Goal: Task Accomplishment & Management: Use online tool/utility

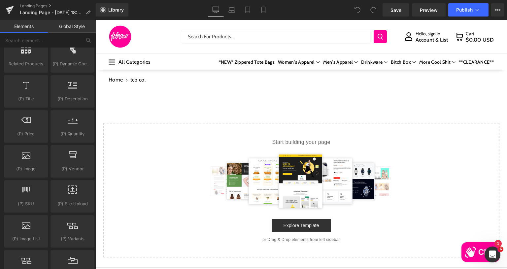
scroll to position [660, 0]
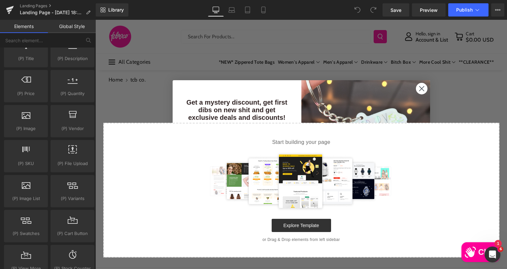
click at [477, 100] on div "Select your layout" at bounding box center [300, 174] width 411 height 168
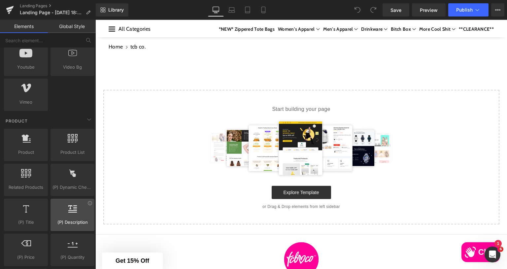
scroll to position [495, 0]
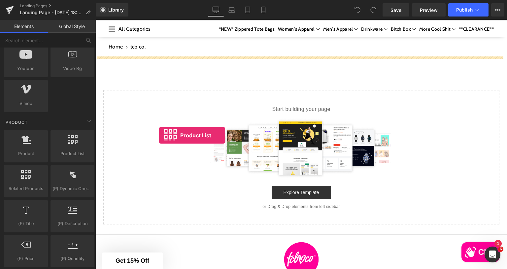
drag, startPoint x: 165, startPoint y: 160, endPoint x: 159, endPoint y: 135, distance: 25.2
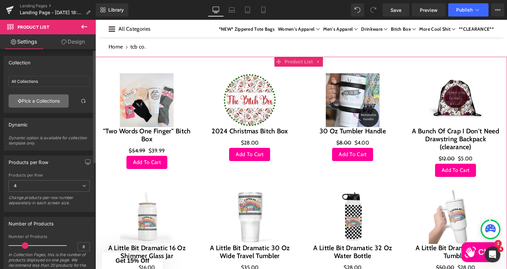
click at [42, 99] on link "Pick a Collections" at bounding box center [39, 100] width 60 height 13
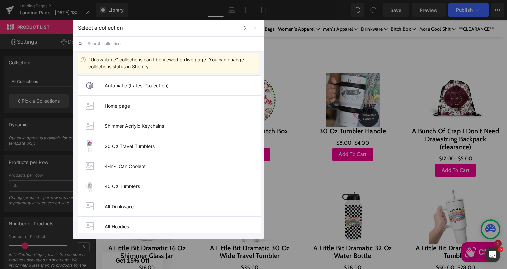
click at [153, 43] on input "text" at bounding box center [173, 43] width 171 height 15
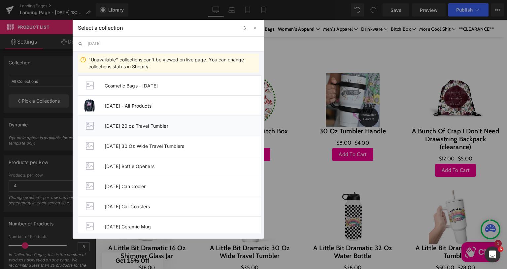
type input "[DATE]"
click at [129, 124] on span "Halloween 20 oz Travel Tumbler" at bounding box center [183, 126] width 156 height 6
type input "Halloween 20 oz Travel Tumbler"
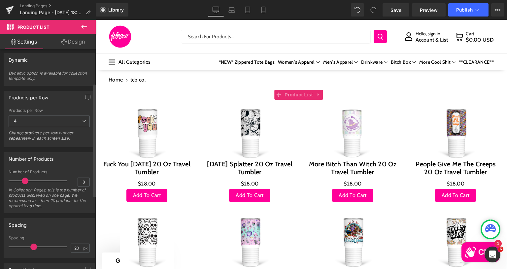
scroll to position [66, 0]
drag, startPoint x: 25, startPoint y: 177, endPoint x: 11, endPoint y: 177, distance: 14.2
click at [11, 177] on span at bounding box center [12, 179] width 7 height 7
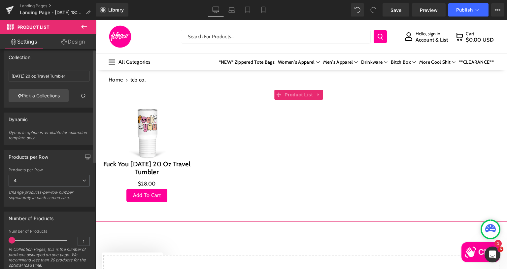
scroll to position [0, 0]
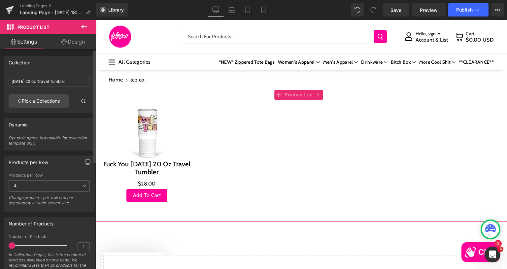
drag, startPoint x: 22, startPoint y: 228, endPoint x: 12, endPoint y: 243, distance: 18.1
click at [11, 242] on span at bounding box center [12, 245] width 7 height 7
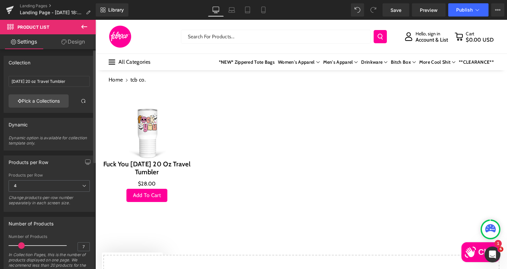
type input "8"
drag, startPoint x: 12, startPoint y: 244, endPoint x: 25, endPoint y: 244, distance: 12.9
click at [25, 244] on span at bounding box center [25, 245] width 7 height 7
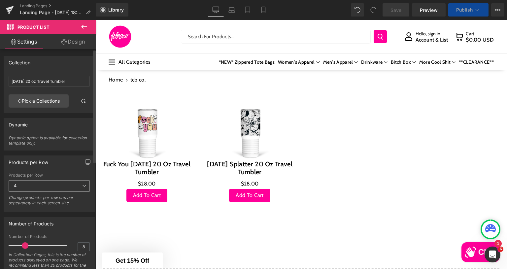
click at [47, 184] on span "4" at bounding box center [49, 186] width 81 height 12
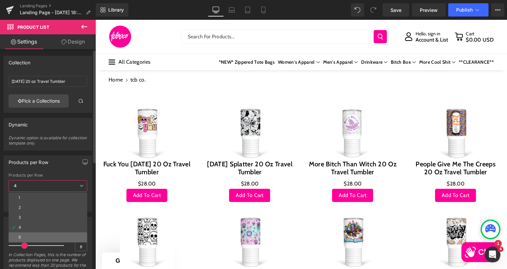
click at [26, 235] on li "6" at bounding box center [48, 237] width 79 height 10
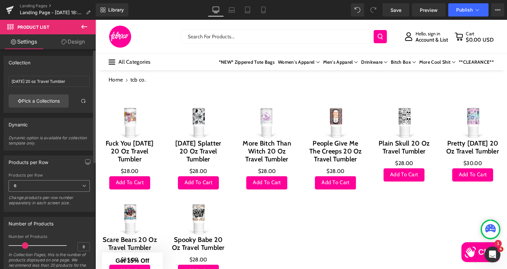
click at [40, 184] on span "6" at bounding box center [49, 186] width 81 height 12
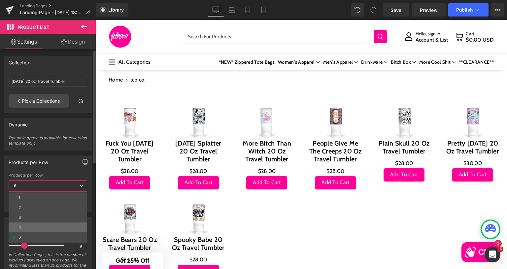
click at [27, 223] on li "4" at bounding box center [48, 227] width 79 height 10
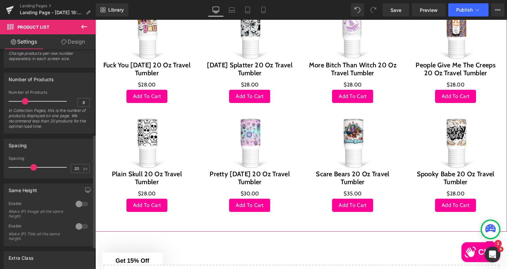
scroll to position [165, 0]
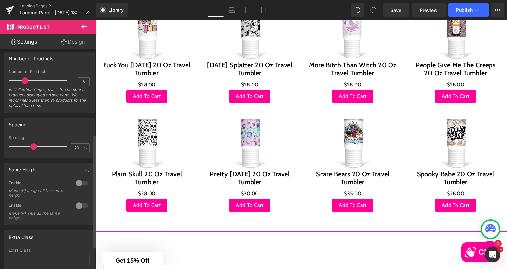
click at [77, 182] on div at bounding box center [82, 183] width 16 height 11
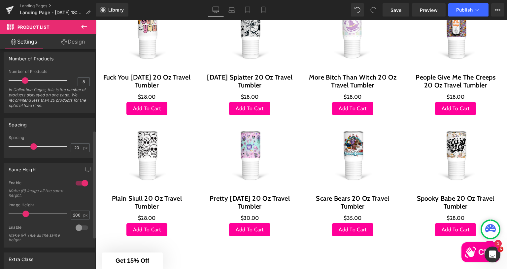
click at [76, 228] on div at bounding box center [82, 227] width 16 height 11
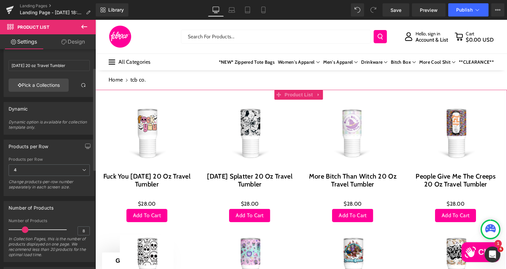
scroll to position [0, 0]
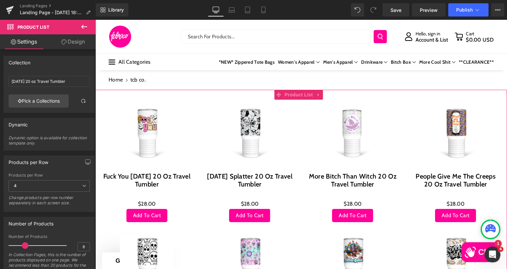
click at [75, 42] on link "Design" at bounding box center [73, 41] width 48 height 15
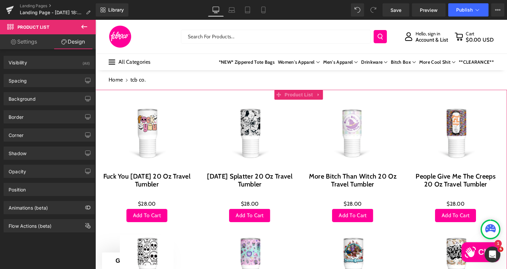
click at [30, 41] on link "Settings" at bounding box center [24, 41] width 48 height 15
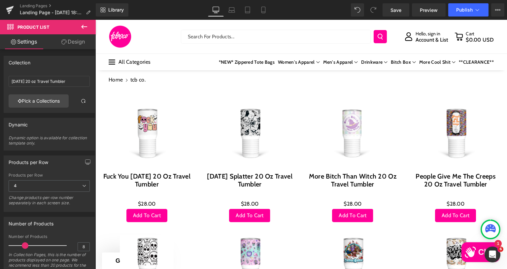
click at [82, 25] on icon at bounding box center [84, 27] width 8 height 8
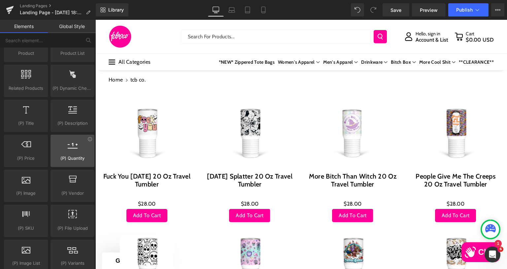
scroll to position [594, 0]
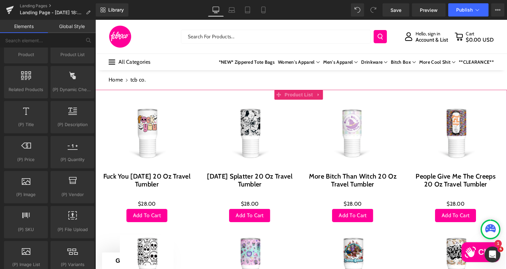
click at [195, 100] on div "Sale Off (P) Image Fuck You Halloween 20 Oz Travel Tumbler (P) Title $0 $28.00 …" at bounding box center [146, 164] width 103 height 129
click at [190, 109] on div "Sale Off (P) Image Fuck You Halloween 20 Oz Travel Tumbler (P) Title $0 $28.00 …" at bounding box center [146, 164] width 103 height 129
click at [291, 93] on span "Product List" at bounding box center [298, 95] width 31 height 10
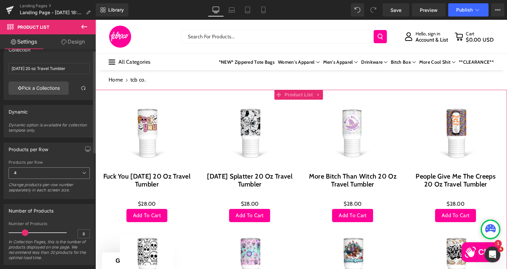
scroll to position [0, 0]
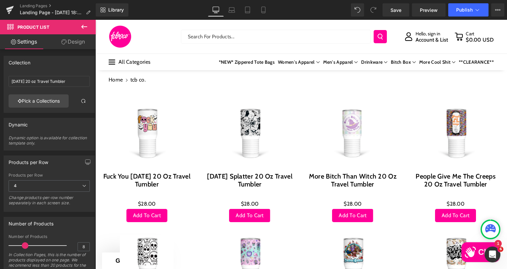
click at [86, 24] on icon at bounding box center [84, 27] width 8 height 8
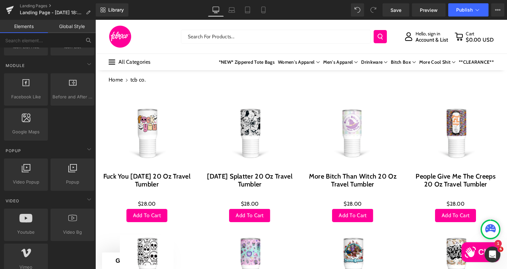
scroll to position [330, 0]
click at [48, 37] on input "text" at bounding box center [40, 40] width 81 height 15
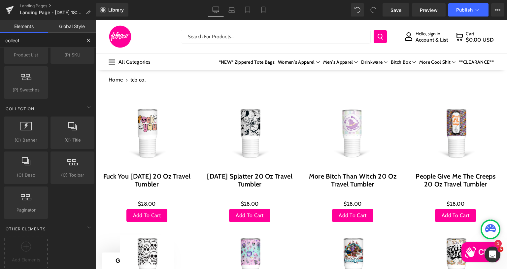
scroll to position [2, 0]
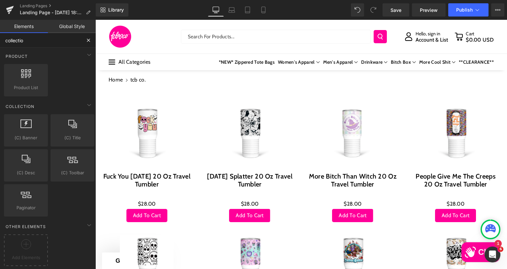
type input "collection"
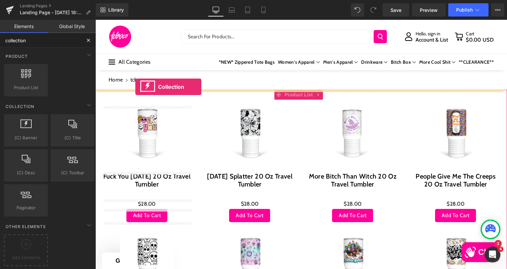
drag, startPoint x: 123, startPoint y: 148, endPoint x: 135, endPoint y: 87, distance: 62.6
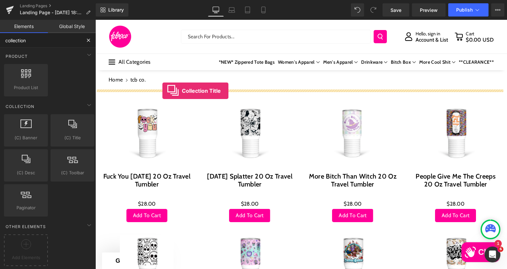
drag, startPoint x: 163, startPoint y: 149, endPoint x: 162, endPoint y: 91, distance: 58.4
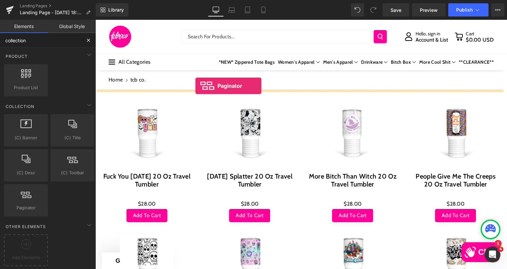
drag, startPoint x: 123, startPoint y: 214, endPoint x: 195, endPoint y: 86, distance: 147.1
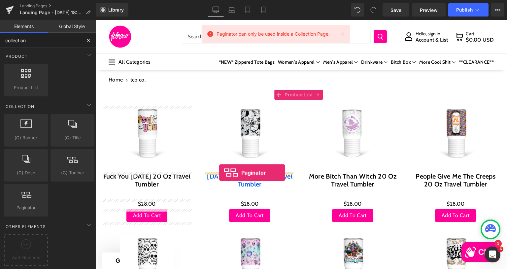
drag, startPoint x: 119, startPoint y: 221, endPoint x: 219, endPoint y: 173, distance: 111.5
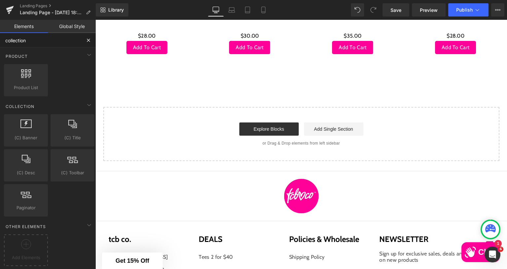
scroll to position [0, 0]
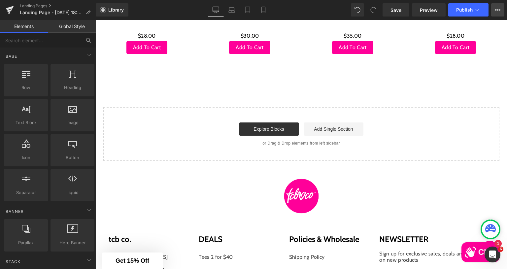
click at [496, 10] on icon at bounding box center [496, 9] width 2 height 1
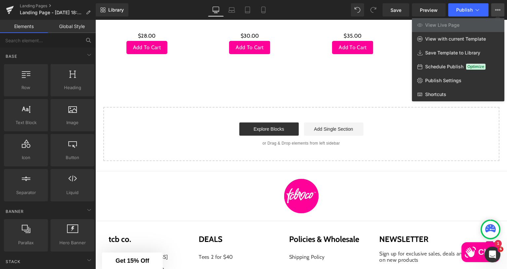
click at [496, 10] on icon at bounding box center [496, 9] width 2 height 1
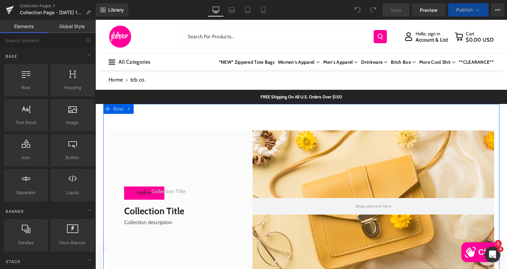
scroll to position [33, 0]
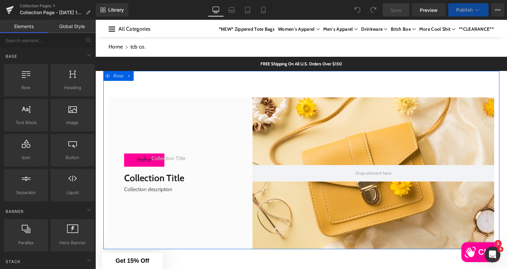
click at [187, 117] on div "Home Button Icon Collection title Collection Title Icon List Row Collection tit…" at bounding box center [172, 173] width 129 height 152
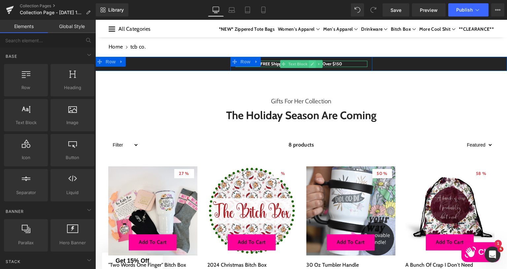
click at [310, 65] on icon at bounding box center [312, 64] width 4 height 4
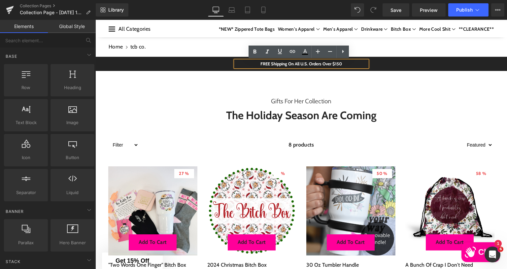
click at [262, 65] on p "FREE Shipping On All U.S. Orders Over $150" at bounding box center [301, 64] width 132 height 7
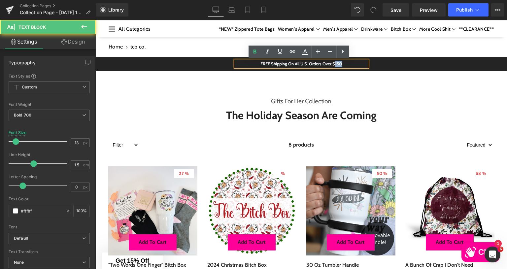
drag, startPoint x: 348, startPoint y: 65, endPoint x: 336, endPoint y: 65, distance: 11.2
click at [336, 65] on p "FREE Shipping On All U.S. Orders Over $150" at bounding box center [301, 64] width 132 height 7
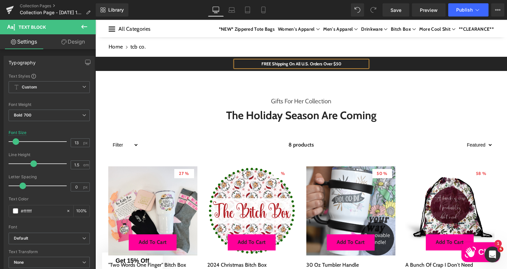
click at [95, 20] on div at bounding box center [95, 20] width 0 height 0
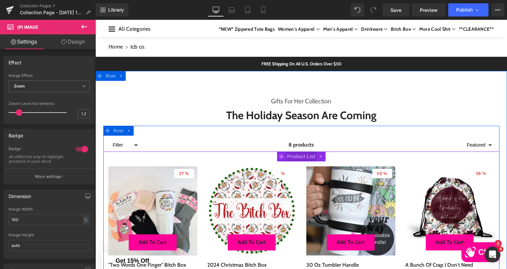
click at [298, 154] on span "Product List" at bounding box center [300, 156] width 31 height 10
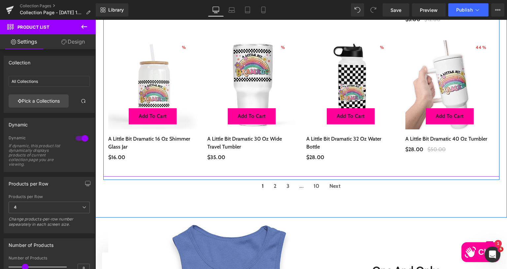
scroll to position [264, 0]
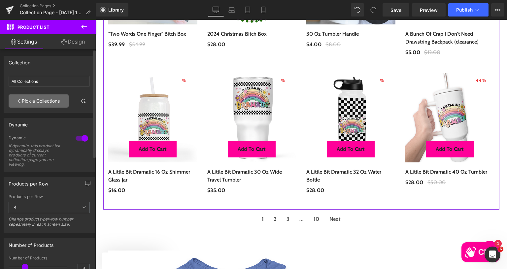
click at [40, 100] on link "Pick a Collections" at bounding box center [39, 100] width 60 height 13
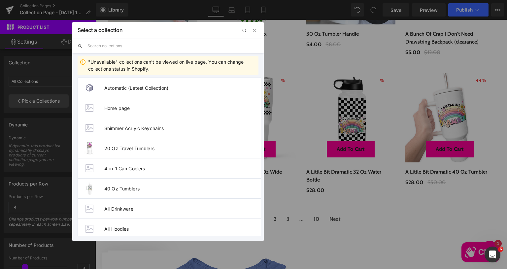
click at [135, 43] on input "text" at bounding box center [172, 46] width 171 height 15
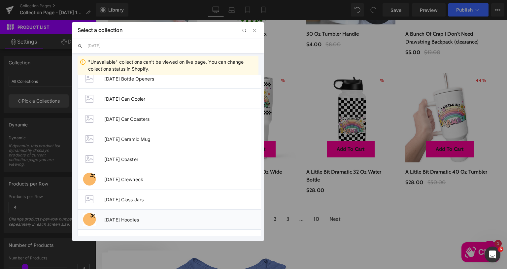
scroll to position [165, 0]
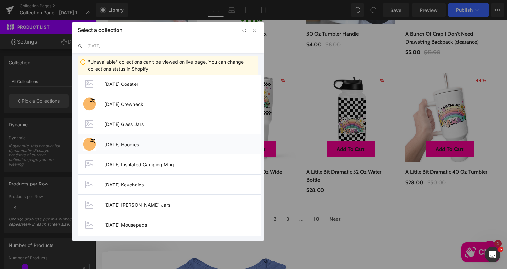
type input "[DATE]"
click at [131, 142] on span "[DATE] Hoodies" at bounding box center [182, 145] width 156 height 6
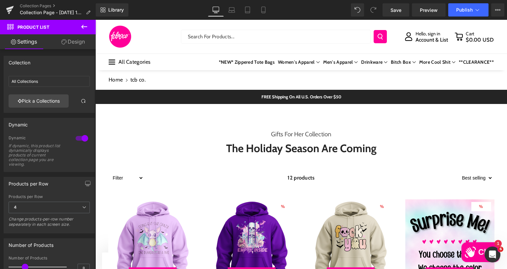
scroll to position [0, 0]
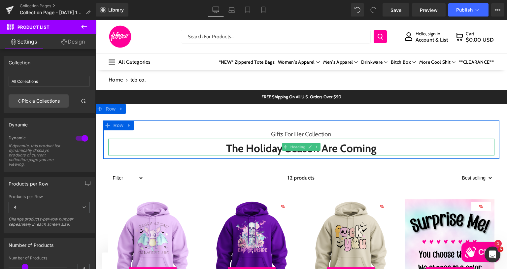
click at [294, 145] on li "Heading" at bounding box center [294, 147] width 25 height 8
click at [240, 146] on h2 "The Holiday Season Are Coming" at bounding box center [301, 148] width 386 height 14
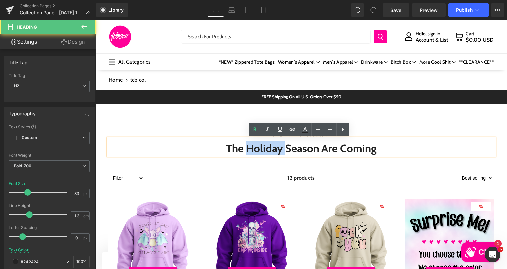
click at [240, 146] on h2 "The Holiday Season Are Coming" at bounding box center [301, 148] width 386 height 14
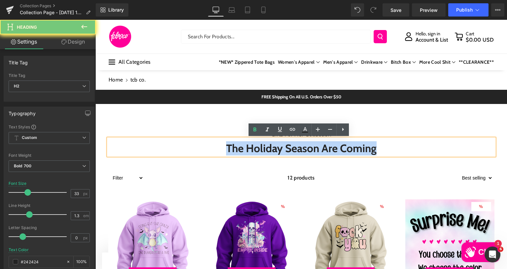
click at [240, 146] on h2 "The Holiday Season Are Coming" at bounding box center [301, 148] width 386 height 14
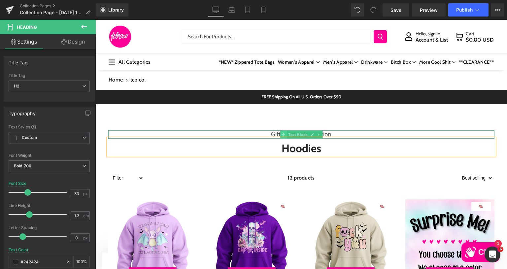
click at [280, 133] on span at bounding box center [283, 135] width 7 height 8
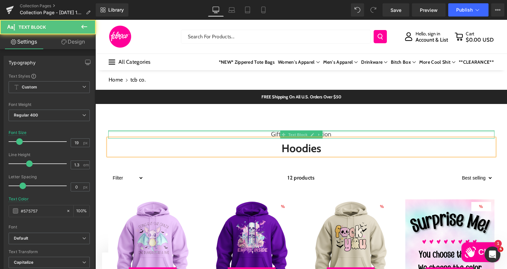
click at [265, 132] on div at bounding box center [301, 131] width 386 height 2
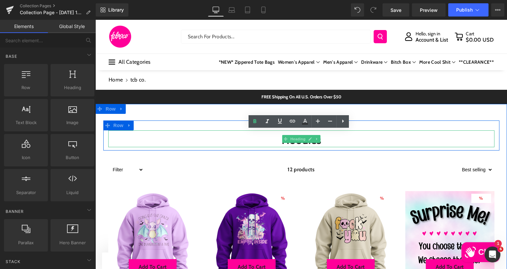
click at [227, 136] on h2 "Hoodies" at bounding box center [301, 140] width 386 height 14
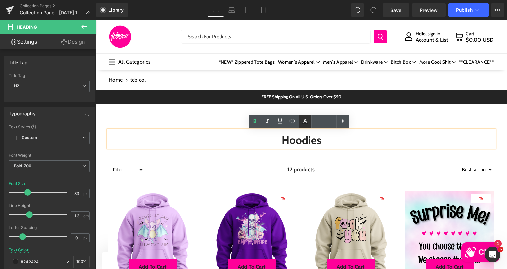
click at [0, 0] on icon at bounding box center [0, 0] width 0 height 0
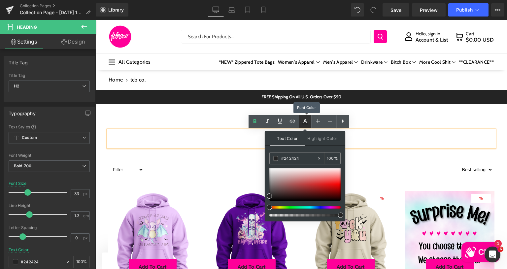
click at [0, 0] on icon at bounding box center [0, 0] width 0 height 0
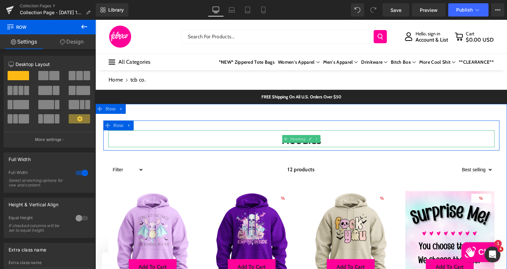
click at [250, 142] on h2 "Hoodies" at bounding box center [301, 140] width 386 height 14
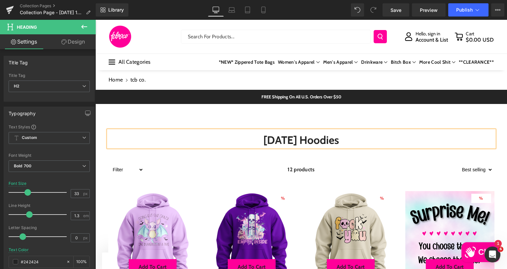
click at [328, 144] on h2 "HALLOWEEN Hoodies" at bounding box center [301, 140] width 386 height 14
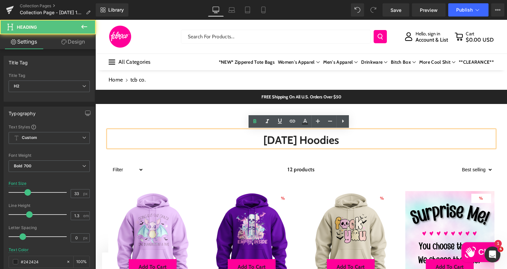
click at [327, 143] on h2 "HALLOWEEN Hoodies" at bounding box center [301, 140] width 386 height 14
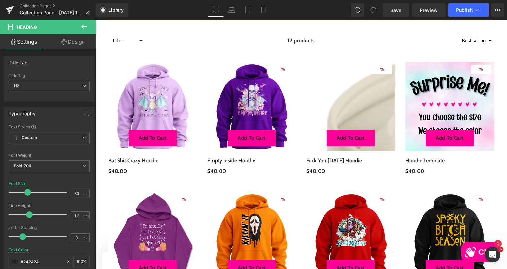
scroll to position [132, 0]
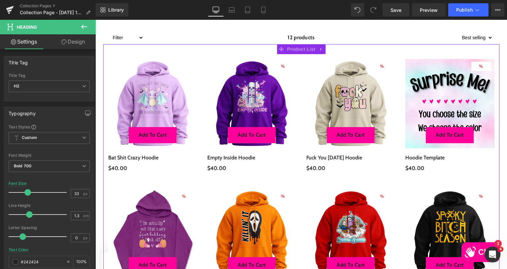
click at [312, 179] on span "$40.00" at bounding box center [315, 172] width 19 height 16
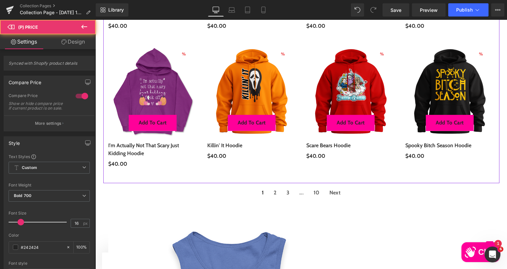
scroll to position [329, 0]
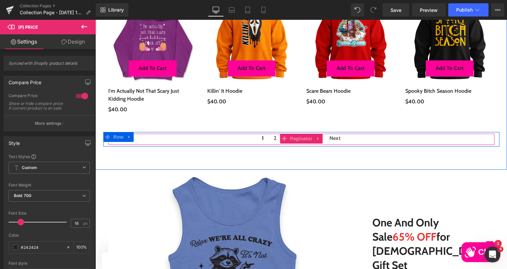
click at [232, 138] on div "1 2 3 ... 10 Next" at bounding box center [301, 139] width 386 height 11
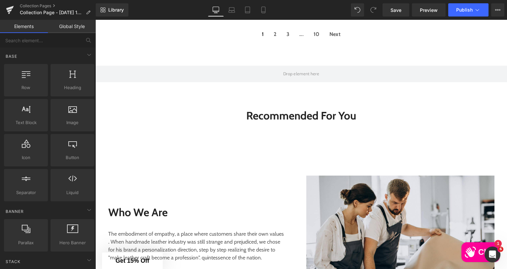
scroll to position [461, 0]
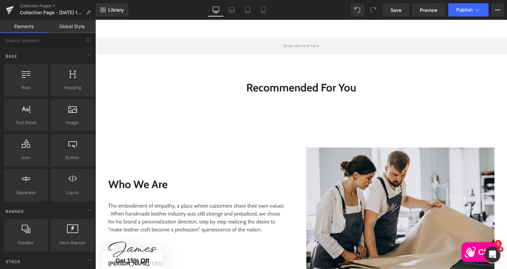
click at [139, 147] on div "Who We Are Heading The embodiment of empathy, a place where customers share the…" at bounding box center [301, 219] width 396 height 163
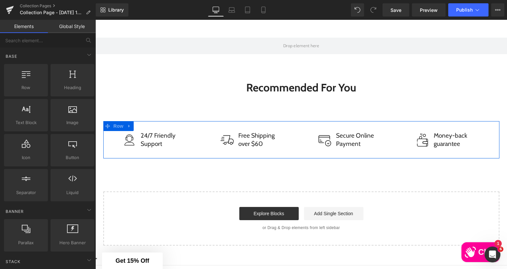
click at [152, 126] on div "Image 24/7 Friendly Support Text Block Row Image Free Shipping over $60 Text Bl…" at bounding box center [301, 139] width 396 height 37
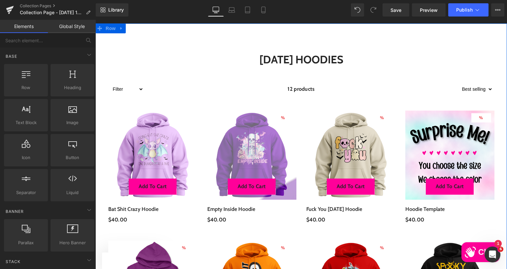
scroll to position [32, 0]
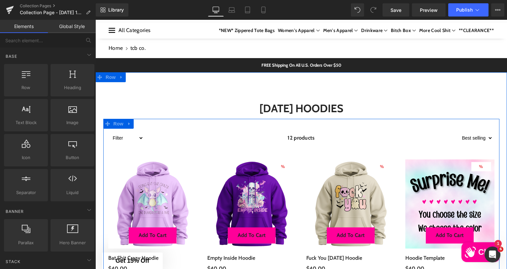
click at [192, 138] on div "12 products" at bounding box center [300, 137] width 315 height 13
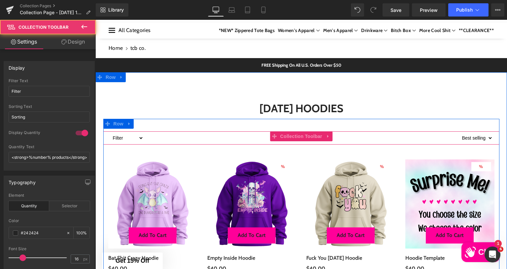
click at [191, 133] on div "12 products" at bounding box center [300, 137] width 315 height 13
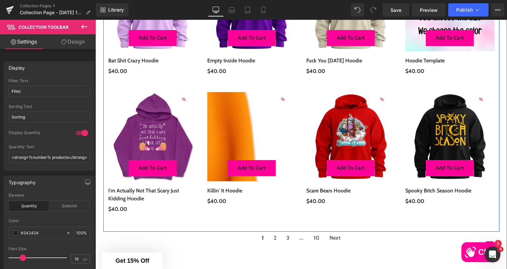
scroll to position [296, 0]
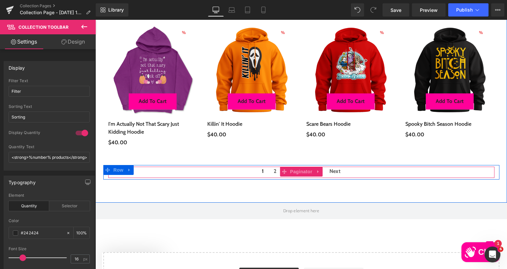
click at [273, 172] on span "2" at bounding box center [274, 172] width 3 height 10
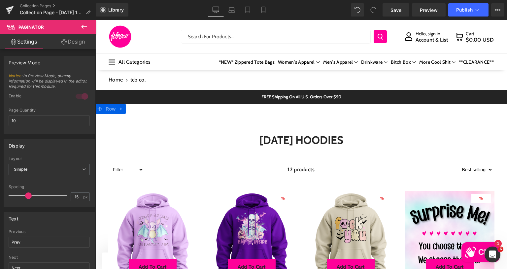
scroll to position [99, 0]
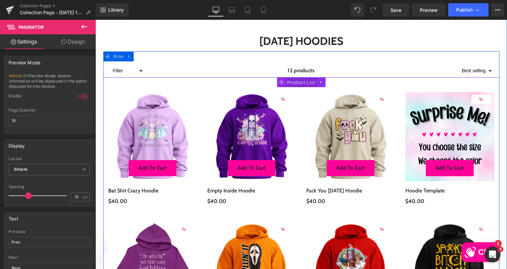
click at [297, 83] on span "Product List" at bounding box center [300, 83] width 31 height 10
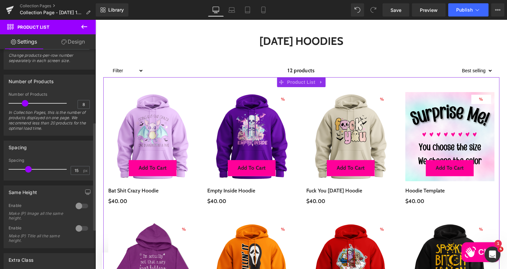
scroll to position [165, 0]
drag, startPoint x: 24, startPoint y: 102, endPoint x: 17, endPoint y: 102, distance: 6.6
click at [17, 101] on span at bounding box center [17, 102] width 7 height 7
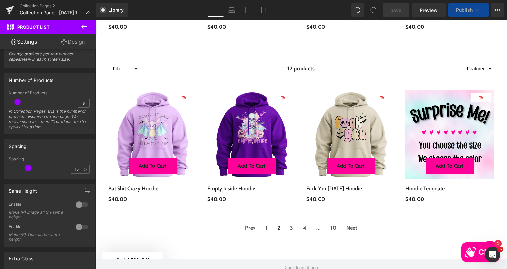
scroll to position [276, 0]
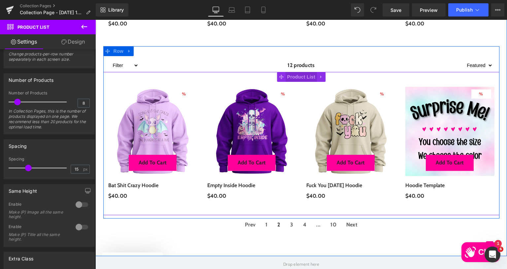
click at [296, 77] on span "Product List" at bounding box center [300, 77] width 31 height 10
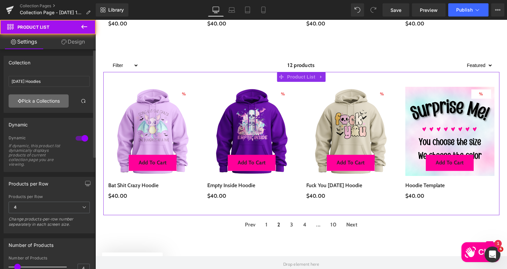
click at [47, 99] on link "Pick a Collections" at bounding box center [39, 100] width 60 height 13
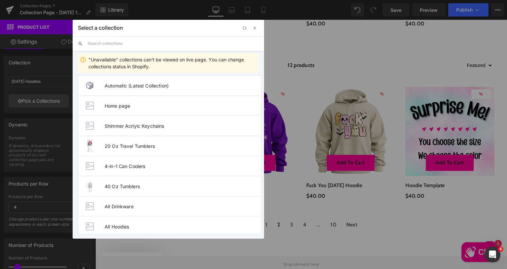
click at [0, 0] on input "text" at bounding box center [0, 0] width 0 height 0
drag, startPoint x: 136, startPoint y: 45, endPoint x: 113, endPoint y: 39, distance: 23.0
click at [0, 0] on input "HALLOWEEN TSHIRT" at bounding box center [0, 0] width 0 height 0
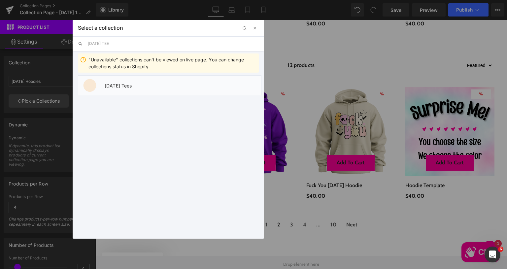
type input "HALLOWEEN TEE"
click at [115, 156] on li "Halloween Tees" at bounding box center [156, 156] width 89 height 0
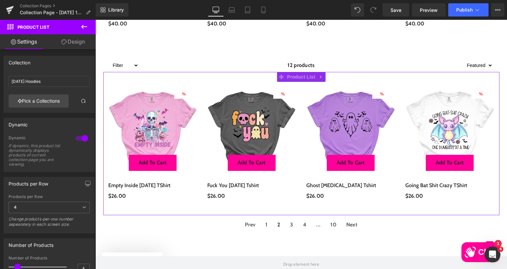
click at [78, 43] on link "Design" at bounding box center [73, 41] width 48 height 15
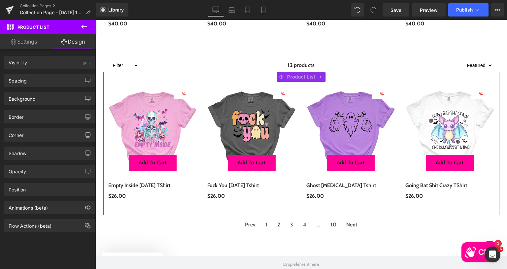
click at [24, 39] on link "Settings" at bounding box center [24, 41] width 48 height 15
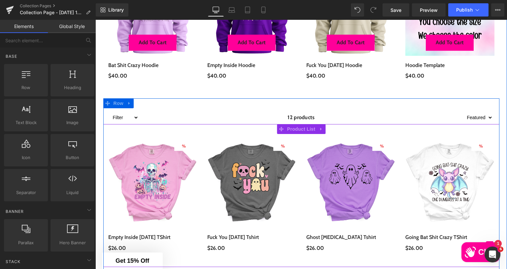
scroll to position [144, 0]
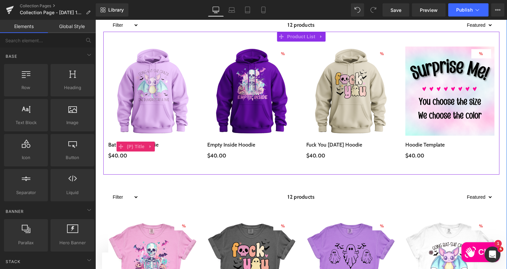
click at [125, 146] on span "(P) Title" at bounding box center [135, 147] width 21 height 10
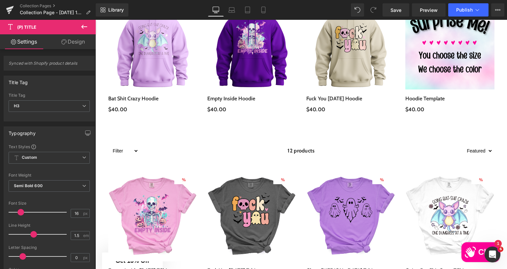
scroll to position [309, 0]
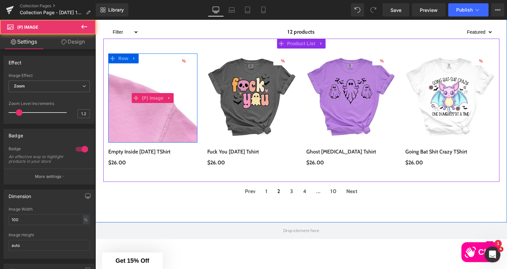
click at [182, 60] on span "%" at bounding box center [184, 60] width 4 height 5
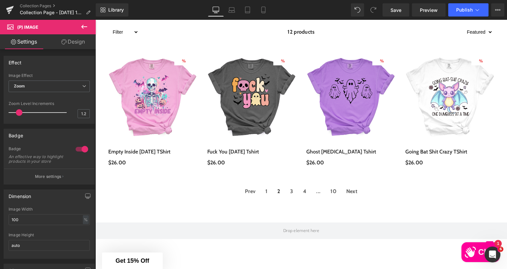
click at [84, 25] on icon at bounding box center [84, 27] width 8 height 8
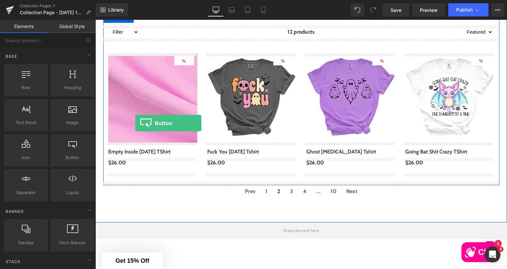
drag, startPoint x: 165, startPoint y: 173, endPoint x: 135, endPoint y: 123, distance: 58.7
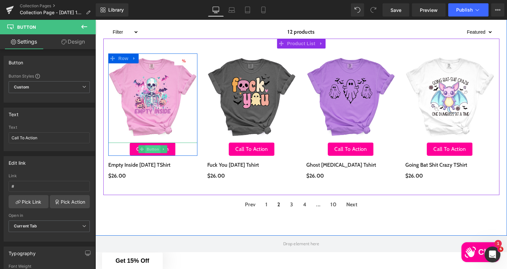
click at [149, 147] on span "Button" at bounding box center [152, 149] width 15 height 8
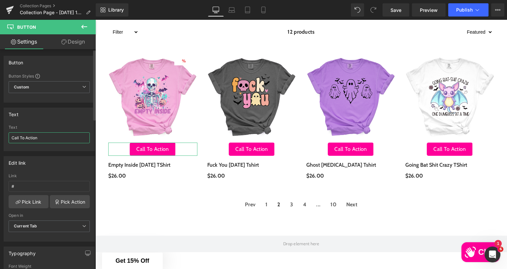
click at [46, 137] on input "Call To Action" at bounding box center [49, 137] width 81 height 11
drag, startPoint x: 46, startPoint y: 137, endPoint x: 0, endPoint y: 125, distance: 47.5
click at [0, 125] on div "Text Call To Action Text Call To Action" at bounding box center [49, 127] width 99 height 48
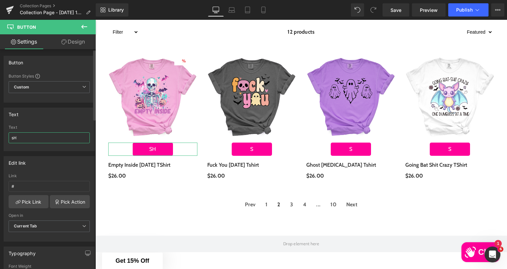
type input "s"
type input "S"
type input "A"
type input "P"
type input "S"
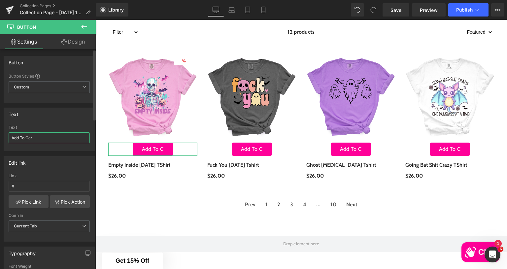
type input "Add To Cart"
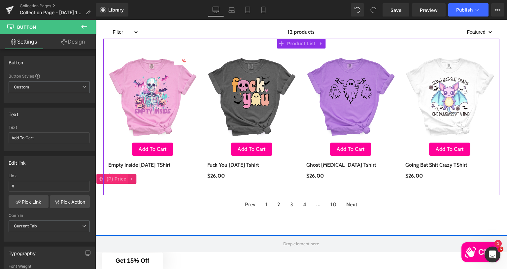
click at [112, 176] on span "(P) Price" at bounding box center [116, 179] width 23 height 10
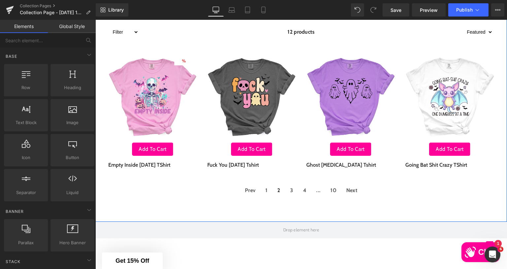
scroll to position [177, 0]
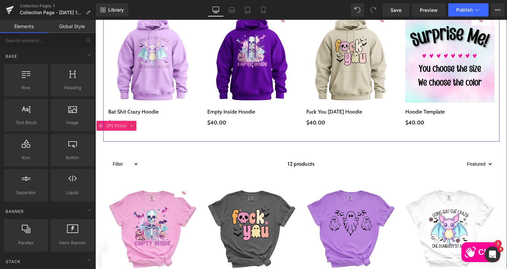
click at [114, 122] on span "(P) Price" at bounding box center [116, 126] width 23 height 10
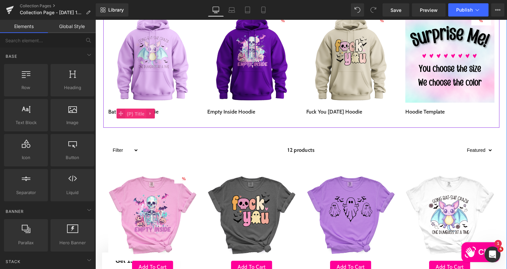
click at [133, 111] on span "(P) Title" at bounding box center [135, 114] width 21 height 10
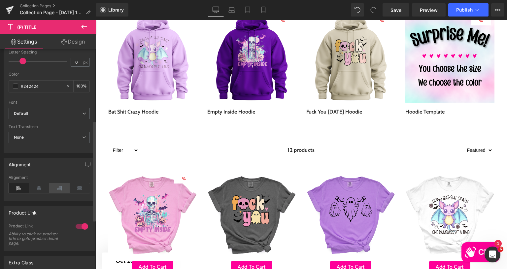
scroll to position [198, 0]
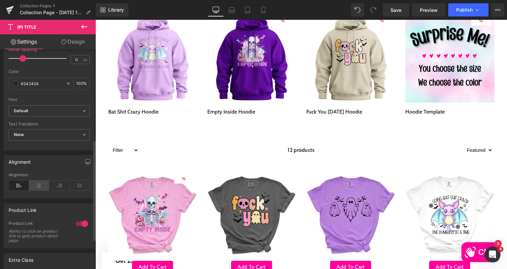
click at [42, 183] on icon at bounding box center [39, 185] width 20 height 10
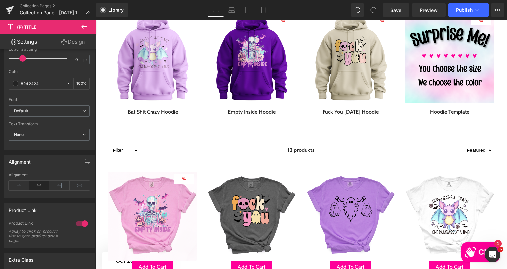
scroll to position [309, 0]
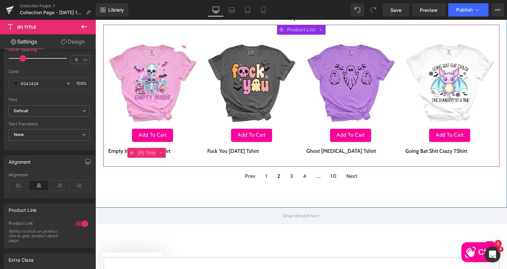
click at [141, 150] on span "(P) Title" at bounding box center [146, 153] width 21 height 10
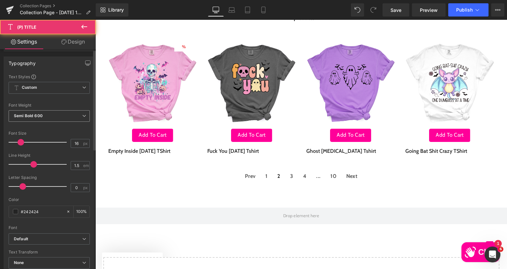
scroll to position [165, 0]
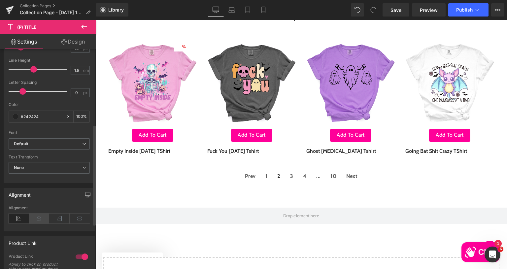
click at [42, 219] on icon at bounding box center [39, 218] width 20 height 10
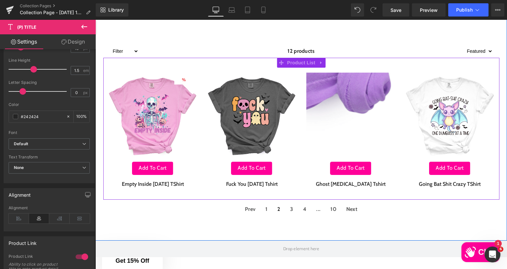
scroll to position [243, 0]
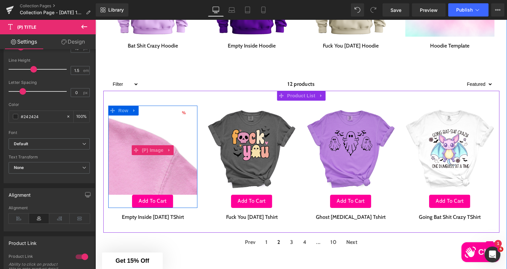
click at [182, 113] on span "%" at bounding box center [184, 112] width 4 height 5
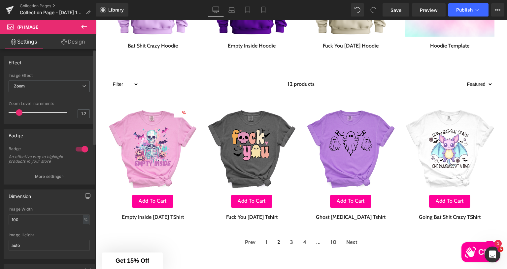
click at [80, 146] on div at bounding box center [82, 149] width 16 height 11
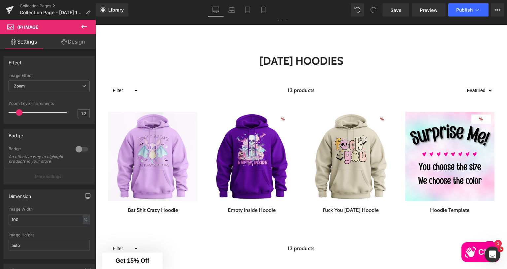
scroll to position [79, 0]
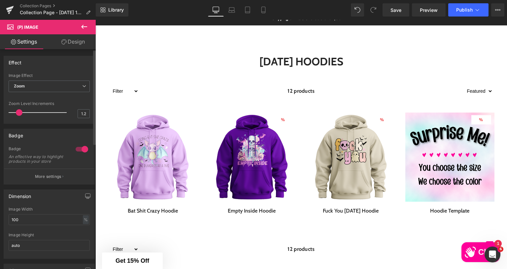
click at [84, 151] on div at bounding box center [82, 149] width 16 height 11
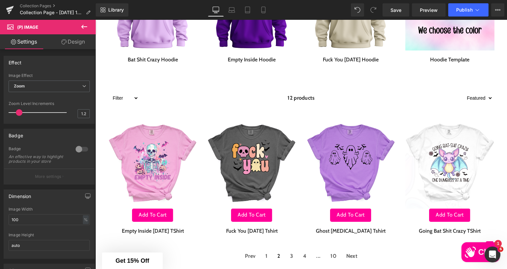
scroll to position [276, 0]
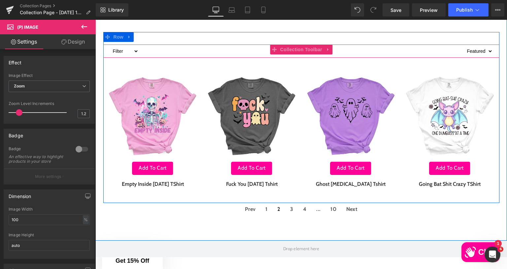
click at [165, 46] on div "12 products" at bounding box center [301, 51] width 325 height 13
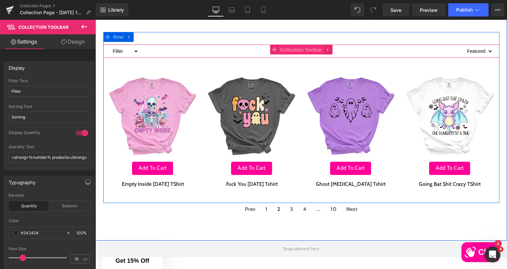
click at [303, 49] on span "Collection Toolbar" at bounding box center [300, 50] width 45 height 10
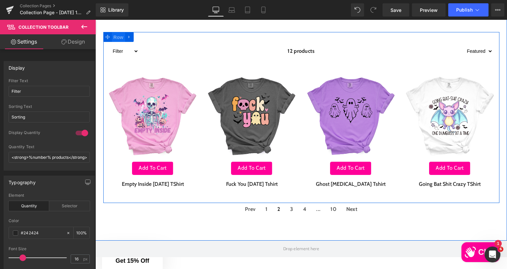
click at [112, 38] on span "Row" at bounding box center [118, 37] width 13 height 10
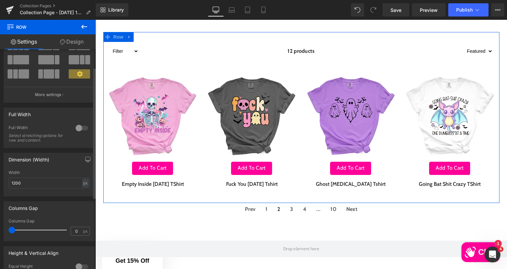
scroll to position [132, 0]
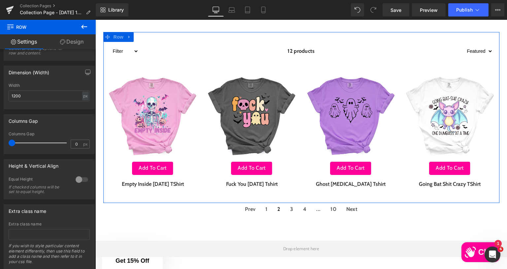
click at [73, 39] on link "Design" at bounding box center [72, 41] width 48 height 15
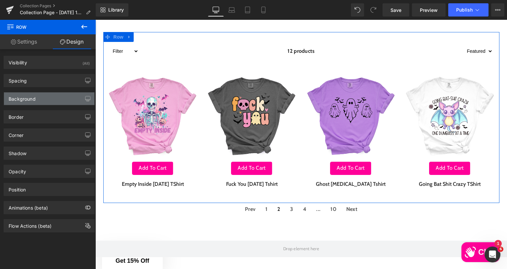
click at [43, 95] on div "Background" at bounding box center [49, 98] width 90 height 13
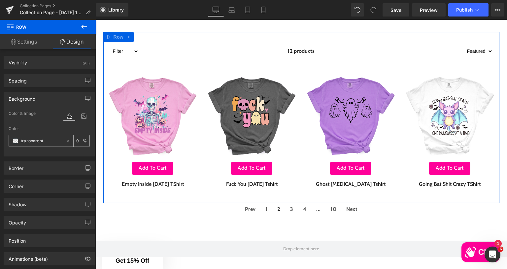
click at [32, 139] on input "transparent" at bounding box center [42, 140] width 42 height 7
click at [15, 142] on span at bounding box center [15, 140] width 5 height 5
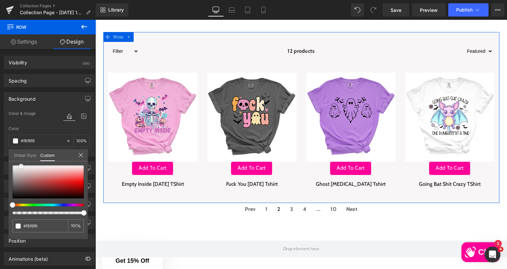
drag, startPoint x: 22, startPoint y: 171, endPoint x: 21, endPoint y: 166, distance: 4.8
click at [21, 166] on div at bounding box center [48, 181] width 71 height 33
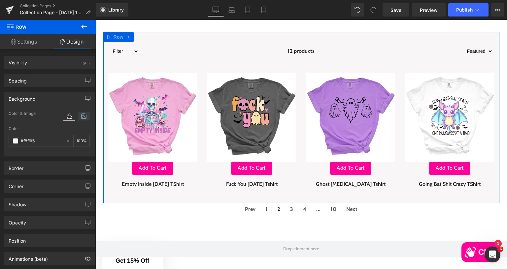
click at [83, 117] on icon at bounding box center [84, 116] width 12 height 9
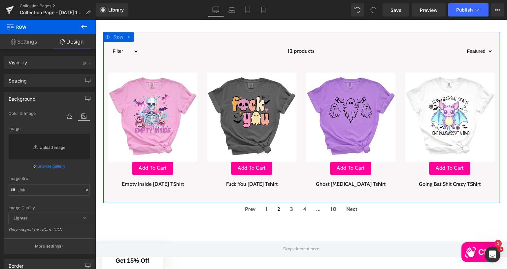
click at [33, 152] on link "Replace Image" at bounding box center [49, 146] width 81 height 25
type input "C:\fakepath\tcb Background.png"
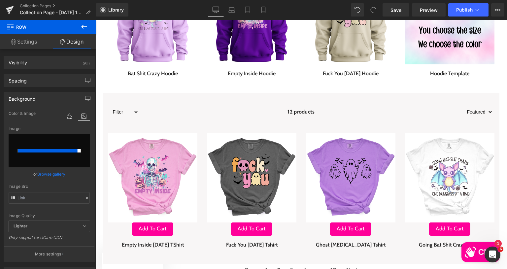
scroll to position [243, 0]
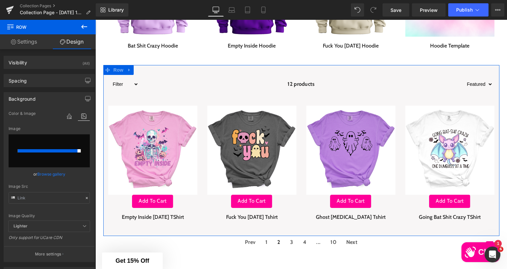
click at [50, 154] on input "file" at bounding box center [49, 150] width 81 height 33
click at [81, 114] on icon at bounding box center [84, 116] width 12 height 9
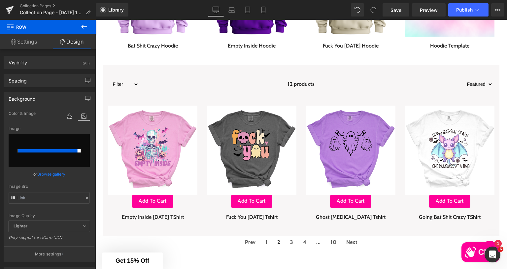
click at [169, 77] on body "Skip to content MENU CATEGORY *NEW* Zippered Tote Bags Women's Apparel" at bounding box center [300, 193] width 411 height 834
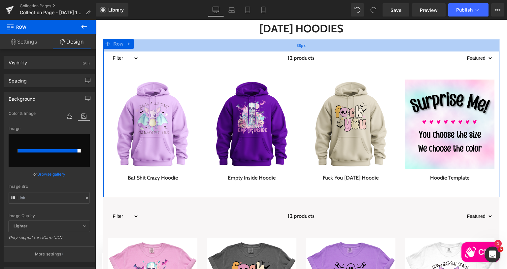
click at [419, 47] on div "38px" at bounding box center [301, 45] width 396 height 13
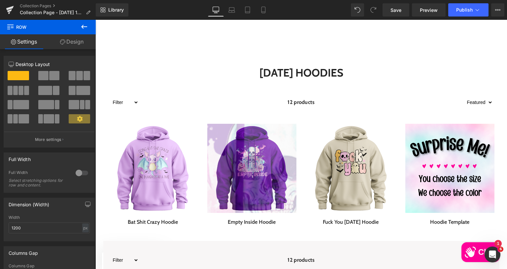
scroll to position [504, 0]
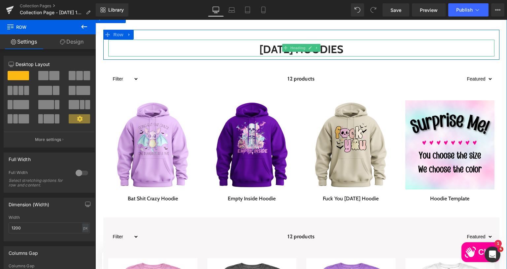
click at [292, 48] on span "Heading" at bounding box center [298, 48] width 18 height 8
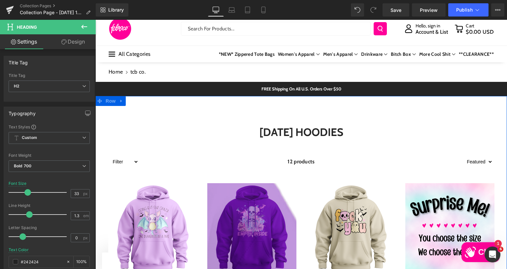
scroll to position [0, 0]
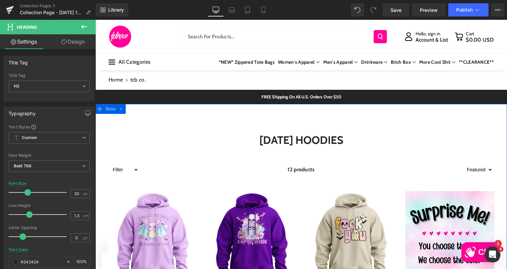
click at [268, 134] on h2 "[DATE] HOODIES" at bounding box center [301, 140] width 386 height 14
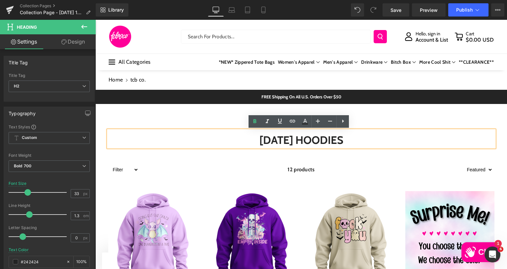
click at [160, 146] on h2 "[DATE] HOODIES" at bounding box center [301, 140] width 386 height 14
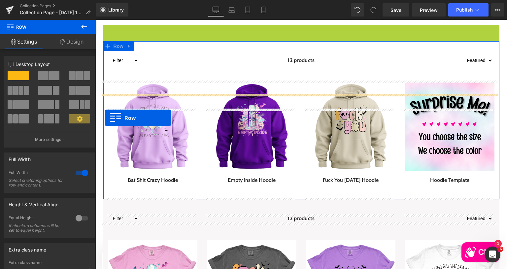
scroll to position [165, 0]
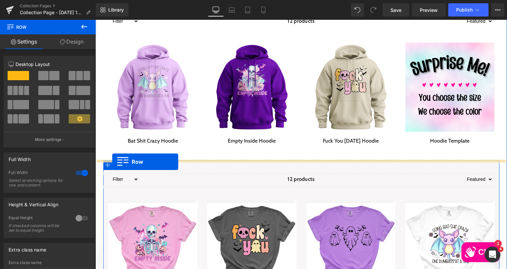
drag, startPoint x: 104, startPoint y: 154, endPoint x: 112, endPoint y: 162, distance: 11.2
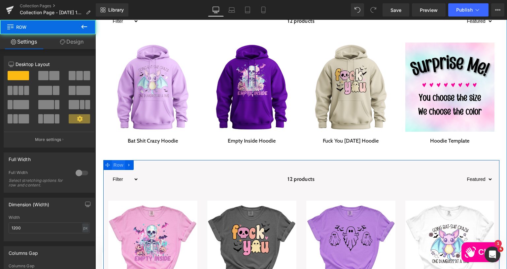
scroll to position [148, 0]
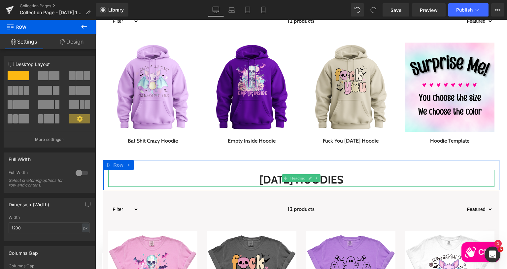
click at [252, 179] on h2 "[DATE] HOODIES" at bounding box center [301, 180] width 386 height 14
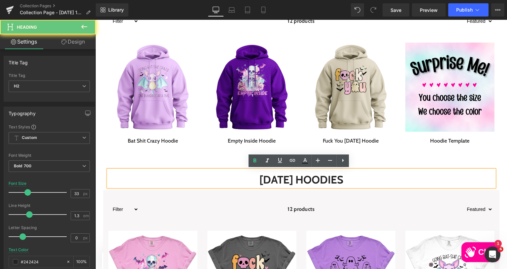
click at [252, 179] on h2 "[DATE] HOODIES" at bounding box center [301, 180] width 386 height 14
click at [341, 177] on h2 "[DATE] HOODIES" at bounding box center [301, 180] width 386 height 14
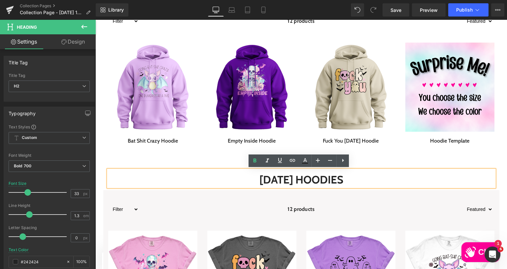
drag, startPoint x: 369, startPoint y: 178, endPoint x: 311, endPoint y: 180, distance: 58.1
click at [311, 180] on h2 "[DATE] HOODIES" at bounding box center [301, 180] width 386 height 14
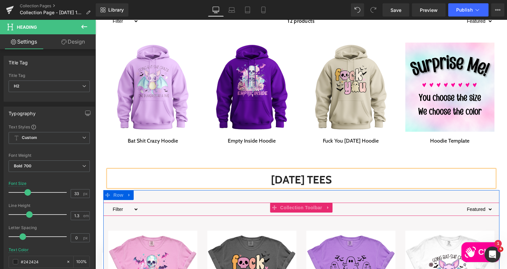
click at [191, 215] on div "Filter cursewords-hoodie halloween halloween-hoodie size-hoodie-S-5XL womensapp…" at bounding box center [301, 209] width 396 height 13
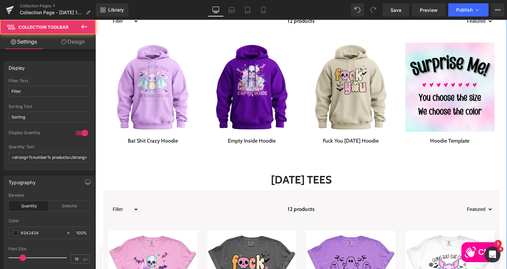
click at [186, 180] on h2 "[DATE] tEES" at bounding box center [301, 180] width 386 height 14
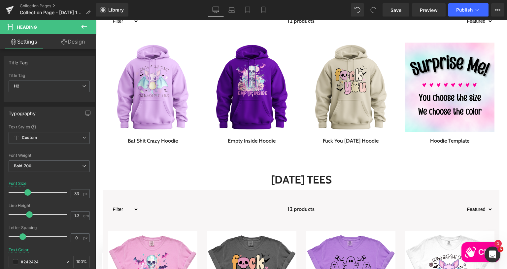
click at [69, 39] on link "Design" at bounding box center [73, 41] width 48 height 15
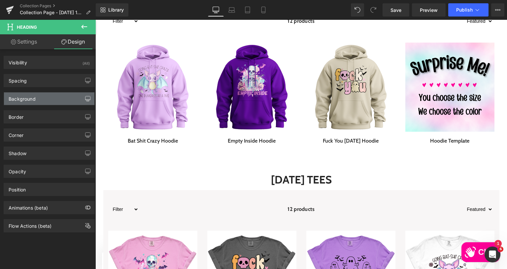
click at [85, 96] on icon "button" at bounding box center [87, 98] width 5 height 5
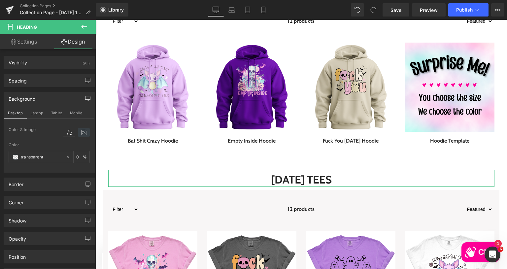
click at [82, 133] on icon at bounding box center [84, 132] width 12 height 9
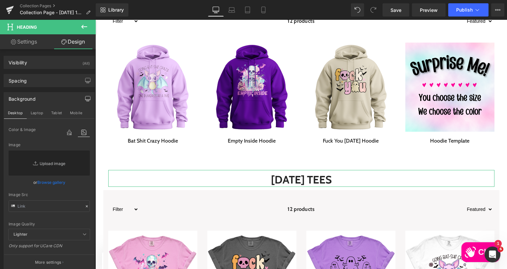
click at [44, 161] on link "Replace Image" at bounding box center [49, 162] width 81 height 25
type input "C:\fakepath\tcb Background.png"
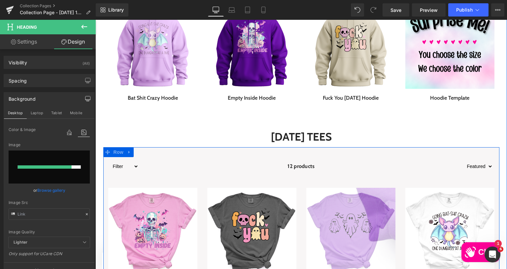
scroll to position [247, 0]
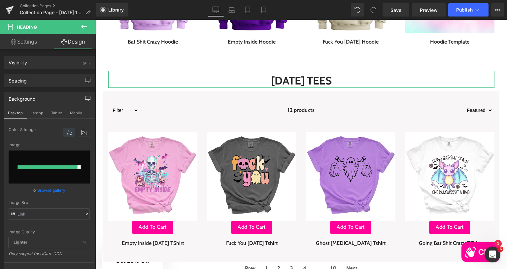
click at [69, 132] on icon at bounding box center [69, 132] width 12 height 9
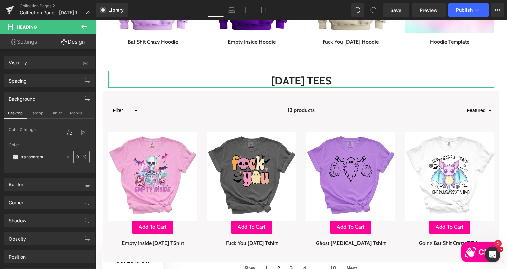
click at [13, 157] on span at bounding box center [15, 156] width 5 height 5
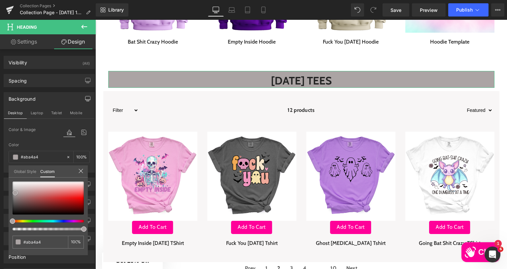
drag, startPoint x: 16, startPoint y: 182, endPoint x: 15, endPoint y: 192, distance: 10.6
click at [15, 192] on div at bounding box center [48, 197] width 71 height 33
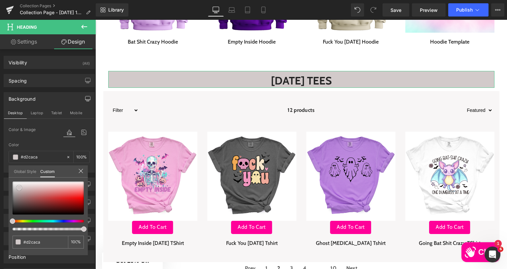
drag, startPoint x: 16, startPoint y: 192, endPoint x: 20, endPoint y: 187, distance: 6.3
click at [20, 187] on span at bounding box center [18, 187] width 5 height 5
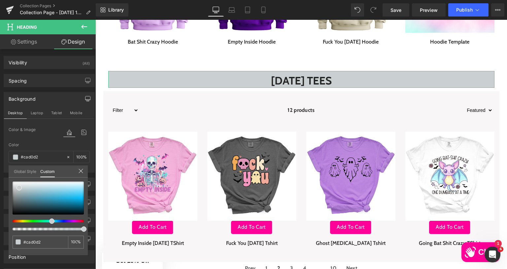
drag, startPoint x: 54, startPoint y: 221, endPoint x: 45, endPoint y: 209, distance: 14.6
click at [48, 217] on div at bounding box center [48, 205] width 71 height 49
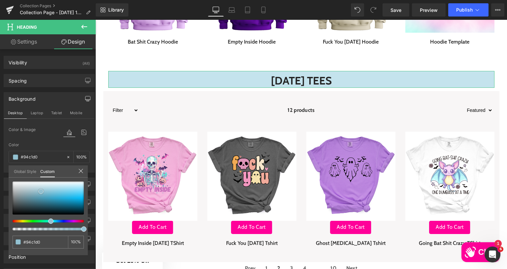
drag, startPoint x: 41, startPoint y: 191, endPoint x: 51, endPoint y: 186, distance: 11.7
click at [51, 186] on div at bounding box center [48, 197] width 71 height 33
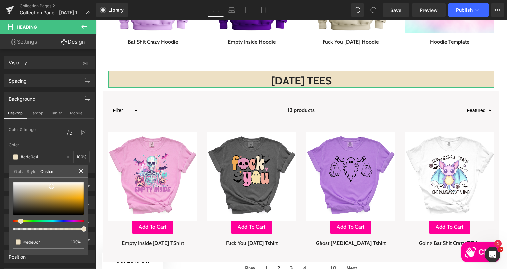
click at [18, 221] on div at bounding box center [45, 221] width 71 height 3
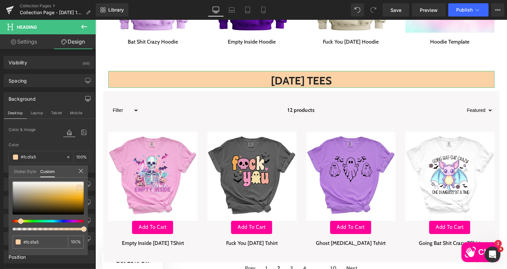
drag, startPoint x: 50, startPoint y: 184, endPoint x: 79, endPoint y: 187, distance: 29.5
click at [79, 187] on div at bounding box center [48, 197] width 71 height 33
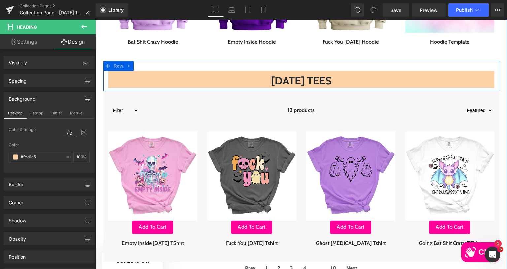
click at [166, 68] on div "HALLOWEEN tEES Heading Row" at bounding box center [301, 76] width 396 height 30
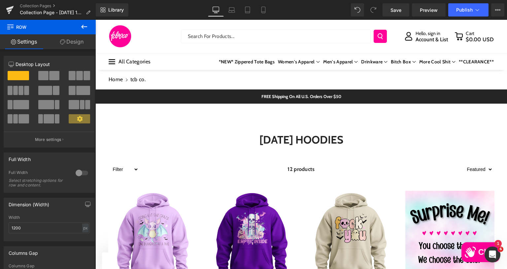
scroll to position [0, 0]
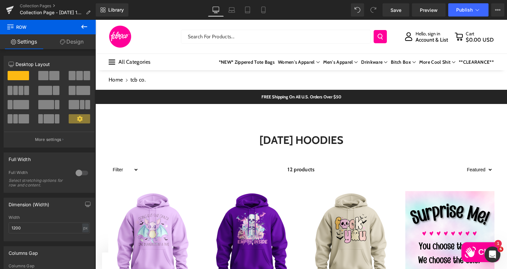
click at [237, 135] on h2 "[DATE] HOODIES" at bounding box center [301, 140] width 386 height 14
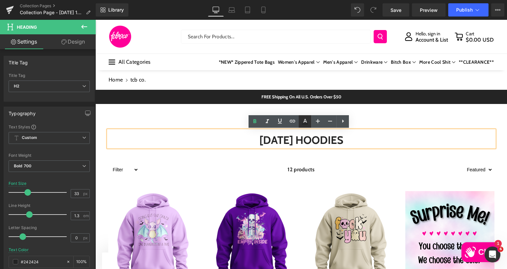
click at [0, 0] on icon at bounding box center [0, 0] width 0 height 0
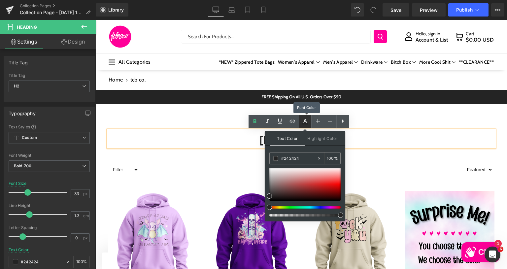
click at [0, 0] on icon at bounding box center [0, 0] width 0 height 0
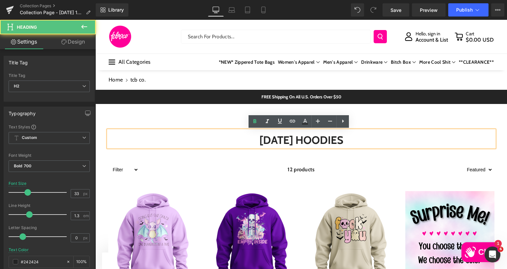
click at [247, 138] on h2 "[DATE] HOODIES" at bounding box center [301, 140] width 386 height 14
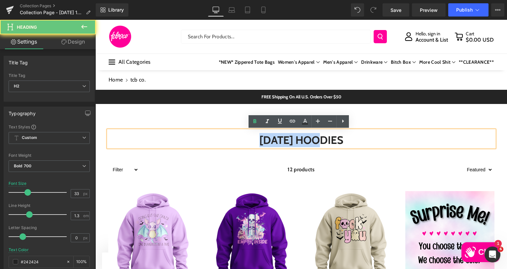
click at [247, 138] on h2 "[DATE] HOODIES" at bounding box center [301, 140] width 386 height 14
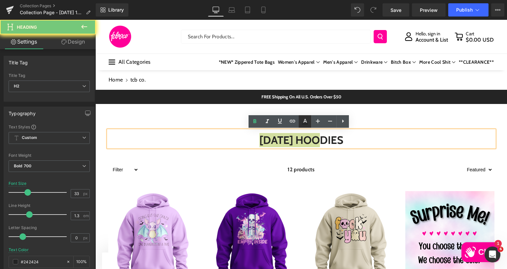
click at [0, 0] on icon at bounding box center [0, 0] width 0 height 0
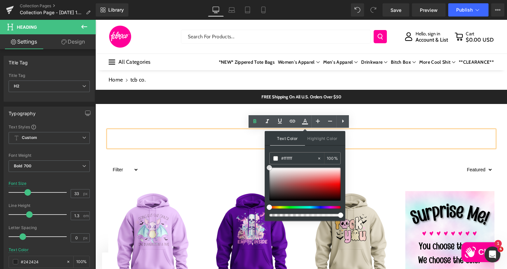
drag, startPoint x: 372, startPoint y: 200, endPoint x: 251, endPoint y: 157, distance: 128.5
click at [214, 137] on h2 "[DATE] HOODIES" at bounding box center [301, 140] width 386 height 14
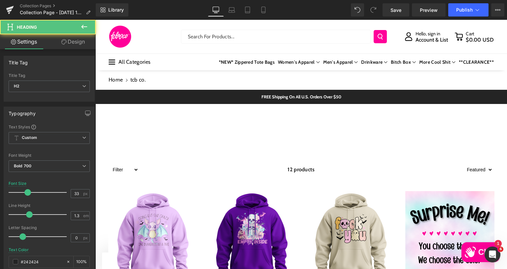
click at [68, 40] on link "Design" at bounding box center [73, 41] width 48 height 15
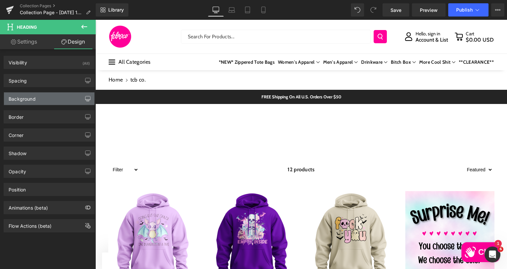
click at [85, 97] on icon "button" at bounding box center [87, 98] width 5 height 5
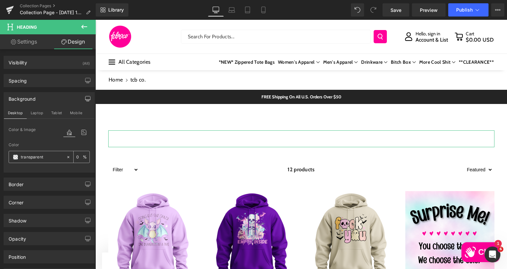
click at [14, 155] on span at bounding box center [15, 156] width 5 height 5
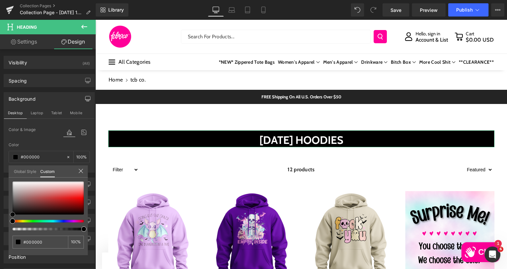
drag, startPoint x: 40, startPoint y: 199, endPoint x: 0, endPoint y: 225, distance: 47.2
click at [0, 173] on div "Background Desktop Laptop Tablet Mobile Color & Image color Color transparent 0…" at bounding box center [49, 129] width 99 height 85
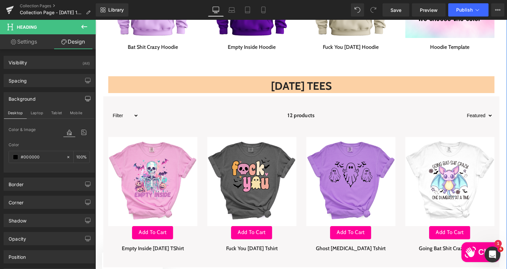
scroll to position [231, 0]
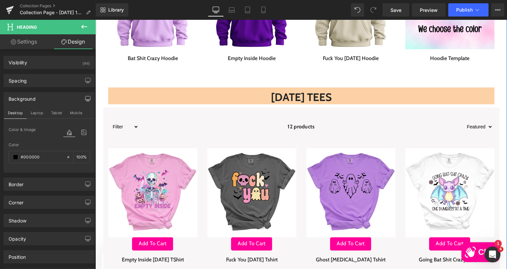
click at [190, 98] on h2 "[DATE] tEES" at bounding box center [301, 97] width 386 height 14
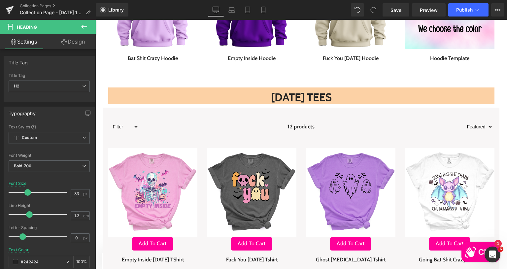
click at [75, 41] on link "Design" at bounding box center [73, 41] width 48 height 15
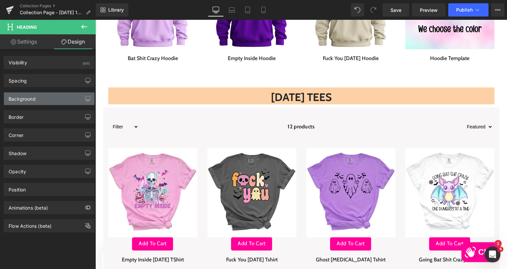
click at [25, 99] on div "Background" at bounding box center [22, 96] width 27 height 9
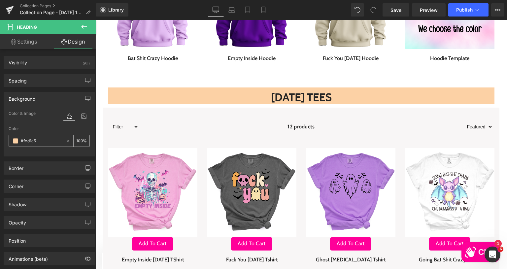
click at [15, 141] on span at bounding box center [15, 140] width 5 height 5
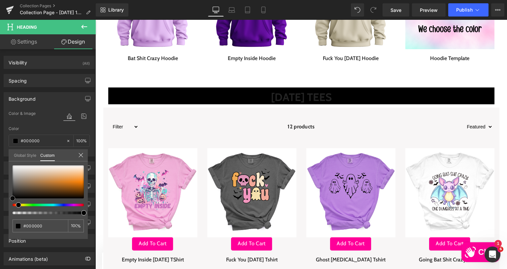
drag, startPoint x: 18, startPoint y: 173, endPoint x: 5, endPoint y: 215, distance: 44.6
click at [5, 156] on div "Background Color & Image color Color #fcd1a5 100 % Image Replace Image Upload i…" at bounding box center [49, 121] width 99 height 69
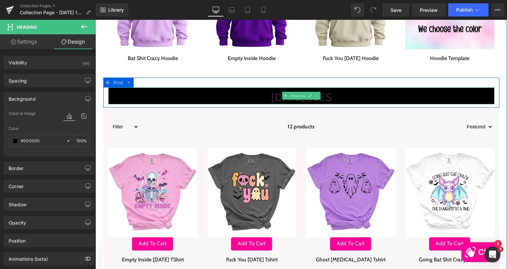
click at [269, 100] on h2 "[DATE] tEES" at bounding box center [301, 97] width 386 height 14
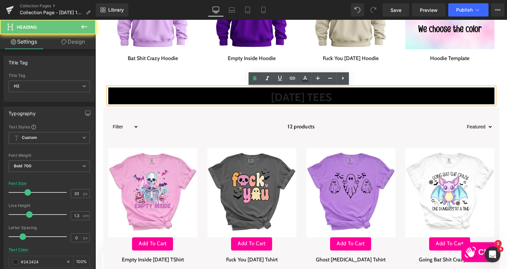
click at [269, 100] on h2 "[DATE] tEES" at bounding box center [301, 97] width 386 height 14
click at [0, 0] on icon at bounding box center [0, 0] width 0 height 0
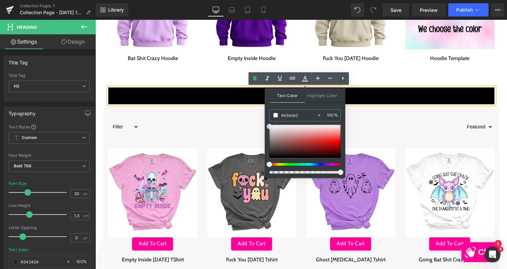
drag, startPoint x: 371, startPoint y: 150, endPoint x: 245, endPoint y: 117, distance: 129.9
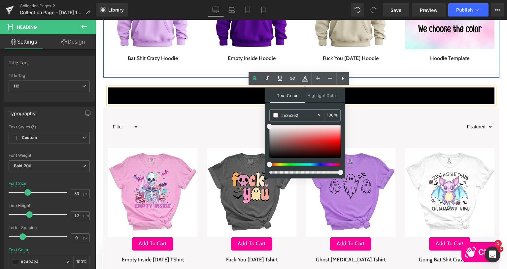
click at [206, 67] on div "4000 % (P) Image Row Empty Inside Hoodie (P) Title Product" at bounding box center [251, 12] width 99 height 115
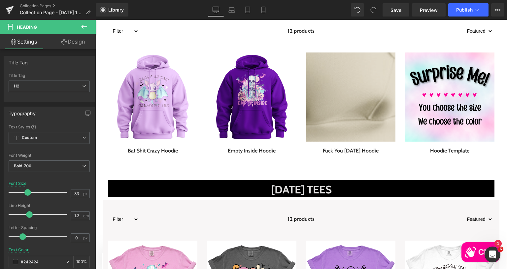
scroll to position [198, 0]
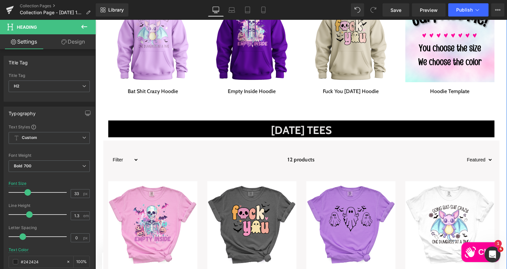
click at [390, 162] on div "12 products" at bounding box center [301, 159] width 325 height 13
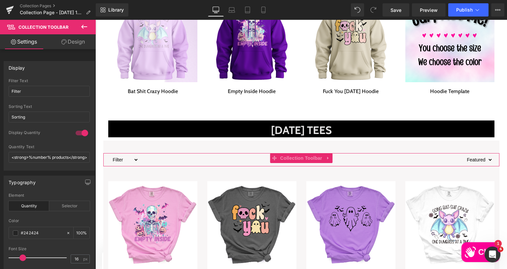
click at [79, 42] on link "Design" at bounding box center [73, 41] width 48 height 15
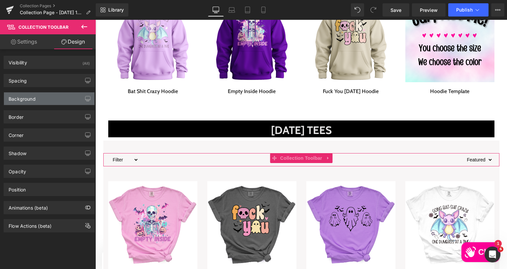
click at [48, 98] on div "Background" at bounding box center [49, 98] width 90 height 13
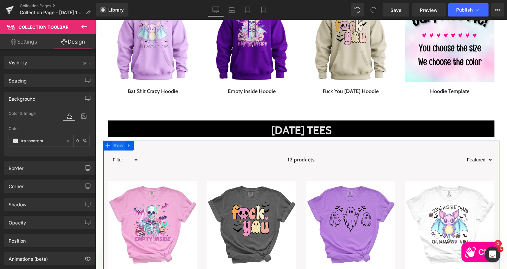
click at [116, 147] on span "Row" at bounding box center [118, 146] width 13 height 10
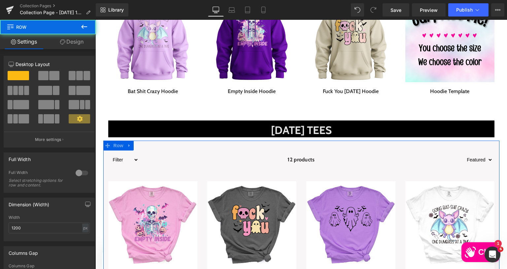
click at [71, 41] on link "Design" at bounding box center [72, 41] width 48 height 15
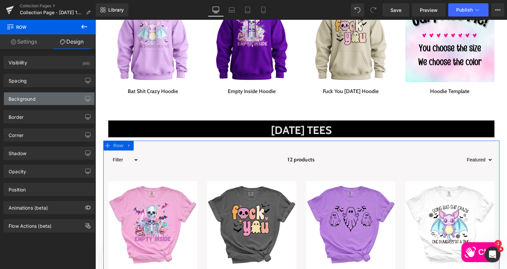
click at [45, 100] on div "Background" at bounding box center [49, 98] width 90 height 13
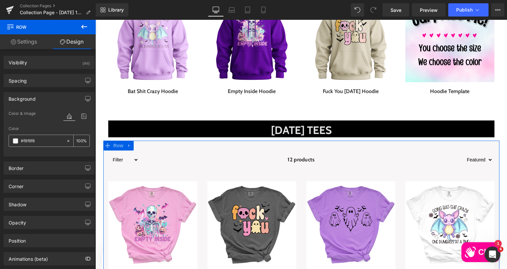
click at [66, 140] on icon at bounding box center [68, 141] width 5 height 5
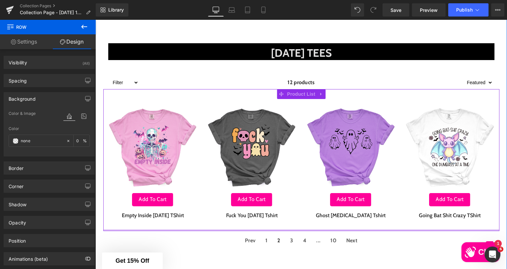
scroll to position [264, 0]
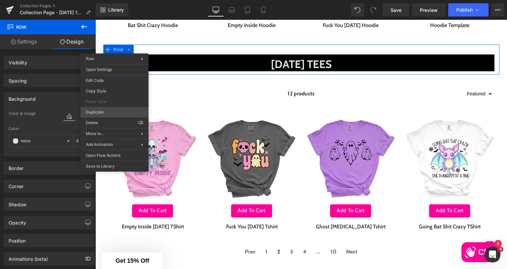
click at [95, 111] on div "Row You are previewing how the will restyle your page. You can not edit Element…" at bounding box center [253, 140] width 507 height 280
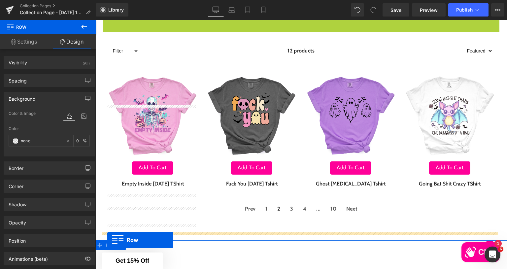
scroll to position [343, 0]
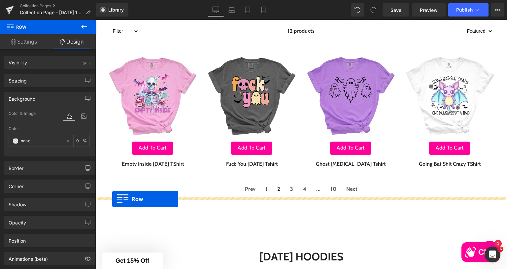
drag, startPoint x: 104, startPoint y: 79, endPoint x: 112, endPoint y: 199, distance: 120.3
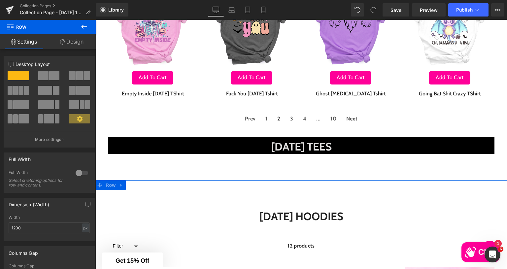
scroll to position [393, 0]
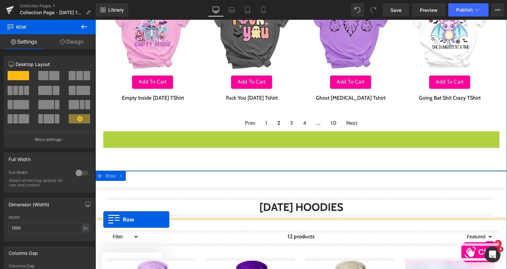
drag, startPoint x: 105, startPoint y: 136, endPoint x: 103, endPoint y: 219, distance: 83.8
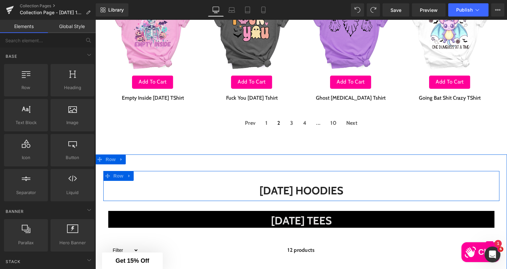
click at [189, 183] on h2 "[DATE] HOODIES" at bounding box center [301, 190] width 386 height 14
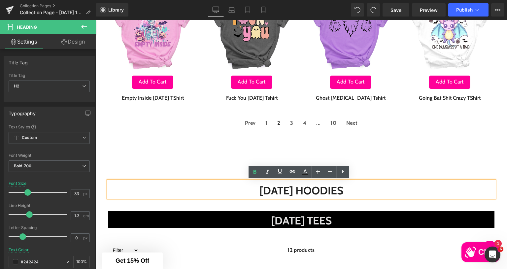
click at [95, 20] on div "70px" at bounding box center [95, 20] width 0 height 0
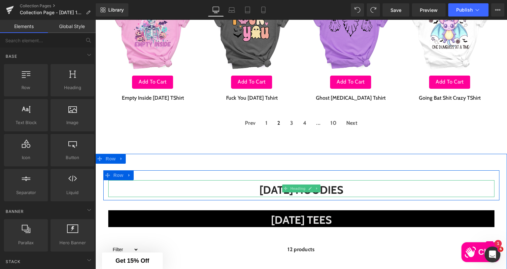
click at [272, 184] on h2 "[DATE] HOODIES" at bounding box center [301, 190] width 386 height 14
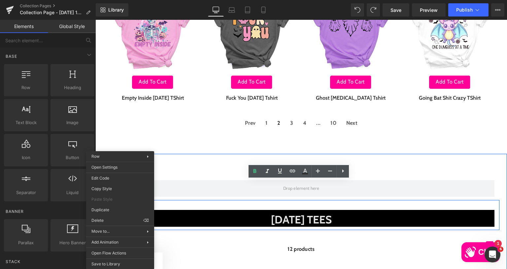
click at [220, 211] on div "[DATE] tEES" at bounding box center [301, 218] width 386 height 17
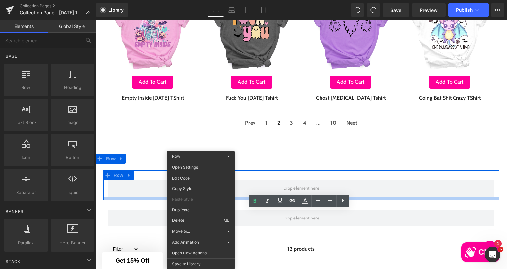
drag, startPoint x: 110, startPoint y: 199, endPoint x: 207, endPoint y: 220, distance: 98.5
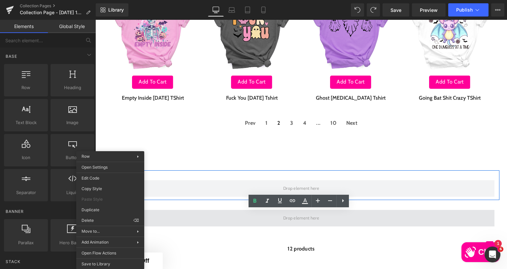
click at [185, 210] on span at bounding box center [301, 218] width 386 height 16
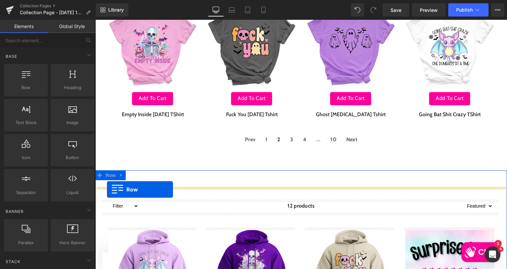
drag, startPoint x: 106, startPoint y: 117, endPoint x: 107, endPoint y: 189, distance: 72.2
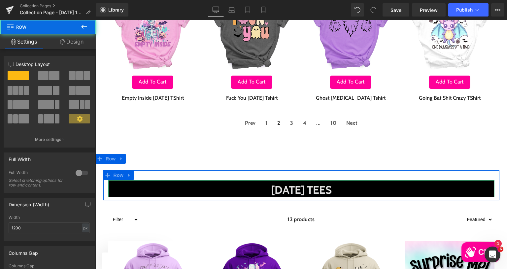
scroll to position [376, 0]
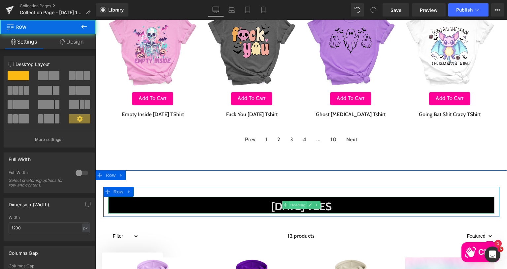
click at [294, 206] on span "Heading" at bounding box center [298, 205] width 18 height 8
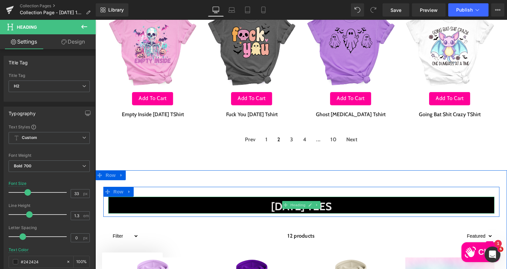
click at [271, 202] on span "[DATE] tEES" at bounding box center [301, 206] width 61 height 13
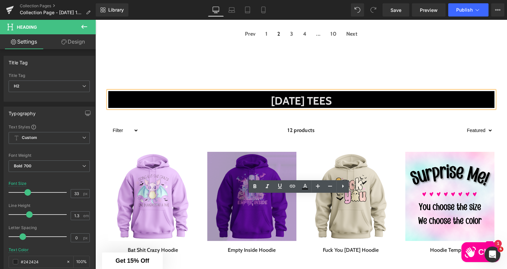
scroll to position [508, 0]
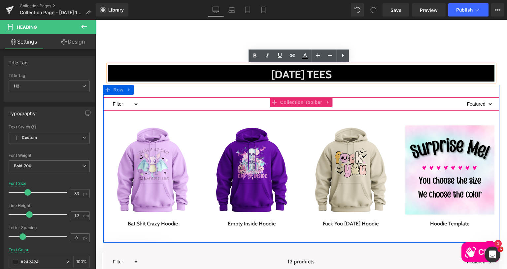
click at [236, 99] on div "12 products" at bounding box center [301, 103] width 325 height 13
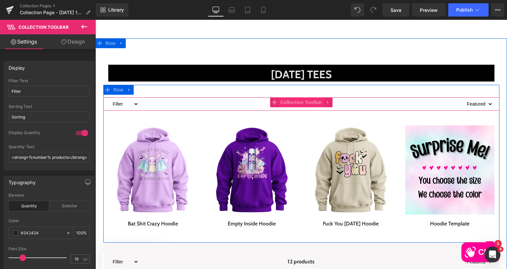
click at [294, 103] on span "Collection Toolbar" at bounding box center [300, 102] width 45 height 10
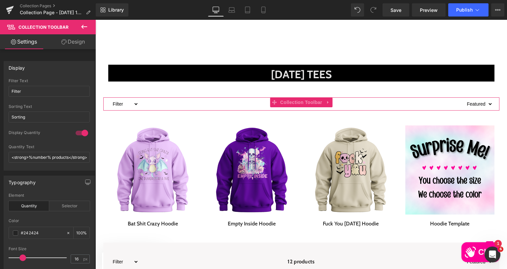
click at [71, 43] on link "Design" at bounding box center [73, 41] width 48 height 15
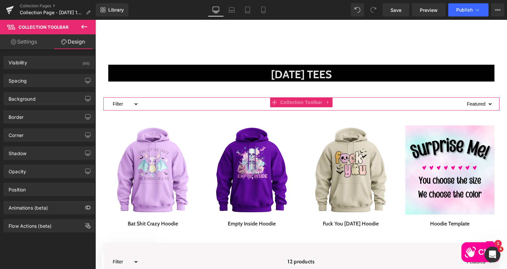
click at [36, 41] on link "Settings" at bounding box center [24, 41] width 48 height 15
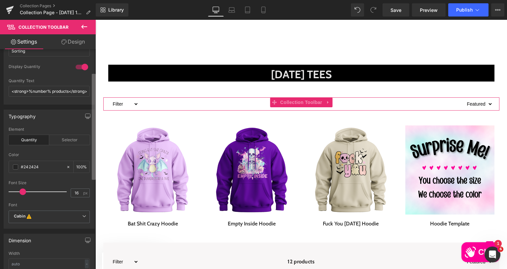
scroll to position [0, 0]
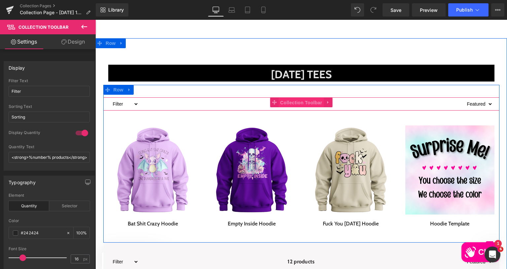
click at [297, 103] on span "Collection Toolbar" at bounding box center [300, 103] width 45 height 10
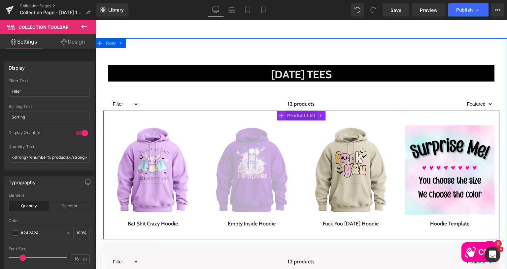
click at [303, 117] on span "Product List" at bounding box center [300, 116] width 31 height 10
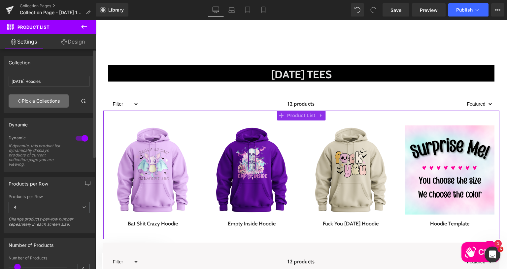
click at [46, 99] on link "Pick a Collections" at bounding box center [39, 100] width 60 height 13
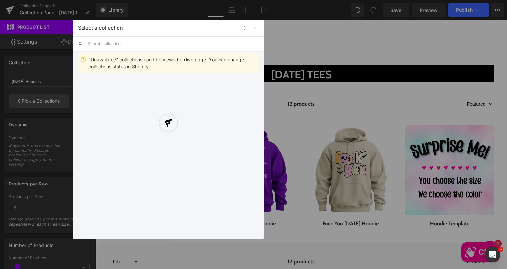
click at [128, 45] on input "text" at bounding box center [173, 43] width 171 height 15
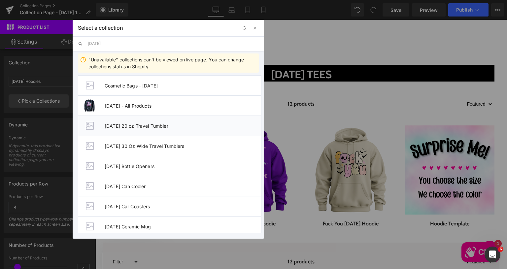
type input "HALLOWEEN"
click at [158, 123] on span "Halloween 20 oz Travel Tumbler" at bounding box center [183, 126] width 156 height 6
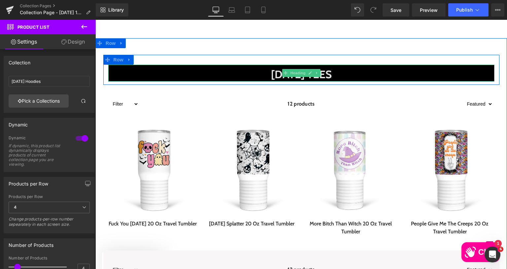
click at [329, 69] on span "[DATE] tEES" at bounding box center [301, 74] width 61 height 13
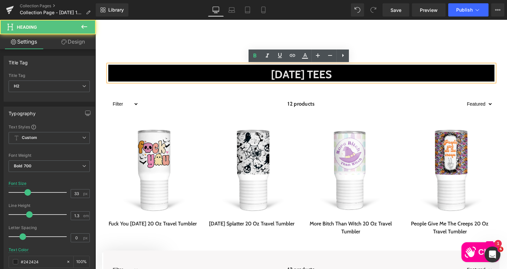
click at [332, 74] on span "[DATE] tEES" at bounding box center [301, 74] width 61 height 13
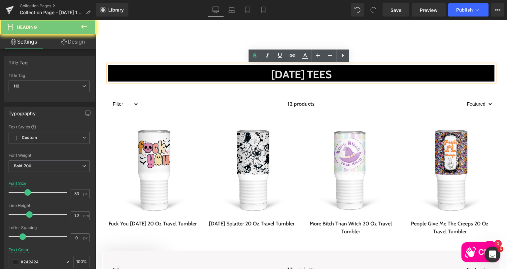
click at [332, 74] on span "[DATE] tEES" at bounding box center [301, 74] width 61 height 13
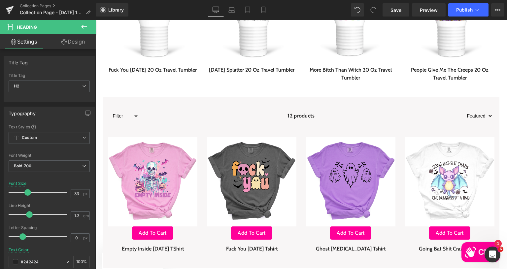
scroll to position [673, 0]
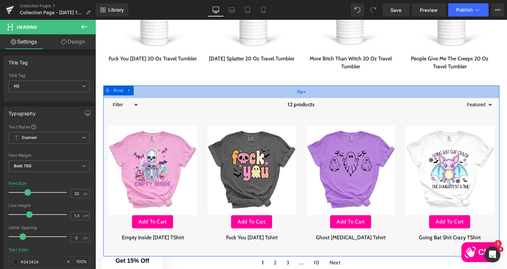
click at [165, 98] on div "38px" at bounding box center [301, 91] width 396 height 13
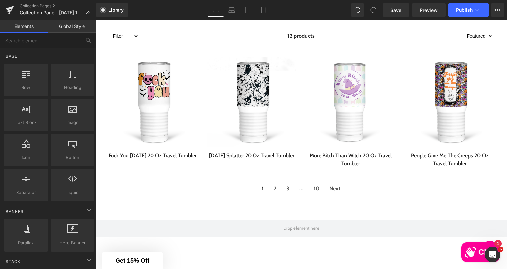
scroll to position [574, 0]
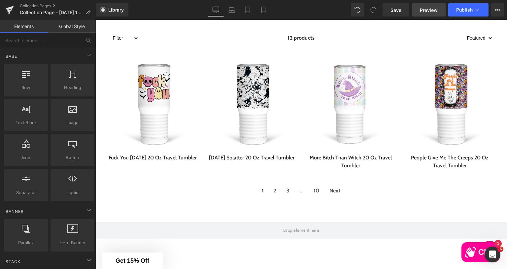
click at [422, 10] on span "Preview" at bounding box center [429, 10] width 18 height 7
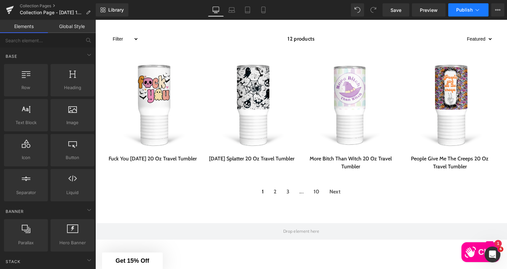
click at [463, 8] on span "Publish" at bounding box center [464, 9] width 16 height 5
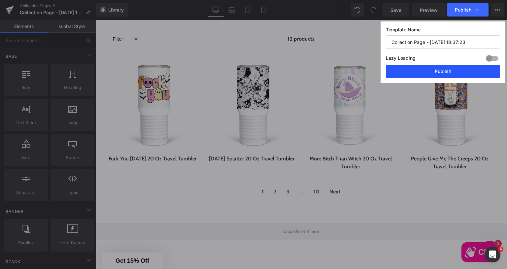
click at [448, 70] on button "Publish" at bounding box center [443, 71] width 114 height 13
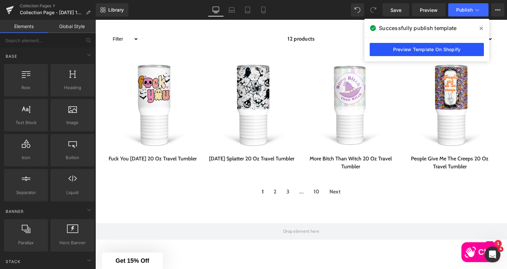
click at [418, 51] on link "Preview Template On Shopify" at bounding box center [426, 49] width 114 height 13
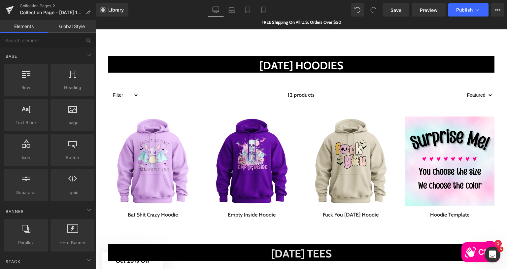
scroll to position [0, 0]
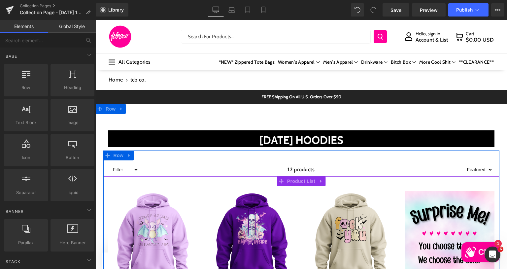
click at [298, 198] on div "4000 % (P) Image Row Empty Inside Hoodie (P) Title Product" at bounding box center [251, 243] width 99 height 115
click at [293, 181] on span "Product List" at bounding box center [300, 181] width 31 height 10
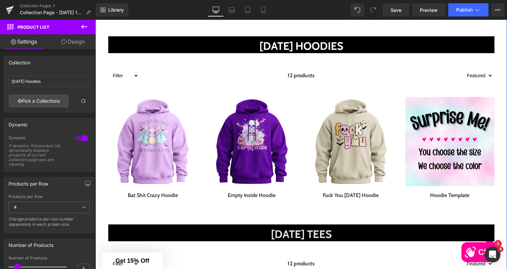
scroll to position [198, 0]
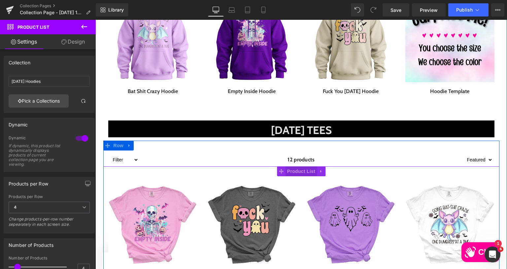
click at [306, 175] on span "Product List" at bounding box center [300, 171] width 31 height 10
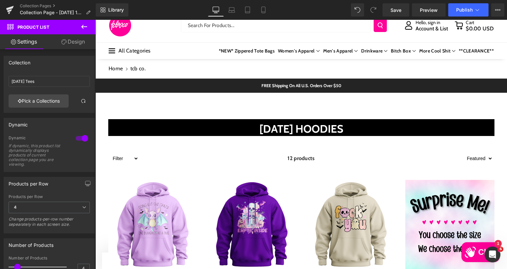
scroll to position [0, 0]
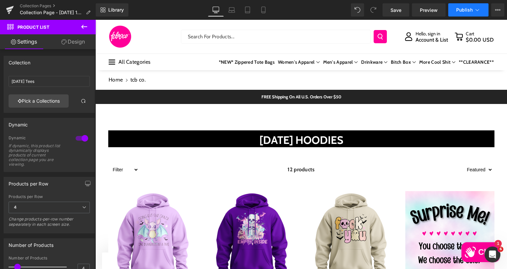
click at [477, 10] on icon at bounding box center [477, 10] width 7 height 7
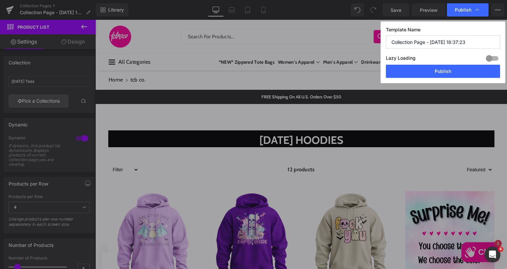
click at [467, 42] on input "Collection Page - Aug 28, 18:37:23" at bounding box center [443, 41] width 114 height 13
drag, startPoint x: 342, startPoint y: 31, endPoint x: 327, endPoint y: 29, distance: 15.9
click at [327, 29] on div "Publish Template Name hALLOWEEn Lazy Loading Build Upgrade plan to unlock Lazy …" at bounding box center [253, 134] width 507 height 269
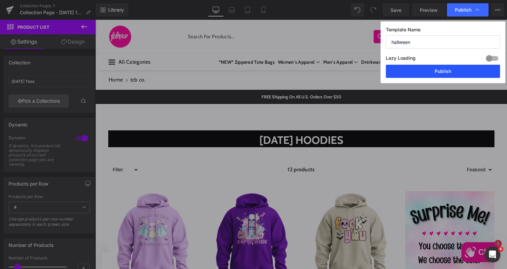
type input "hallween"
click at [419, 68] on button "Publish" at bounding box center [443, 71] width 114 height 13
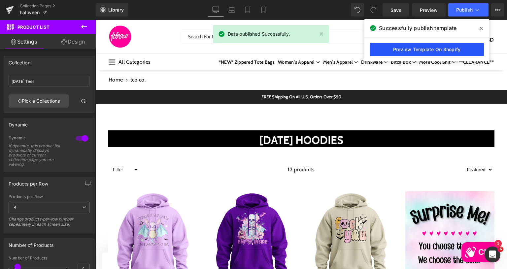
click at [437, 51] on link "Preview Template On Shopify" at bounding box center [426, 49] width 114 height 13
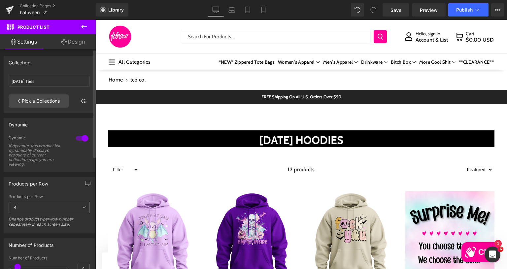
click at [83, 138] on div at bounding box center [82, 138] width 16 height 11
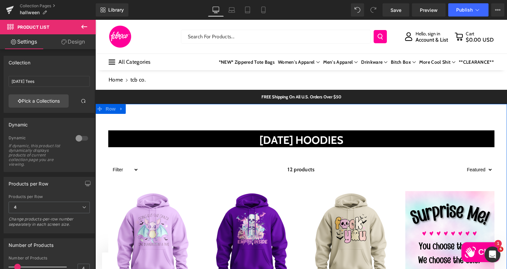
click at [233, 165] on div "12 products" at bounding box center [301, 169] width 325 height 13
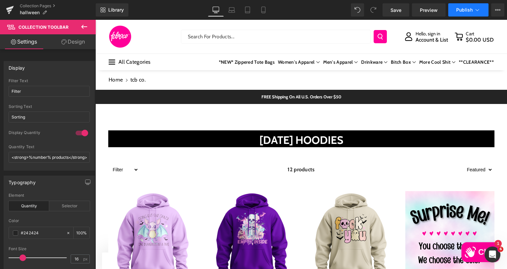
click at [462, 11] on span "Publish" at bounding box center [464, 9] width 16 height 5
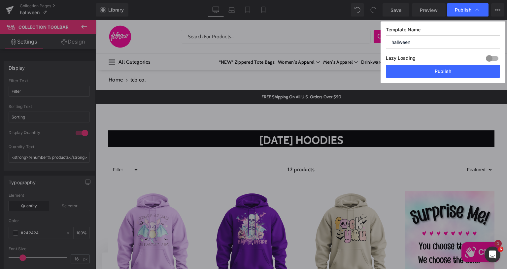
drag, startPoint x: 454, startPoint y: 64, endPoint x: 358, endPoint y: 47, distance: 97.8
click at [454, 65] on button "Publish" at bounding box center [443, 71] width 114 height 13
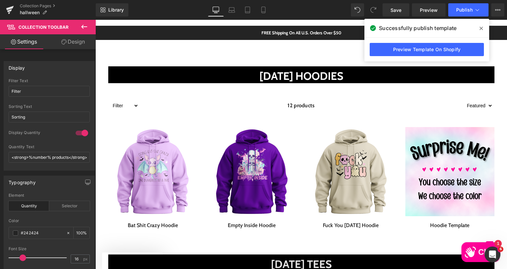
scroll to position [66, 0]
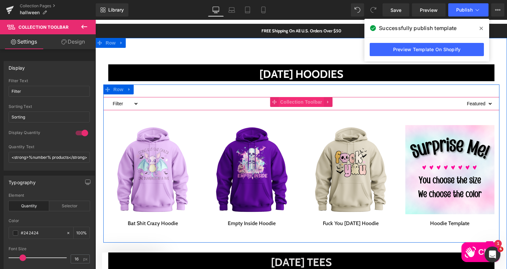
click at [290, 103] on span "Collection Toolbar" at bounding box center [300, 102] width 45 height 10
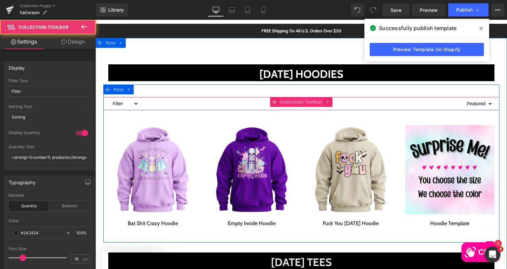
click at [288, 101] on span "Collection Toolbar" at bounding box center [300, 102] width 45 height 10
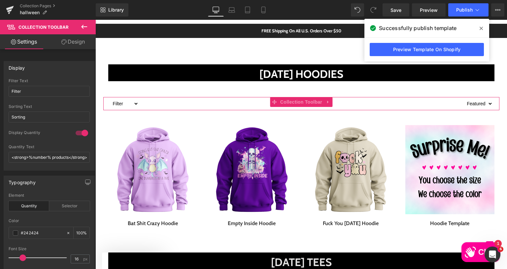
click at [84, 42] on link "Design" at bounding box center [73, 41] width 48 height 15
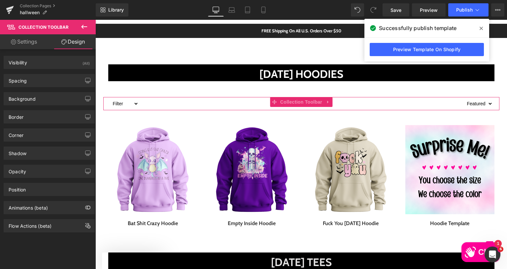
click at [18, 39] on link "Settings" at bounding box center [24, 41] width 48 height 15
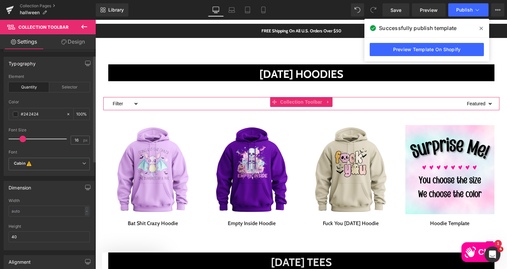
scroll to position [4, 0]
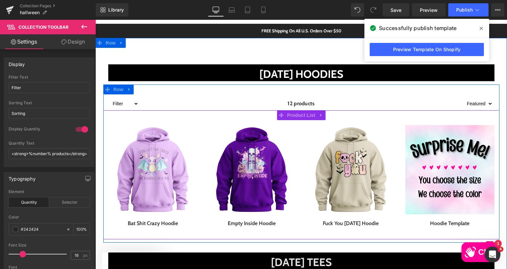
click at [193, 122] on div "4000 % (P) Image Row Bat Shit Crazy Hoodie (P) Title Product" at bounding box center [152, 177] width 99 height 115
click at [289, 113] on span "Product List" at bounding box center [300, 115] width 31 height 10
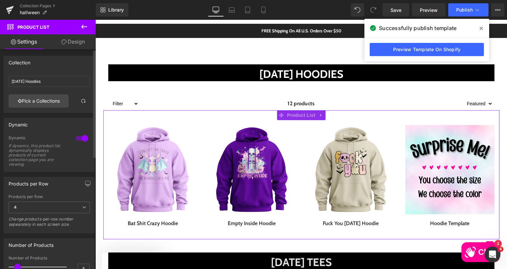
click at [82, 138] on div at bounding box center [82, 138] width 16 height 11
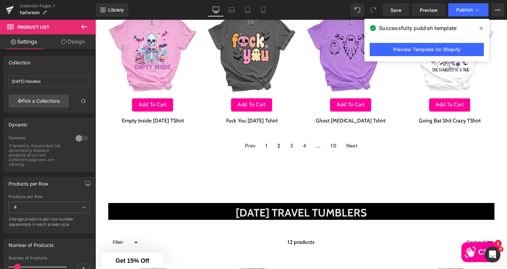
scroll to position [495, 0]
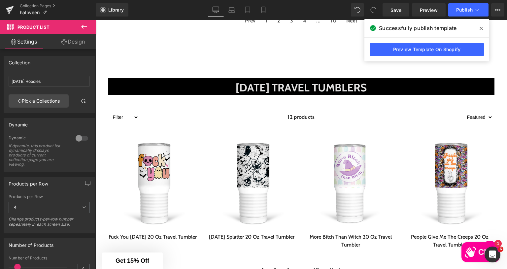
click at [305, 134] on div "2800 % (P) Image Row More Bitch Than Witch 20 Oz Travel Tumbler (P) Title Produ…" at bounding box center [350, 195] width 99 height 123
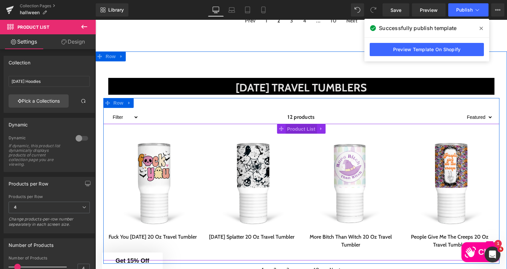
click at [302, 128] on span "Product List" at bounding box center [300, 129] width 31 height 10
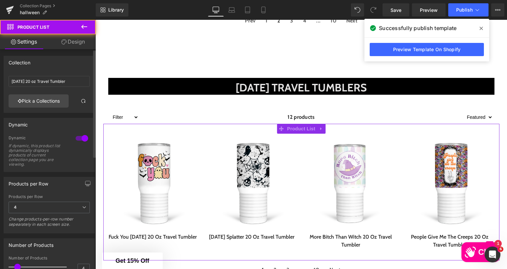
click at [84, 139] on div at bounding box center [82, 138] width 16 height 11
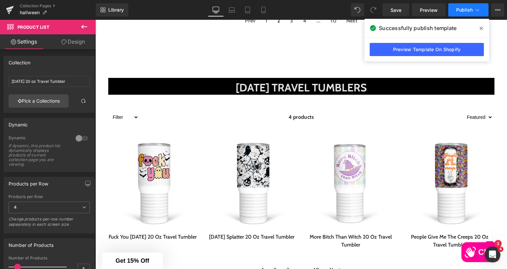
click at [468, 9] on span "Publish" at bounding box center [464, 9] width 16 height 5
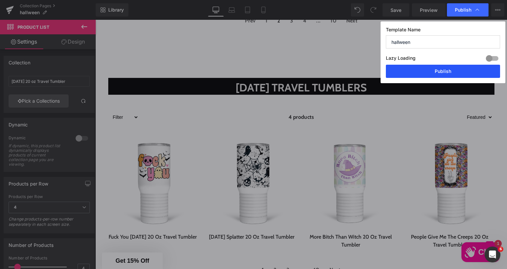
click at [442, 67] on button "Publish" at bounding box center [443, 71] width 114 height 13
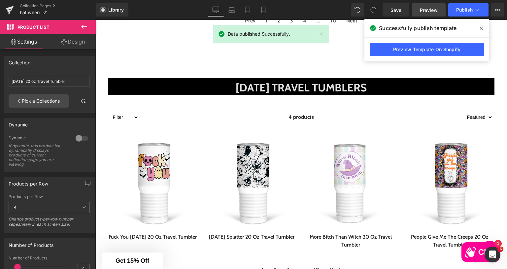
click at [430, 10] on span "Preview" at bounding box center [429, 10] width 18 height 7
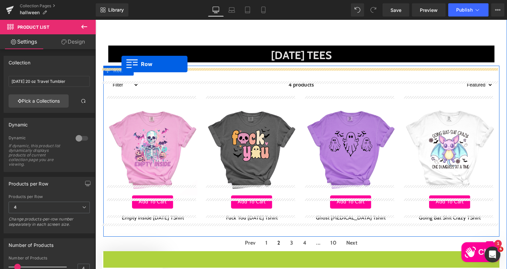
scroll to position [207, 0]
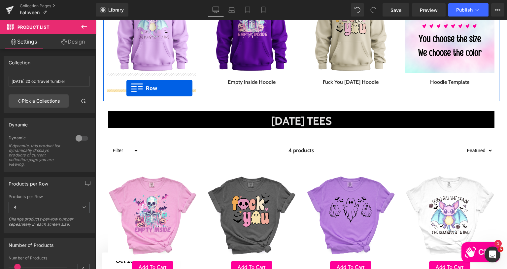
drag, startPoint x: 104, startPoint y: 52, endPoint x: 126, endPoint y: 88, distance: 41.9
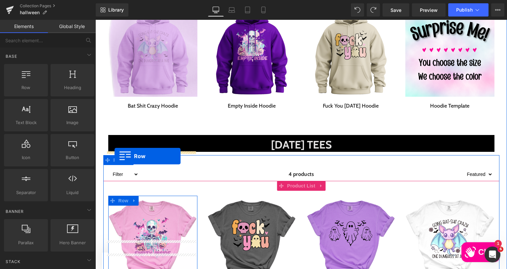
scroll to position [182, 0]
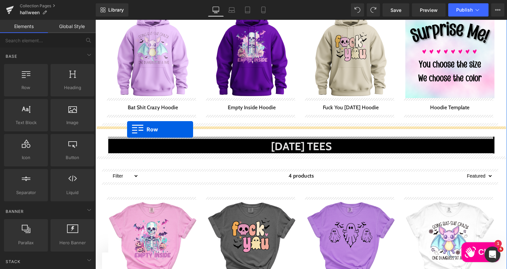
drag, startPoint x: 105, startPoint y: 83, endPoint x: 127, endPoint y: 129, distance: 50.8
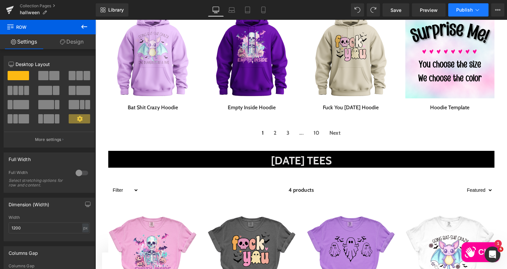
click at [464, 4] on button "Publish" at bounding box center [468, 9] width 40 height 13
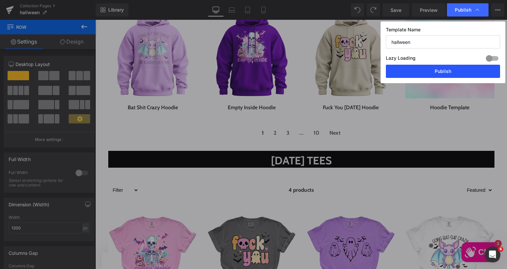
click at [0, 0] on button "Publish" at bounding box center [0, 0] width 0 height 0
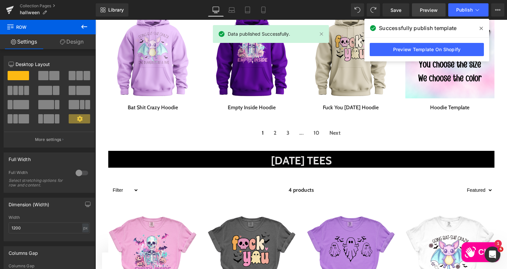
click at [427, 12] on span "Preview" at bounding box center [429, 10] width 18 height 7
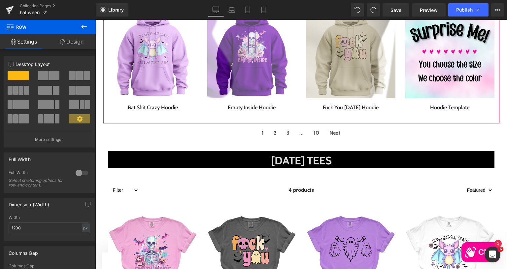
scroll to position [50, 0]
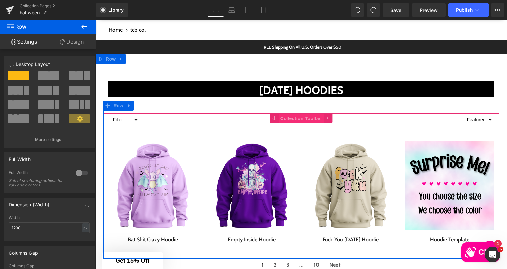
click at [300, 118] on span "Collection Toolbar" at bounding box center [300, 118] width 45 height 10
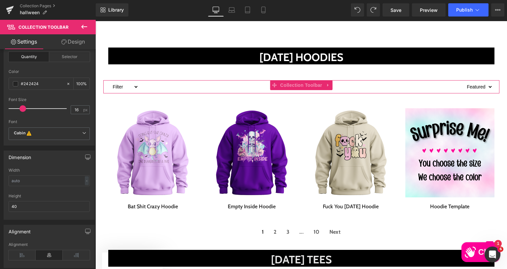
scroll to position [103, 0]
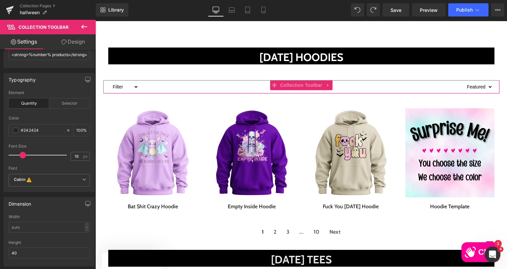
click at [73, 40] on link "Design" at bounding box center [73, 41] width 48 height 15
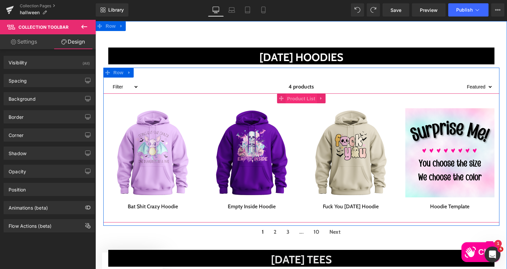
click at [301, 100] on span "Product List" at bounding box center [300, 99] width 31 height 10
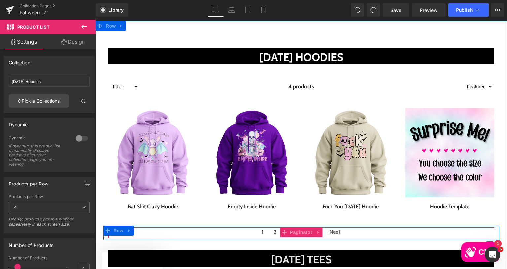
click at [233, 231] on div "1 2 3 ... 10 Next" at bounding box center [301, 232] width 386 height 11
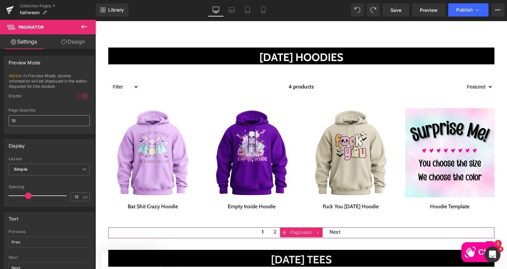
click at [56, 117] on input "10" at bounding box center [49, 120] width 81 height 11
drag, startPoint x: 56, startPoint y: 118, endPoint x: 0, endPoint y: 102, distance: 58.0
click at [0, 102] on div "Preview Mode Notice : In Preview Mode, dummy information will be displayed in t…" at bounding box center [49, 92] width 99 height 83
click at [55, 134] on div "Display Simple Button Layout Simple Simple Button square Button Shape Square Ci…" at bounding box center [49, 170] width 99 height 73
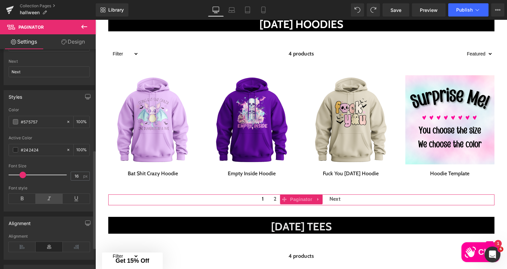
scroll to position [273, 0]
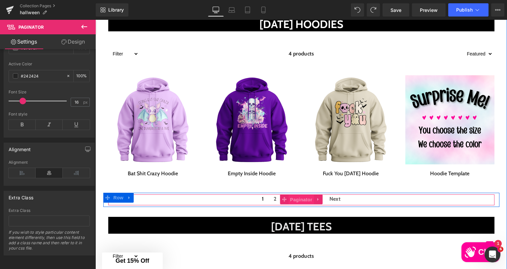
click at [296, 197] on span "Paginator" at bounding box center [300, 200] width 25 height 10
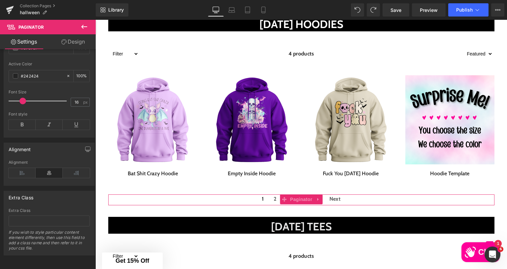
click at [67, 42] on link "Design" at bounding box center [73, 41] width 48 height 15
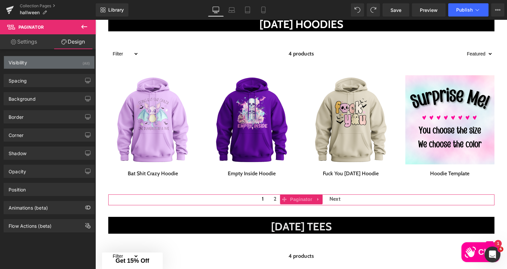
click at [24, 61] on div "Visibility" at bounding box center [18, 60] width 18 height 9
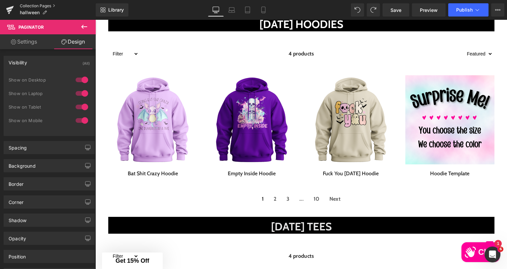
click at [22, 4] on link "Collection Pages" at bounding box center [58, 5] width 76 height 5
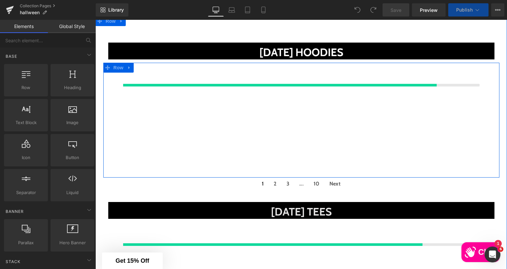
scroll to position [99, 0]
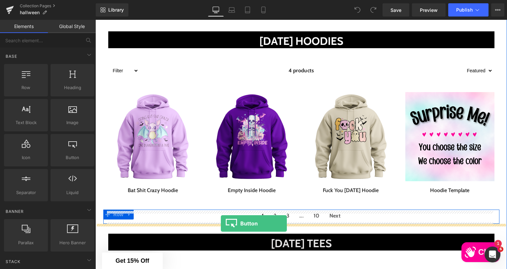
drag, startPoint x: 161, startPoint y: 170, endPoint x: 221, endPoint y: 223, distance: 79.9
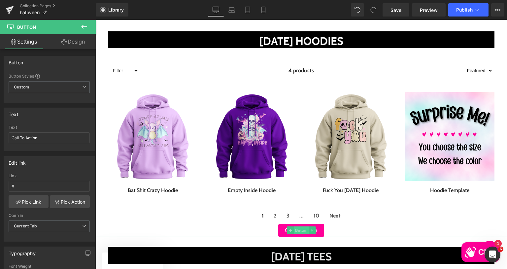
click at [300, 229] on span "Button" at bounding box center [301, 230] width 15 height 8
drag, startPoint x: 48, startPoint y: 137, endPoint x: 0, endPoint y: 136, distance: 47.5
click at [0, 136] on div "Text Call To Action Text Call To Action" at bounding box center [49, 127] width 99 height 48
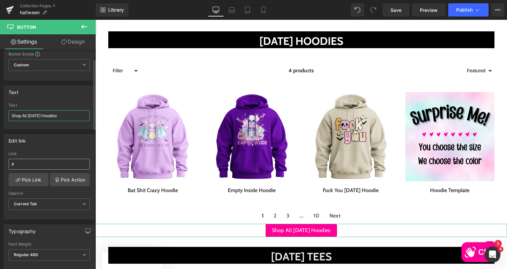
scroll to position [33, 0]
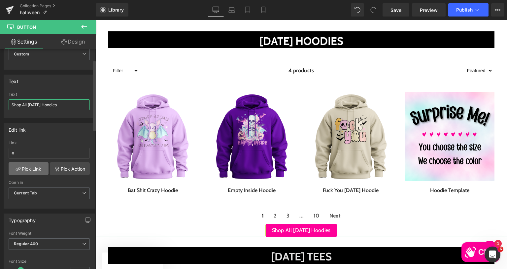
type input "Shop All [DATE] Hoodies"
click at [27, 171] on link "Pick Link" at bounding box center [29, 168] width 40 height 13
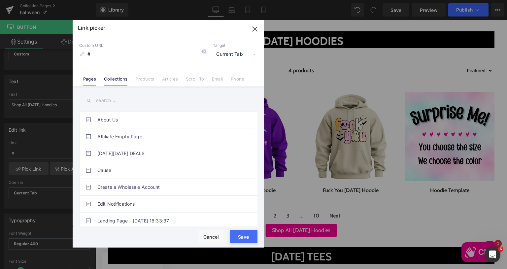
click at [117, 77] on link "Collections" at bounding box center [115, 81] width 23 height 10
click at [0, 0] on input "text" at bounding box center [0, 0] width 0 height 0
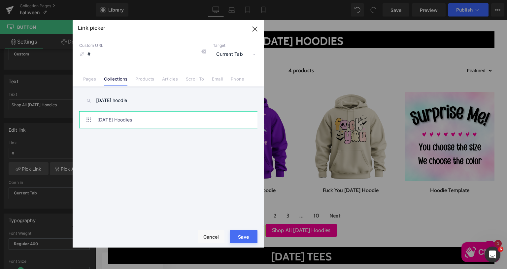
type input "halloween hoodie"
click at [138, 119] on link "[DATE] Hoodies" at bounding box center [169, 120] width 145 height 16
type input "/collections/halloween-hoodie"
click at [249, 238] on button "Save" at bounding box center [244, 236] width 28 height 13
type input "/collections/halloween-hoodie"
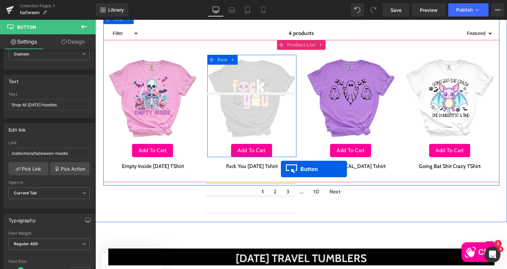
scroll to position [429, 0]
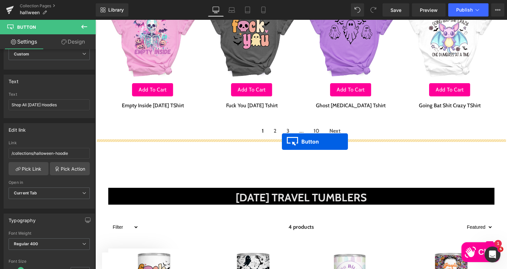
drag, startPoint x: 286, startPoint y: 78, endPoint x: 282, endPoint y: 142, distance: 63.8
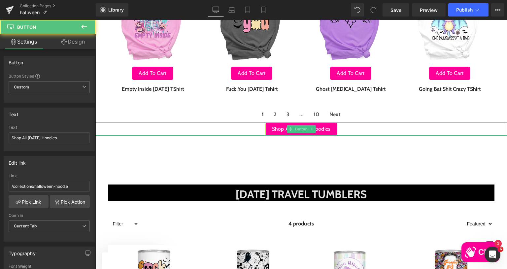
scroll to position [412, 0]
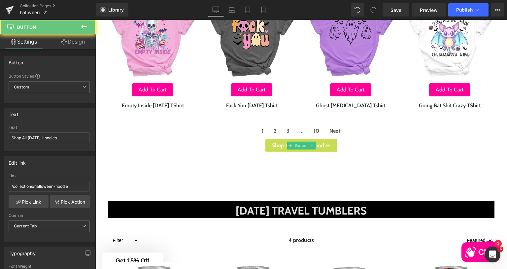
click at [272, 145] on span "Shop All [DATE] Hoodies" at bounding box center [301, 146] width 59 height 10
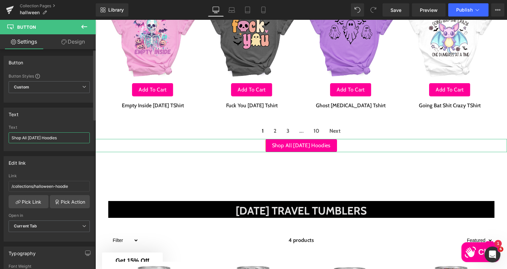
click at [58, 139] on input "Shop All [DATE] Hoodies" at bounding box center [49, 137] width 81 height 11
type input "Shop All [DATE] Tees"
click at [39, 188] on input "/collections/halloween-hoodie" at bounding box center [49, 186] width 81 height 11
click at [33, 200] on link "Pick Link" at bounding box center [29, 201] width 40 height 13
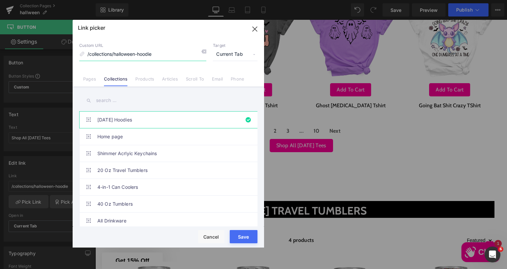
drag, startPoint x: 131, startPoint y: 55, endPoint x: 63, endPoint y: 49, distance: 68.2
click at [0, 0] on div "Link picker Back to Library Insert Custom URL /collections/halloween-hoodie Tar…" at bounding box center [0, 0] width 0 height 0
click at [113, 54] on input "halloween tshirt" at bounding box center [142, 54] width 127 height 13
click at [115, 54] on input "halloween tshirt" at bounding box center [142, 54] width 127 height 13
click at [115, 53] on input "halloween tshirt" at bounding box center [142, 54] width 127 height 13
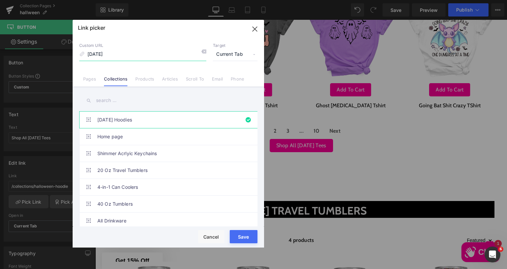
type input "[DATE]"
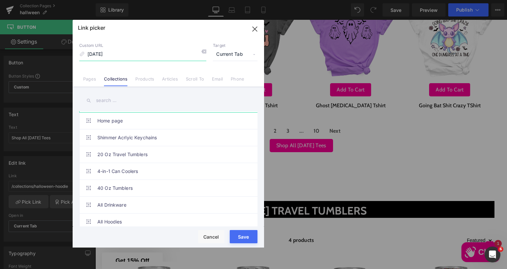
scroll to position [0, 0]
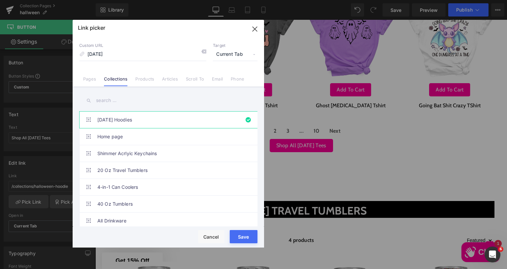
click at [129, 102] on input "text" at bounding box center [168, 100] width 178 height 15
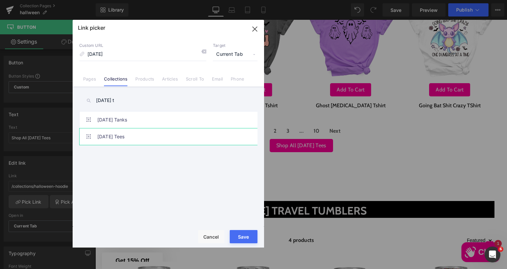
type input "[DATE] t"
click at [141, 143] on link "Halloween Tees" at bounding box center [169, 136] width 145 height 16
type input "/collections/halloween-tees"
click at [238, 230] on div "Save Cancel" at bounding box center [168, 237] width 191 height 21
click at [0, 0] on button "Save" at bounding box center [0, 0] width 0 height 0
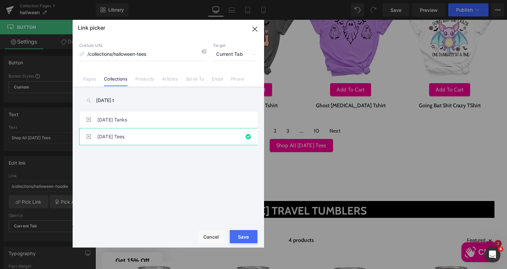
type input "/collections/halloween-tees"
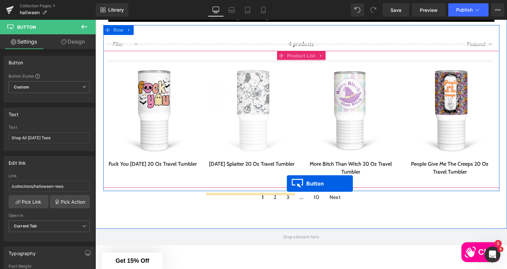
scroll to position [643, 0]
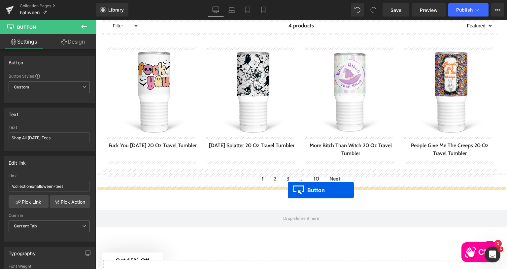
drag, startPoint x: 287, startPoint y: 158, endPoint x: 288, endPoint y: 190, distance: 31.7
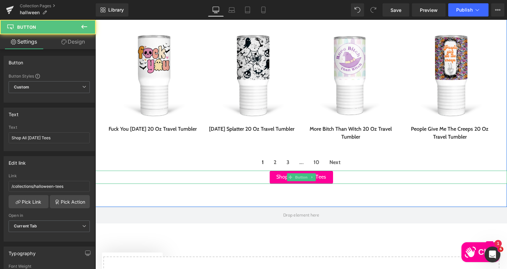
scroll to position [627, 0]
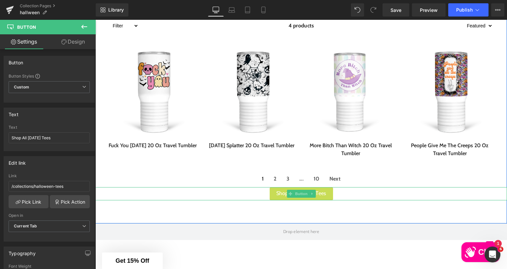
click at [276, 194] on span "Shop All [DATE] Tees" at bounding box center [301, 194] width 50 height 10
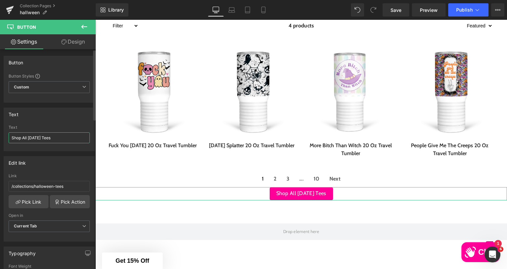
click at [64, 137] on input "Shop All [DATE] Tees" at bounding box center [49, 137] width 81 height 11
click at [53, 137] on input "Shop All [DATE] Tees" at bounding box center [49, 137] width 81 height 11
type input "Shop All [DATE] Tumblers"
click at [33, 202] on link "Pick Link" at bounding box center [29, 201] width 40 height 13
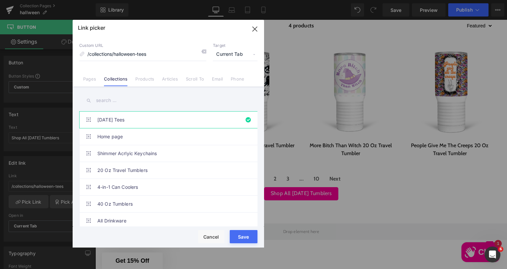
click at [125, 100] on input "text" at bounding box center [168, 100] width 178 height 15
type input "[DATE]"
type input "/collections/halloween-20-oz-travel-tumbler"
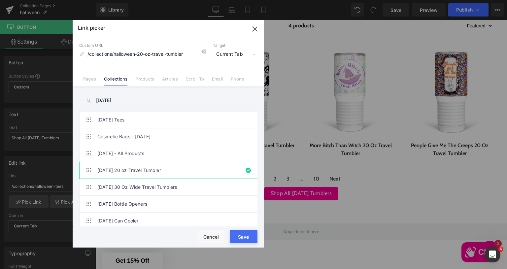
type input "/collections/halloween-20-oz-travel-tumbler"
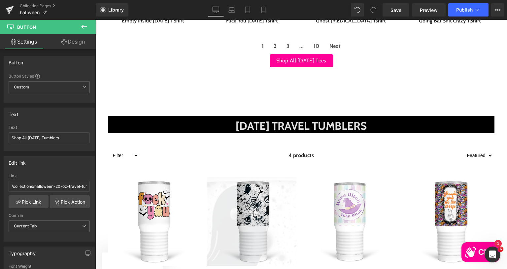
scroll to position [462, 0]
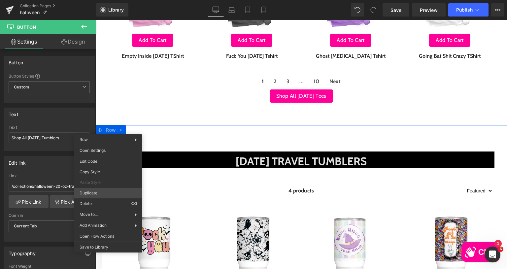
click at [93, 193] on div "Button You are previewing how the will restyle your page. You can not edit Elem…" at bounding box center [253, 140] width 507 height 280
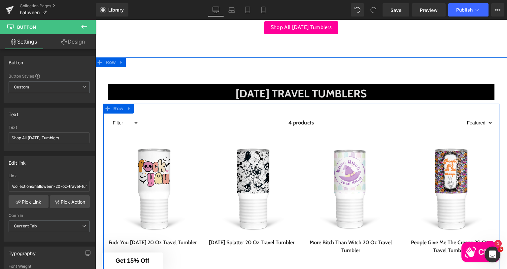
scroll to position [804, 0]
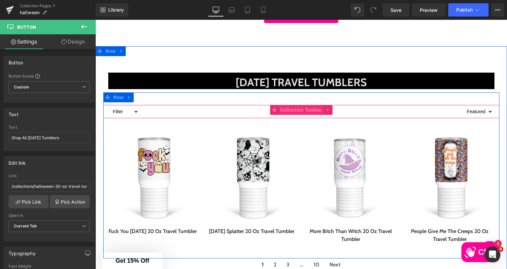
click at [293, 111] on span "Collection Toolbar" at bounding box center [300, 110] width 45 height 10
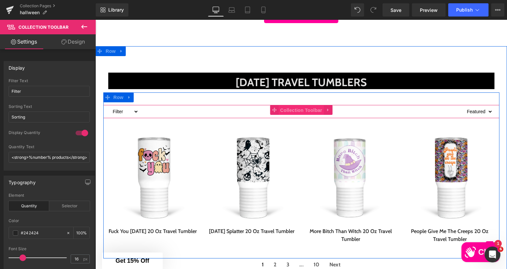
click at [289, 109] on span "Collection Toolbar" at bounding box center [300, 110] width 45 height 10
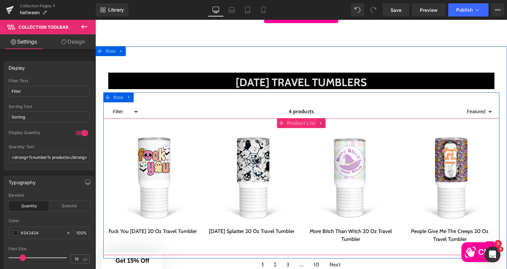
click at [299, 123] on span "Product List" at bounding box center [300, 123] width 31 height 10
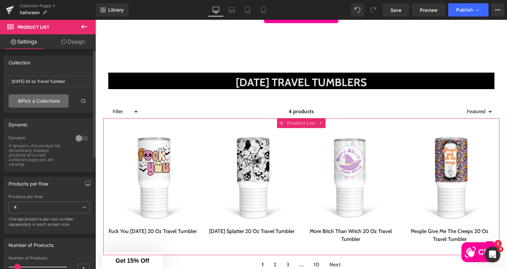
click at [42, 101] on link "Pick a Collections" at bounding box center [39, 100] width 60 height 13
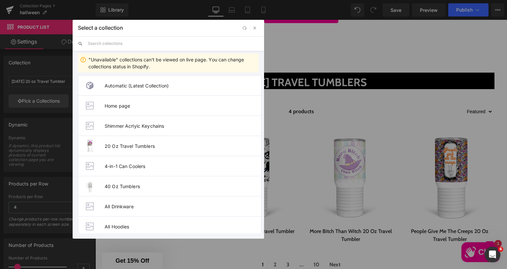
click at [0, 0] on input "text" at bounding box center [0, 0] width 0 height 0
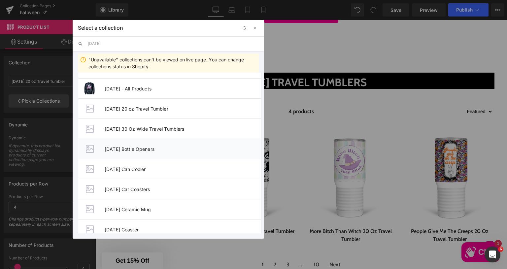
scroll to position [33, 0]
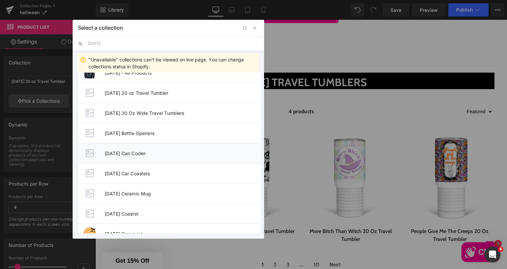
type input "[DATE]"
type input "Halloween Can Cooler"
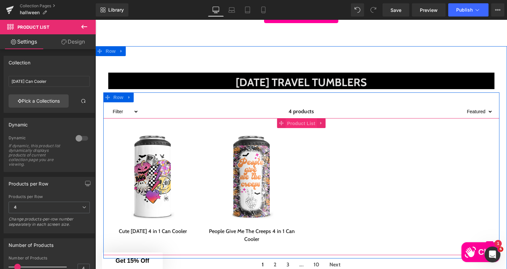
click at [298, 122] on span "Product List" at bounding box center [300, 123] width 31 height 10
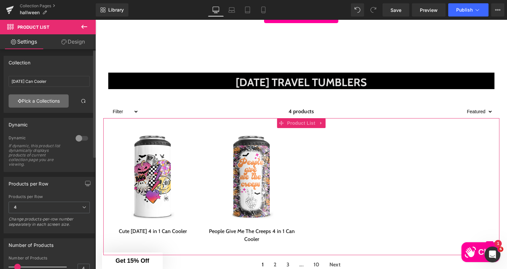
click at [33, 99] on link "Pick a Collections" at bounding box center [39, 100] width 60 height 13
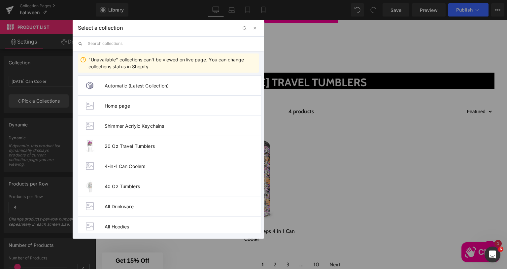
click at [148, 44] on input "text" at bounding box center [173, 43] width 171 height 15
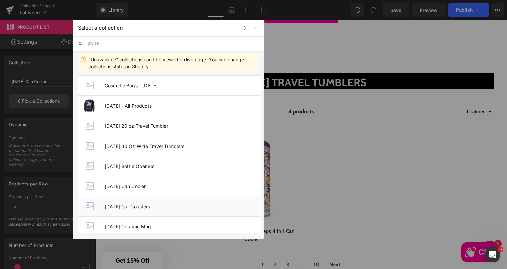
type input "[DATE]"
click at [0, 0] on span "Halloween Car Coasters" at bounding box center [0, 0] width 0 height 0
type input "Halloween Car Coasters"
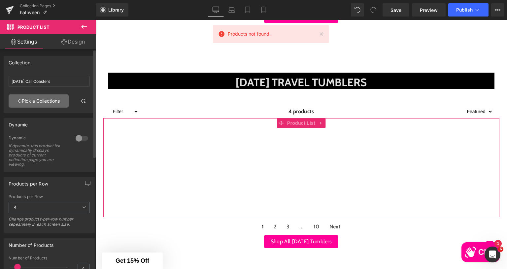
click at [47, 96] on link "Pick a Collections" at bounding box center [39, 100] width 60 height 13
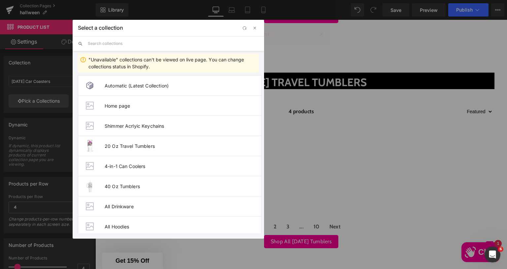
click at [0, 0] on input "text" at bounding box center [0, 0] width 0 height 0
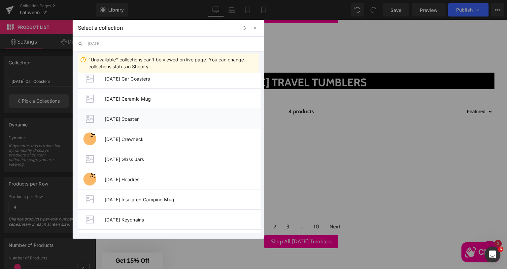
scroll to position [132, 0]
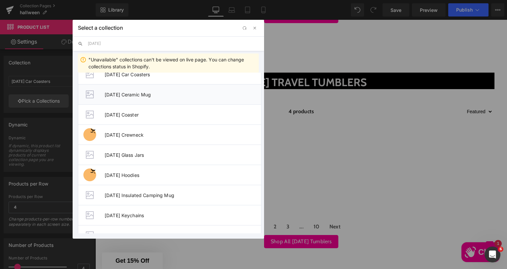
type input "[DATE]"
drag, startPoint x: 144, startPoint y: 96, endPoint x: 49, endPoint y: 76, distance: 97.7
click at [144, 96] on span "Halloween Ceramic Mug" at bounding box center [183, 95] width 156 height 6
type input "Halloween Ceramic Mug"
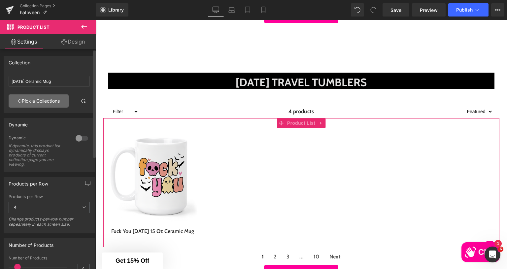
click at [51, 102] on link "Pick a Collections" at bounding box center [39, 100] width 60 height 13
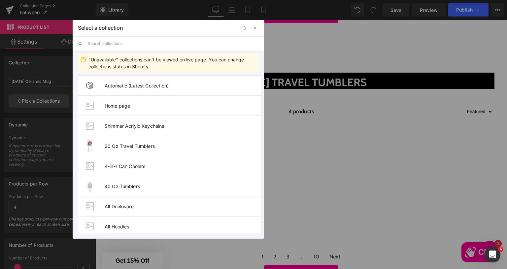
click at [129, 46] on input "text" at bounding box center [173, 43] width 171 height 15
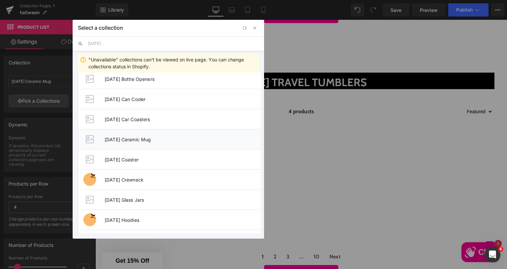
scroll to position [99, 0]
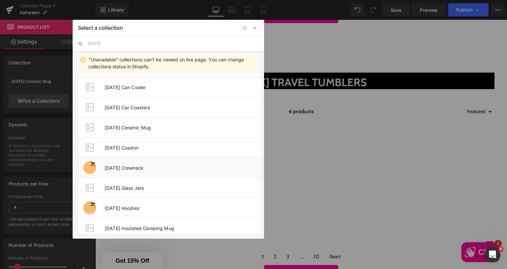
type input "[DATE]"
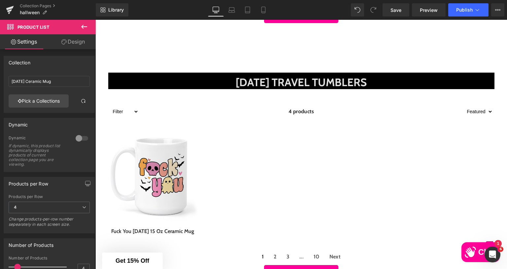
type input "Halloween Crewneck"
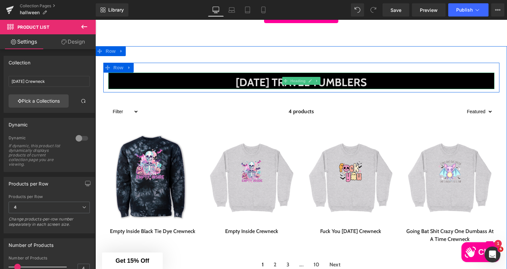
click at [252, 81] on span "[DATE] tRAVEL TUMBLERS" at bounding box center [301, 82] width 131 height 13
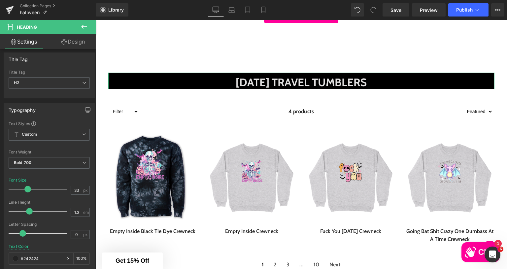
scroll to position [0, 0]
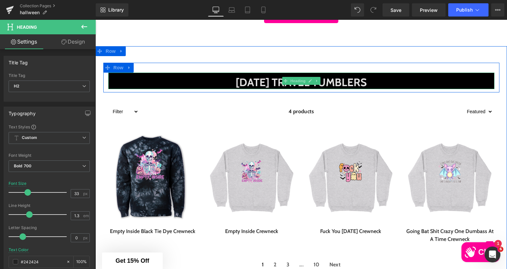
click at [271, 82] on span "[DATE] tRAVEL TUMBLERS" at bounding box center [301, 82] width 131 height 13
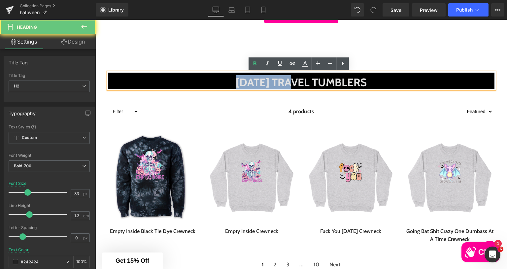
click at [271, 82] on span "[DATE] tRAVEL TUMBLERS" at bounding box center [301, 82] width 131 height 13
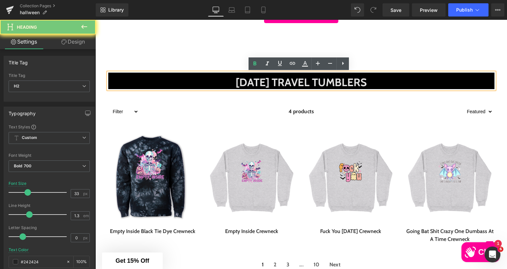
click at [363, 82] on span "[DATE] tRAVEL TUMBLERS" at bounding box center [301, 82] width 131 height 13
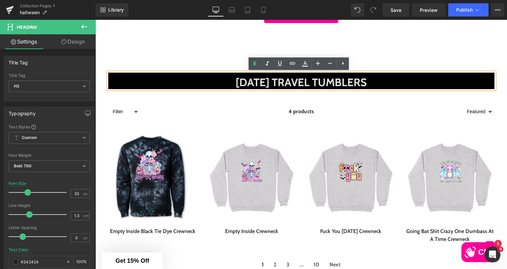
click at [367, 81] on span "[DATE] tRAVEL TUMBLERS" at bounding box center [301, 82] width 131 height 13
drag, startPoint x: 398, startPoint y: 80, endPoint x: 284, endPoint y: 85, distance: 114.6
click at [284, 85] on h2 "[DATE] tRAVEL TUMBLERS" at bounding box center [301, 82] width 386 height 14
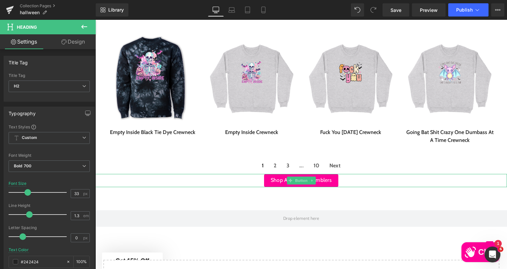
click at [310, 182] on icon at bounding box center [312, 180] width 4 height 4
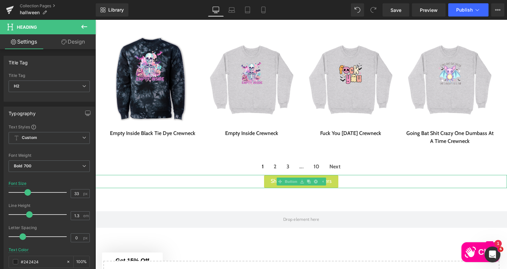
click at [271, 181] on span "Shop All [DATE] Tumblers" at bounding box center [301, 181] width 61 height 10
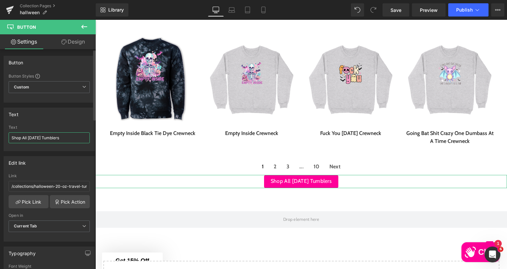
click at [56, 137] on input "Shop All [DATE] Tumblers" at bounding box center [49, 137] width 81 height 11
type input "Shop All Halloween Crewnecks"
click at [26, 204] on link "Pick Link" at bounding box center [29, 201] width 40 height 13
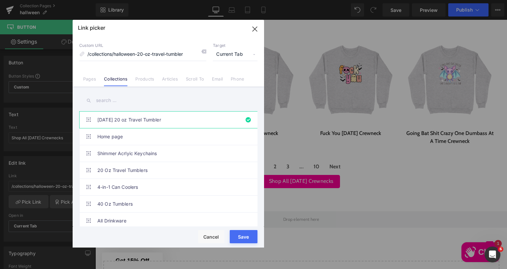
click at [115, 101] on input "text" at bounding box center [168, 100] width 178 height 15
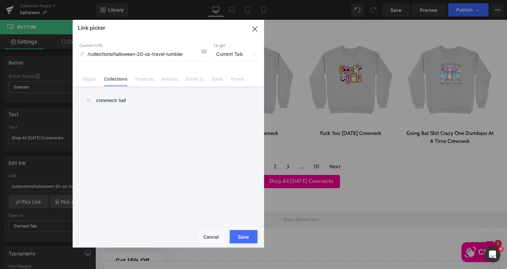
drag, startPoint x: 148, startPoint y: 98, endPoint x: 0, endPoint y: 79, distance: 149.3
type input "halloween cre"
drag, startPoint x: 109, startPoint y: 111, endPoint x: 111, endPoint y: 118, distance: 7.1
click at [109, 113] on li "Halloween Crewneck" at bounding box center [169, 119] width 181 height 17
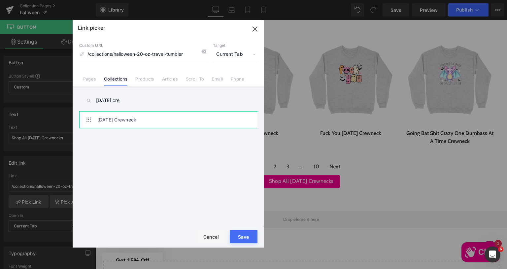
type input "/collections/halloween-crewneck"
click at [111, 118] on link "Halloween Crewneck" at bounding box center [169, 120] width 145 height 16
click at [0, 0] on div "Save Cancel" at bounding box center [0, 0] width 0 height 0
click at [0, 0] on button "Save" at bounding box center [0, 0] width 0 height 0
type input "/collections/halloween-crewneck"
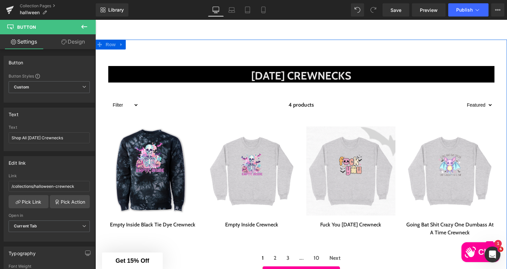
scroll to position [803, 0]
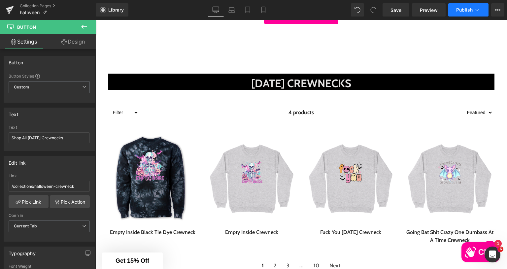
click at [466, 6] on button "Publish" at bounding box center [468, 9] width 40 height 13
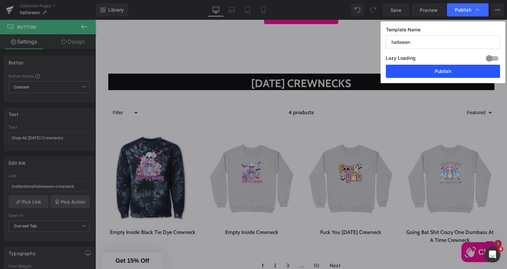
click at [0, 0] on button "Publish" at bounding box center [0, 0] width 0 height 0
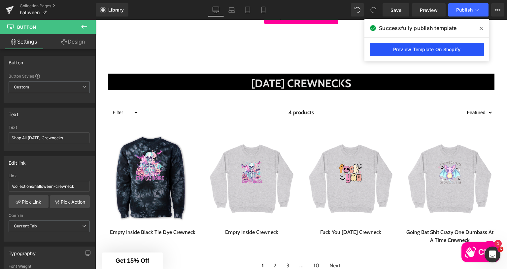
click at [219, 86] on link "Preview Template On Shopify" at bounding box center [206, 92] width 26 height 13
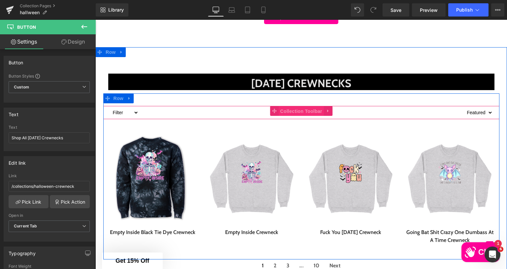
click at [295, 111] on span "Collection Toolbar" at bounding box center [300, 111] width 45 height 10
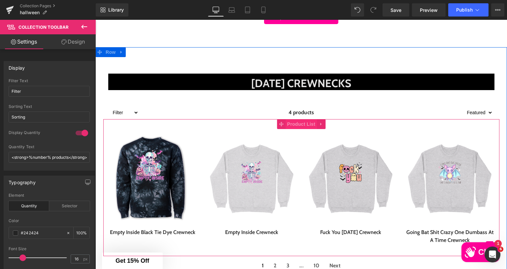
click at [296, 125] on span "Product List" at bounding box center [300, 124] width 31 height 10
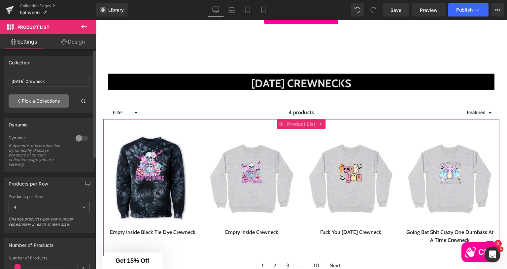
click at [36, 101] on link "Pick a Collections" at bounding box center [39, 100] width 60 height 13
drag, startPoint x: 36, startPoint y: 101, endPoint x: 30, endPoint y: 100, distance: 6.3
click at [30, 100] on link "Pick a Collections" at bounding box center [39, 100] width 60 height 13
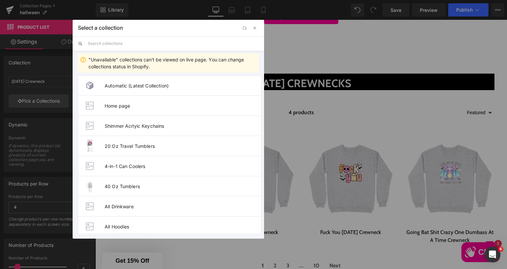
click at [174, 43] on input "text" at bounding box center [173, 43] width 171 height 15
type input "halloween cre"
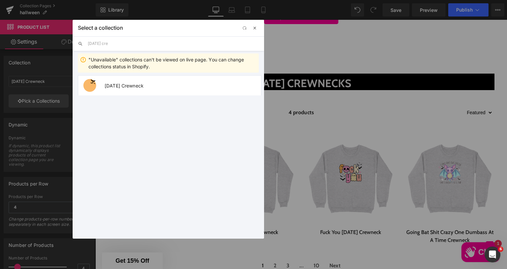
click at [256, 29] on span "button" at bounding box center [254, 27] width 5 height 5
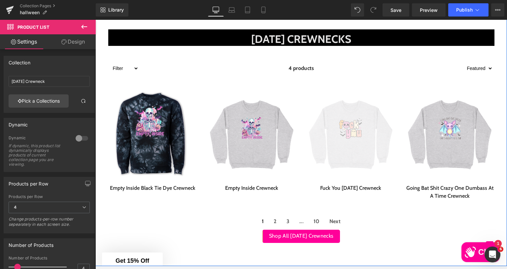
scroll to position [836, 0]
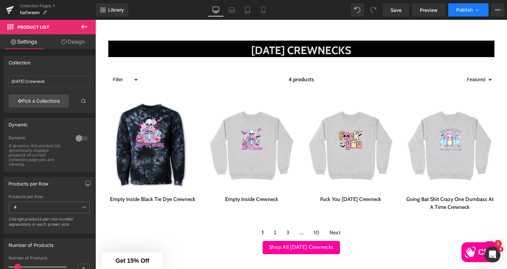
click at [480, 12] on icon at bounding box center [477, 10] width 7 height 7
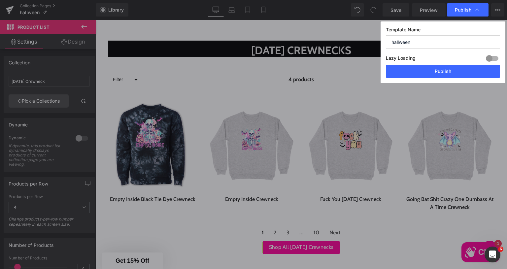
click at [0, 0] on icon at bounding box center [0, 0] width 0 height 0
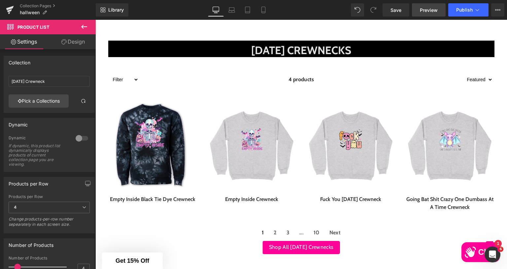
click at [424, 8] on span "Preview" at bounding box center [429, 10] width 18 height 7
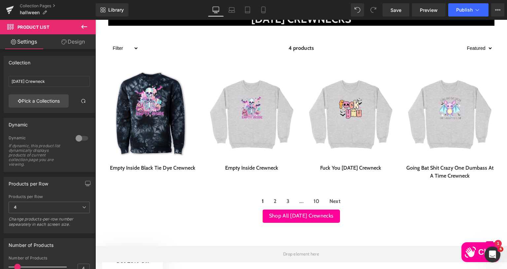
scroll to position [765, 0]
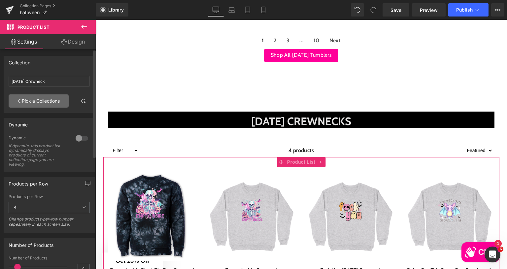
click at [43, 102] on link "Pick a Collections" at bounding box center [39, 100] width 60 height 13
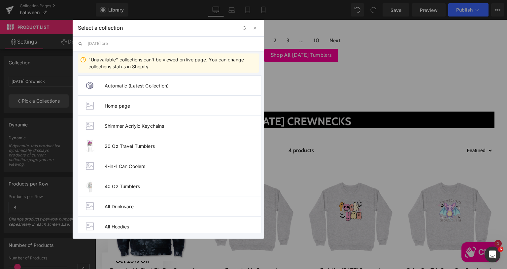
drag, startPoint x: 132, startPoint y: 40, endPoint x: 134, endPoint y: 42, distance: 3.5
click at [133, 40] on input "halloween cre" at bounding box center [173, 43] width 171 height 15
click at [133, 46] on input "halloween cre" at bounding box center [173, 43] width 171 height 15
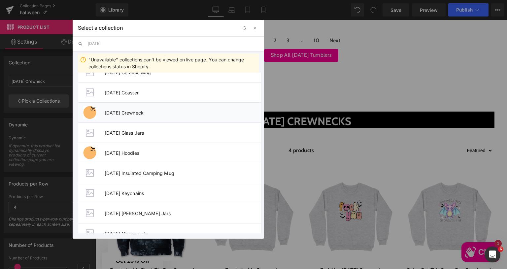
scroll to position [165, 0]
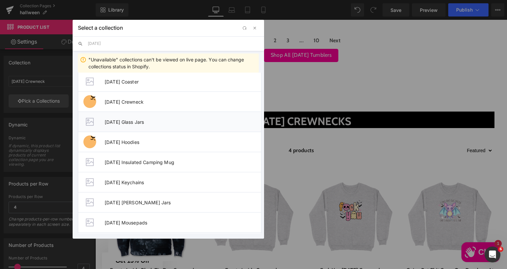
type input "[DATE]"
click at [0, 0] on li "Halloween Glass Jars" at bounding box center [0, 0] width 0 height 0
type input "Halloween Glass Jars"
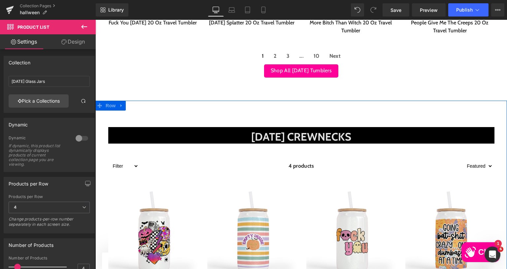
scroll to position [765, 0]
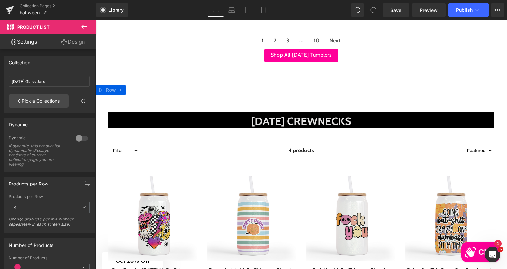
click at [251, 122] on span "HALLOWEEN CREWNECKS" at bounding box center [301, 120] width 100 height 13
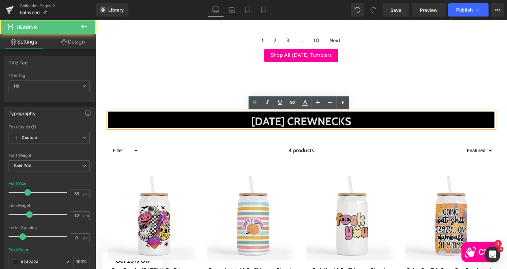
click at [314, 120] on span "HALLOWEEN CREWNECKS" at bounding box center [301, 120] width 100 height 13
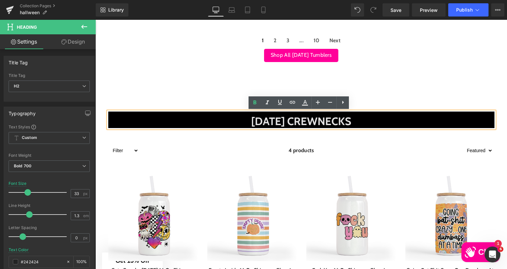
click at [321, 121] on span "HALLOWEEN CREWNECKS" at bounding box center [301, 120] width 100 height 13
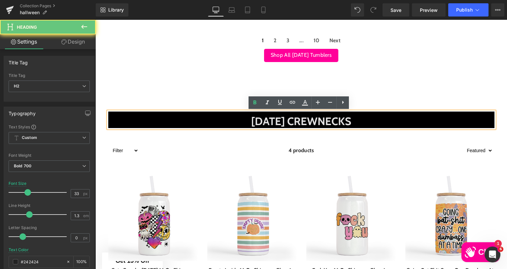
click at [321, 121] on span "HALLOWEEN CREWNECKS" at bounding box center [301, 120] width 100 height 13
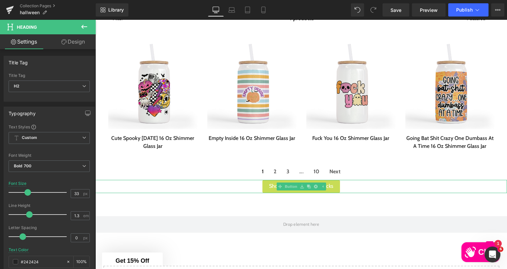
click at [319, 190] on link at bounding box center [322, 186] width 7 height 8
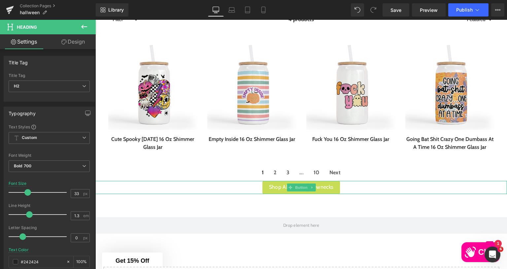
click at [323, 192] on span "Shop All Halloween Crewnecks" at bounding box center [301, 187] width 65 height 10
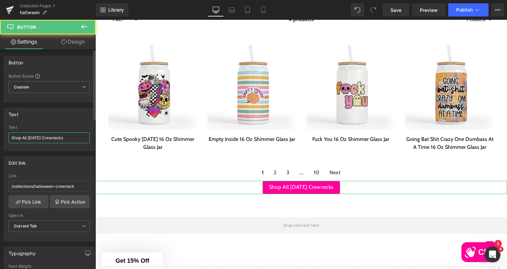
click at [62, 135] on input "Shop All Halloween Crewnecks" at bounding box center [49, 137] width 81 height 11
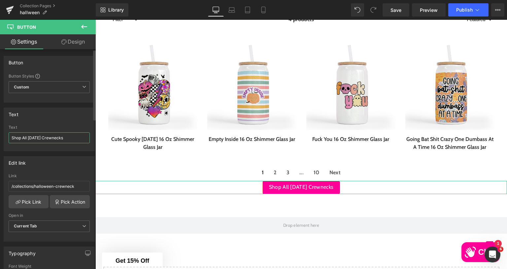
click at [62, 135] on input "Shop All Halloween Crewnecks" at bounding box center [49, 137] width 81 height 11
type input "Shop All [DATE] Jars"
click at [28, 203] on link "Pick Link" at bounding box center [29, 201] width 40 height 13
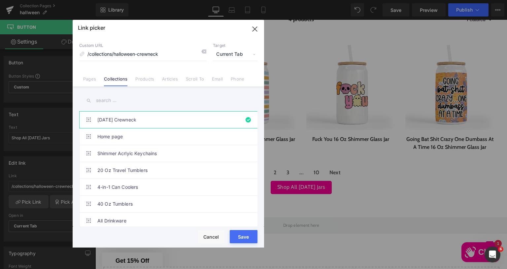
click at [138, 101] on input "text" at bounding box center [168, 100] width 178 height 15
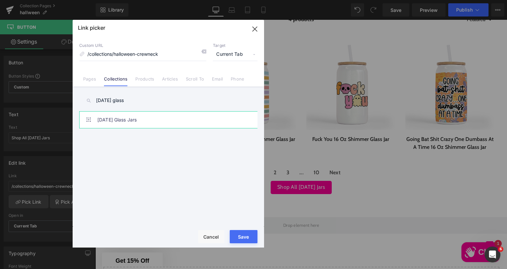
type input "halloween glass"
click at [139, 128] on ul "Halloween Crewneck Home page Shimmer Acrlyic Keychains 20 Oz Travel Tumblers 4-…" at bounding box center [169, 119] width 181 height 17
click at [155, 119] on link "Halloween Glass Jars" at bounding box center [169, 120] width 145 height 16
type input "/collections/halloween-glass-jars"
drag, startPoint x: 245, startPoint y: 237, endPoint x: 149, endPoint y: 217, distance: 97.4
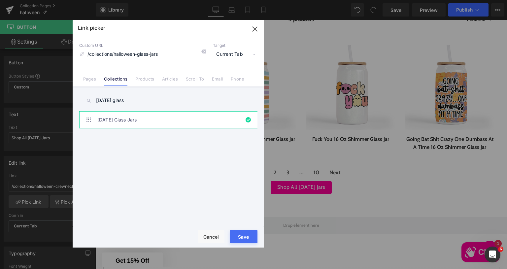
click at [245, 237] on button "Save" at bounding box center [244, 236] width 28 height 13
type input "/collections/halloween-glass-jars"
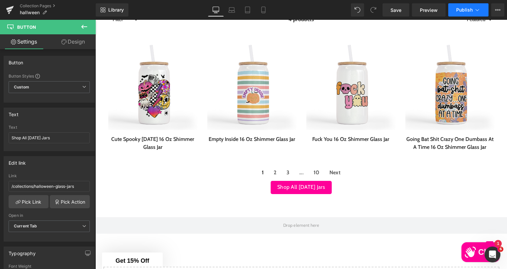
click at [473, 7] on button "Publish" at bounding box center [468, 9] width 40 height 13
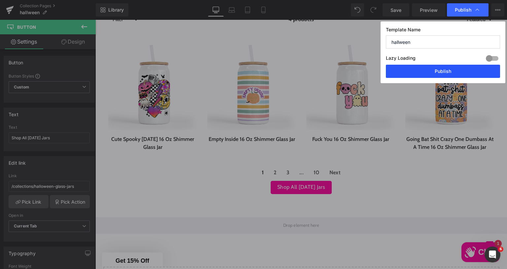
click at [447, 71] on button "Publish" at bounding box center [443, 71] width 114 height 13
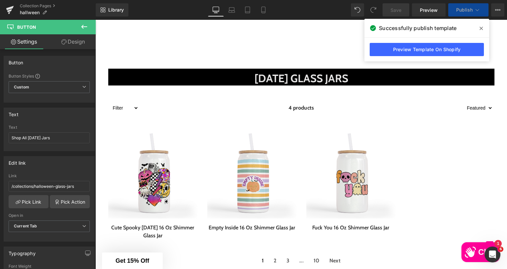
scroll to position [1075, 0]
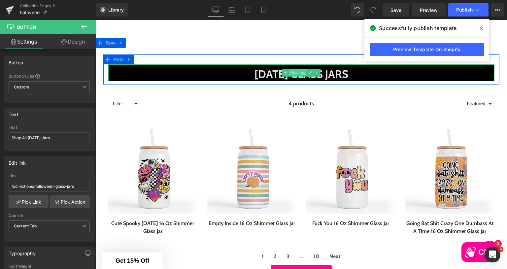
click at [303, 77] on span "Heading" at bounding box center [298, 73] width 18 height 8
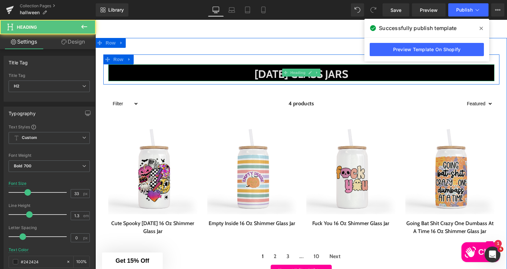
click at [348, 79] on span "[DATE] GLASS JARS" at bounding box center [301, 73] width 94 height 13
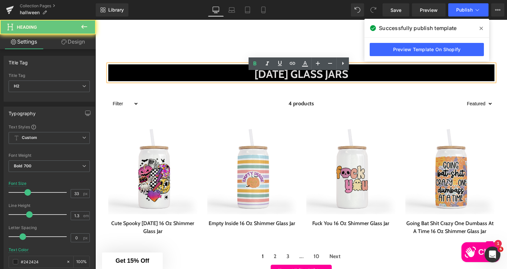
click at [387, 81] on h2 "[DATE] GLASS JARS" at bounding box center [301, 74] width 386 height 14
click at [373, 81] on h2 "[DATE] GLASS JARS" at bounding box center [301, 74] width 386 height 14
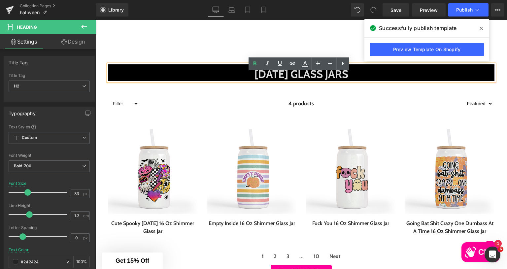
drag, startPoint x: 380, startPoint y: 80, endPoint x: 300, endPoint y: 84, distance: 80.6
click at [300, 81] on h2 "[DATE] GLASS JARS" at bounding box center [301, 74] width 386 height 14
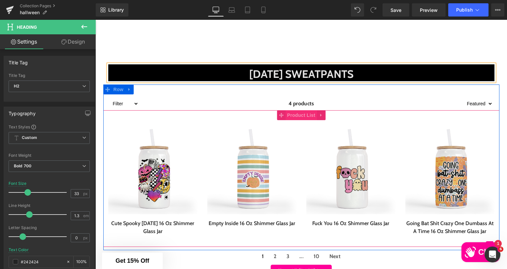
click at [296, 120] on span "Product List" at bounding box center [300, 115] width 31 height 10
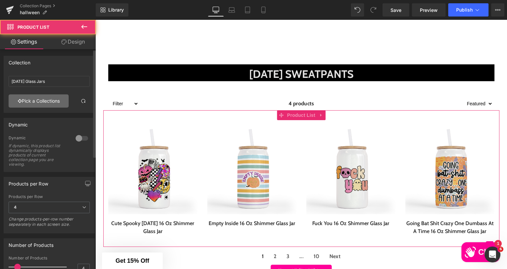
click at [44, 99] on link "Pick a Collections" at bounding box center [39, 100] width 60 height 13
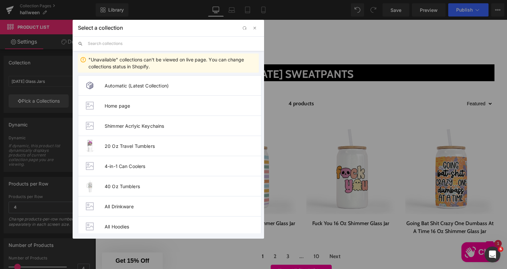
click at [136, 41] on input "text" at bounding box center [173, 43] width 171 height 15
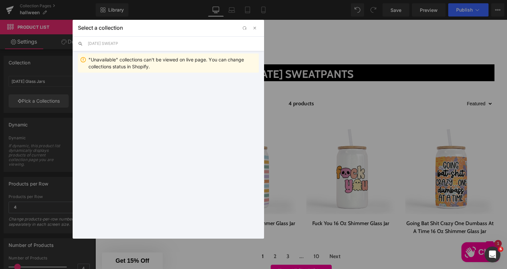
type input "HALLOWEEN SWEAT"
click at [255, 28] on span "button" at bounding box center [254, 27] width 5 height 5
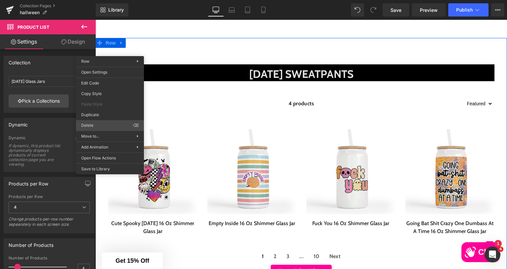
click at [95, 122] on div "Product List You are previewing how the will restyle your page. You can not edi…" at bounding box center [253, 140] width 507 height 280
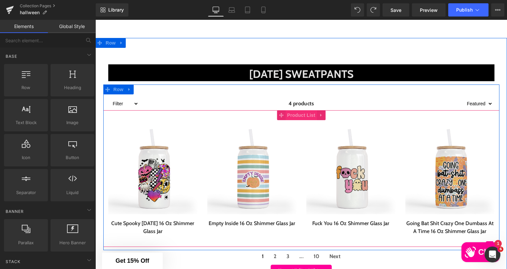
click at [297, 120] on span "Product List" at bounding box center [300, 115] width 31 height 10
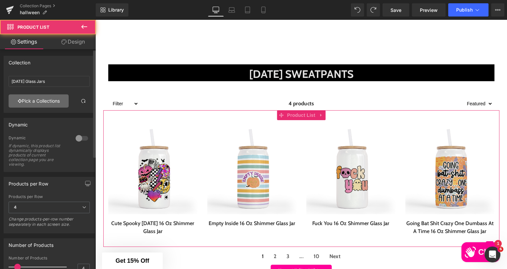
click at [41, 102] on link "Pick a Collections" at bounding box center [39, 100] width 60 height 13
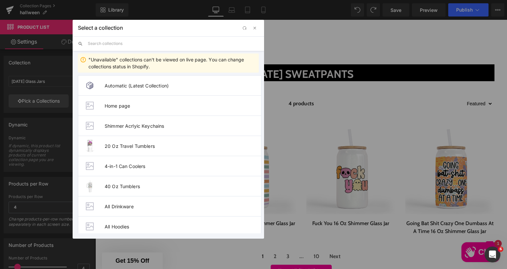
click at [143, 46] on input "text" at bounding box center [173, 43] width 171 height 15
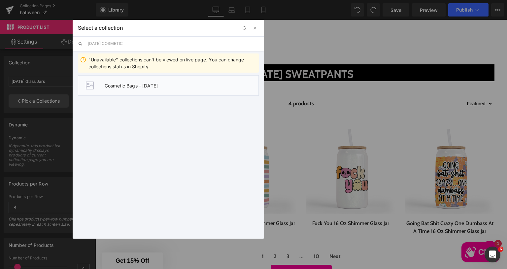
type input "HALLOWEEN COSMETIC"
click at [137, 83] on span "Cosmetic Bags - [DATE]" at bounding box center [182, 86] width 154 height 6
type input "Cosmetic Bags - [DATE]"
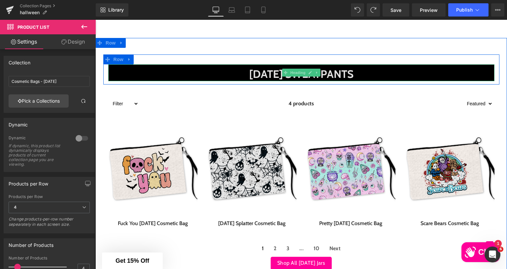
click at [375, 80] on h2 "HALLOWEEN sWEATPANTS" at bounding box center [301, 74] width 386 height 14
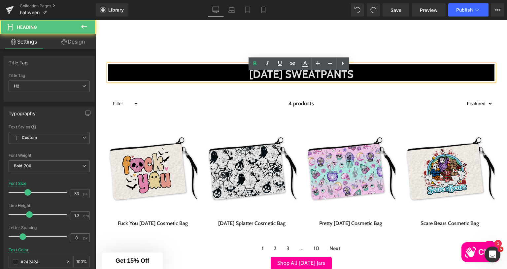
click at [353, 80] on span "HALLOWEEN sWEATPANTS" at bounding box center [301, 73] width 104 height 13
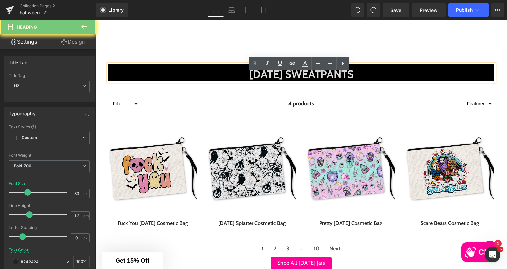
click at [353, 80] on span "HALLOWEEN sWEATPANTS" at bounding box center [301, 73] width 104 height 13
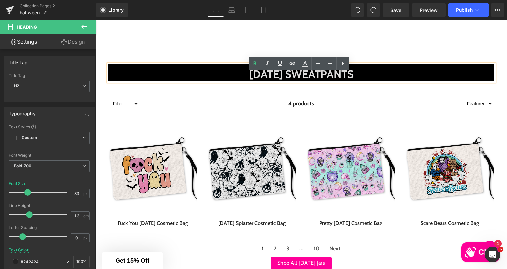
click at [338, 80] on span "HALLOWEEN sWEATPANTS" at bounding box center [301, 73] width 104 height 13
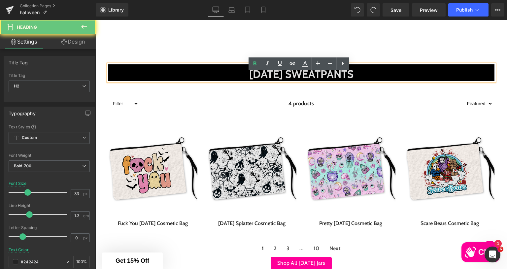
click at [338, 80] on span "HALLOWEEN sWEATPANTS" at bounding box center [301, 73] width 104 height 13
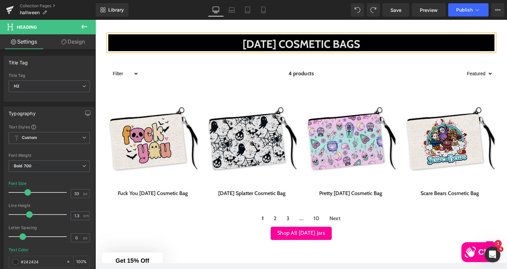
scroll to position [1141, 0]
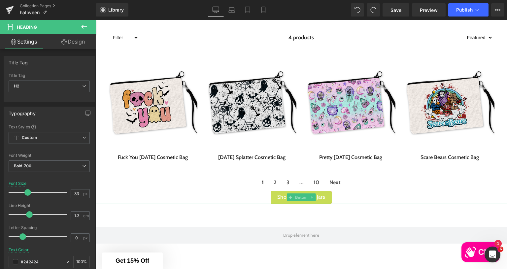
click at [271, 204] on link "Shop All [DATE] Jars" at bounding box center [301, 197] width 61 height 13
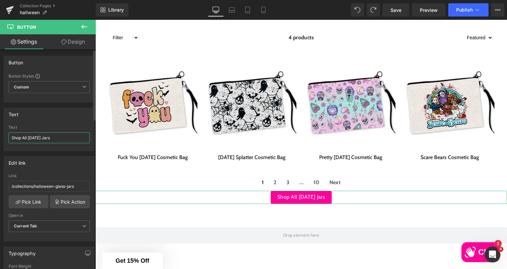
drag, startPoint x: 66, startPoint y: 137, endPoint x: 35, endPoint y: 137, distance: 31.3
click at [28, 136] on input "Shop All [DATE] Jars" at bounding box center [49, 137] width 81 height 11
click at [51, 136] on input "Shop All [DATE] Jars" at bounding box center [49, 137] width 81 height 11
type input "Shop All Halloween BAGS"
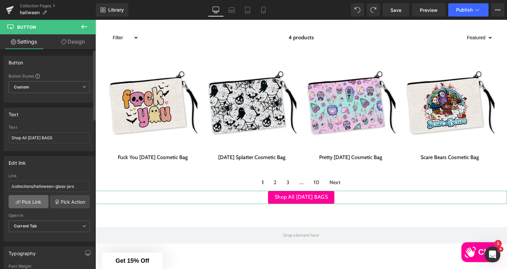
click at [30, 201] on link "Pick Link" at bounding box center [29, 201] width 40 height 13
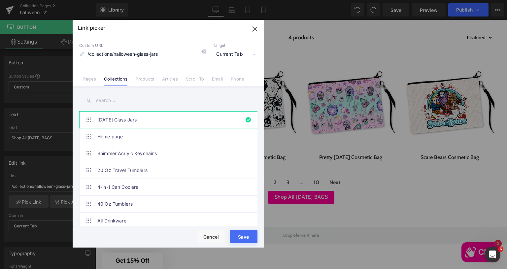
click at [125, 101] on input "text" at bounding box center [168, 100] width 178 height 15
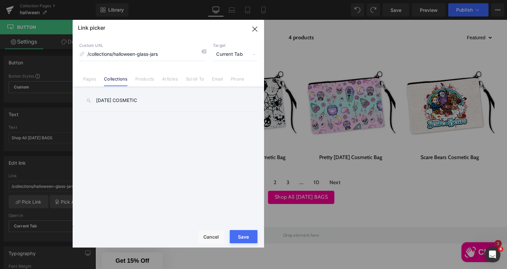
drag, startPoint x: 132, startPoint y: 97, endPoint x: 53, endPoint y: 86, distance: 79.7
click at [53, 85] on div "Link picker Back to Library Insert Custom URL /collections/halloween-glass-jars…" at bounding box center [253, 134] width 507 height 269
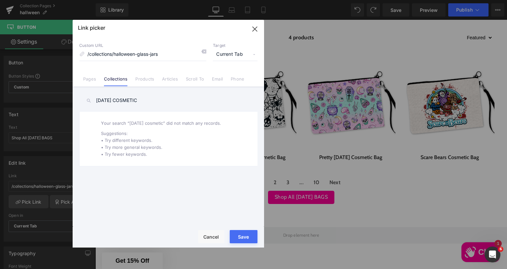
type input "S"
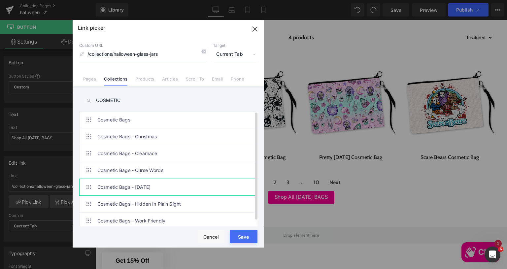
type input "COSMETIC"
click at [140, 181] on link "Cosmetic Bags - [DATE]" at bounding box center [169, 187] width 145 height 16
type input "/collections/cosmetic-bags-halloween"
click at [249, 238] on button "Save" at bounding box center [244, 236] width 28 height 13
type input "/collections/cosmetic-bags-halloween"
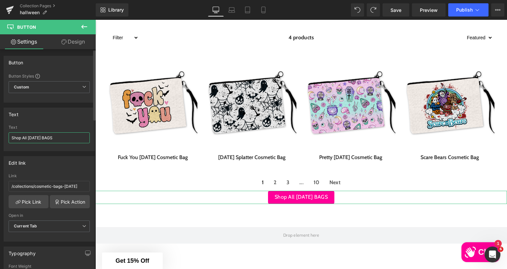
click at [55, 141] on input "Shop All Halloween BAGS" at bounding box center [49, 137] width 81 height 11
click at [55, 140] on input "Shop All Halloween BAGS" at bounding box center [49, 137] width 81 height 11
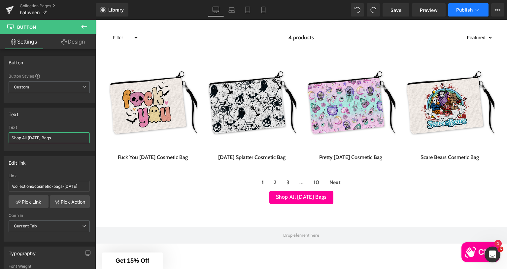
type input "Shop All [DATE] Bags"
click at [463, 10] on span "Publish" at bounding box center [464, 9] width 16 height 5
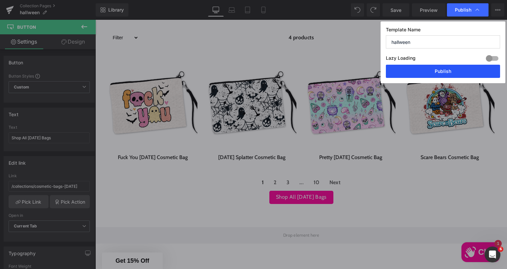
click at [440, 71] on button "Publish" at bounding box center [443, 71] width 114 height 13
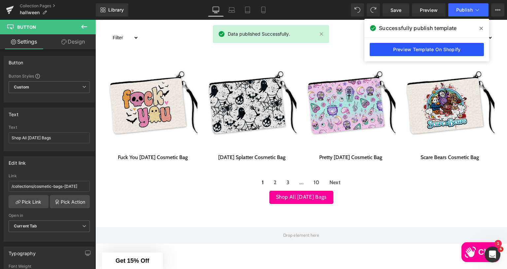
click at [442, 48] on link "Preview Template On Shopify" at bounding box center [426, 49] width 114 height 13
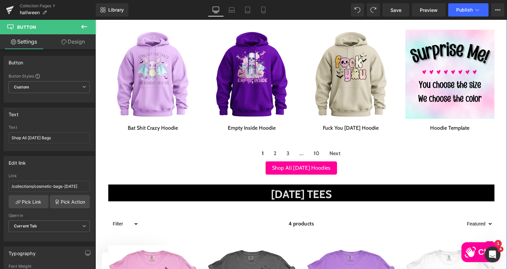
scroll to position [165, 0]
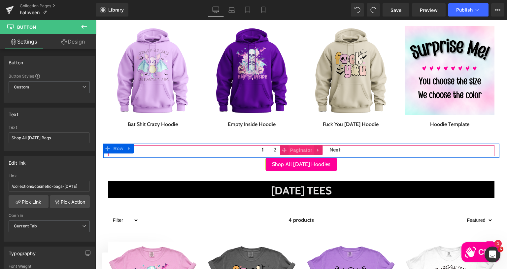
click at [293, 150] on span "Paginator" at bounding box center [300, 150] width 25 height 10
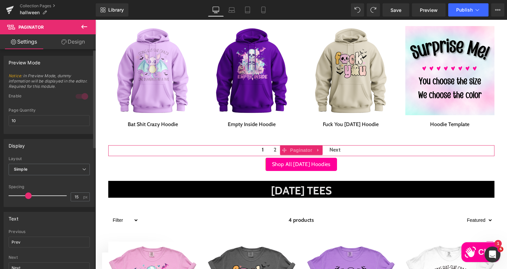
scroll to position [0, 0]
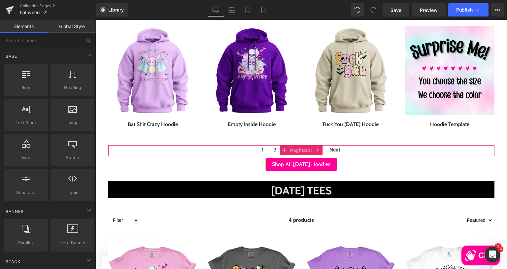
drag, startPoint x: 379, startPoint y: 238, endPoint x: 284, endPoint y: 218, distance: 97.3
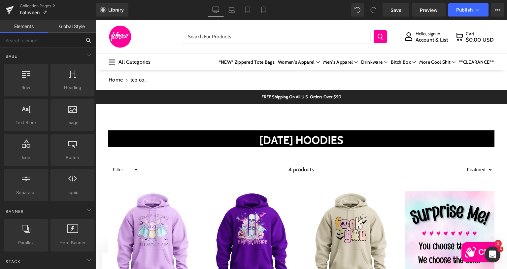
click at [54, 35] on input "text" at bounding box center [40, 40] width 81 height 15
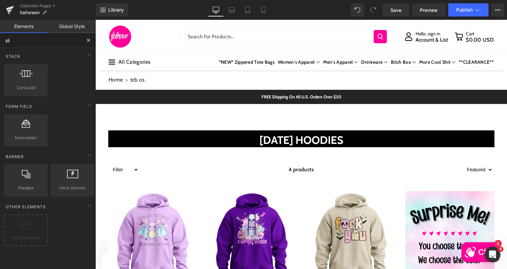
type input "slid"
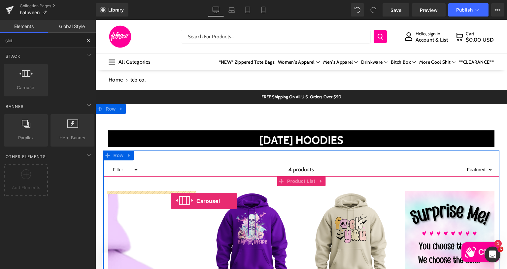
drag, startPoint x: 124, startPoint y: 93, endPoint x: 171, endPoint y: 201, distance: 117.5
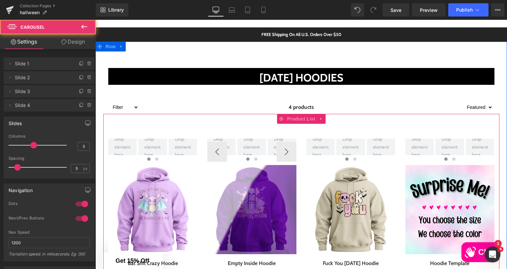
scroll to position [66, 0]
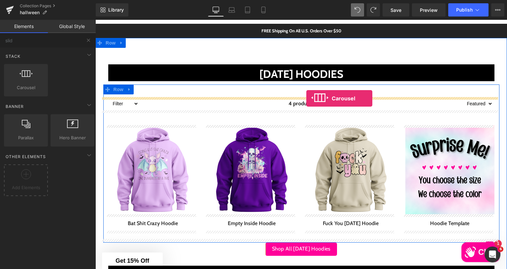
drag, startPoint x: 112, startPoint y: 97, endPoint x: 306, endPoint y: 98, distance: 193.6
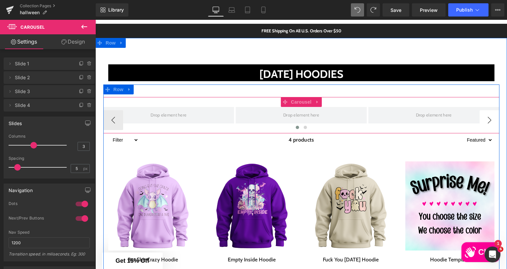
click at [486, 119] on button "›" at bounding box center [489, 120] width 20 height 20
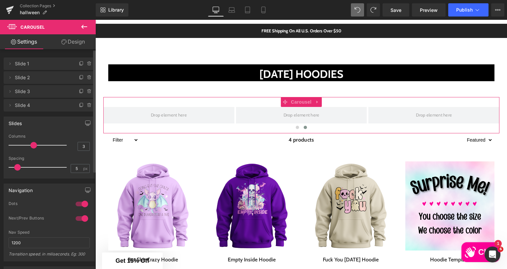
click at [42, 67] on span "Slide 1" at bounding box center [42, 63] width 55 height 13
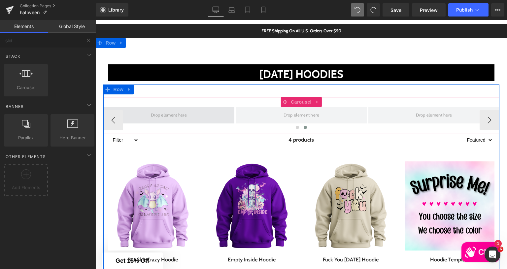
click at [176, 114] on span at bounding box center [168, 115] width 41 height 11
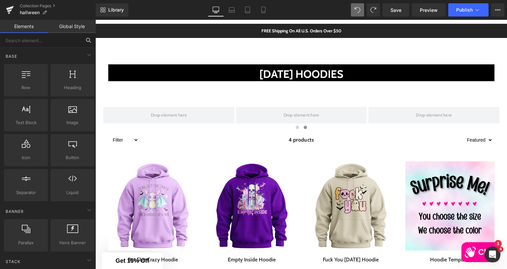
click at [46, 42] on input "text" at bounding box center [40, 40] width 81 height 15
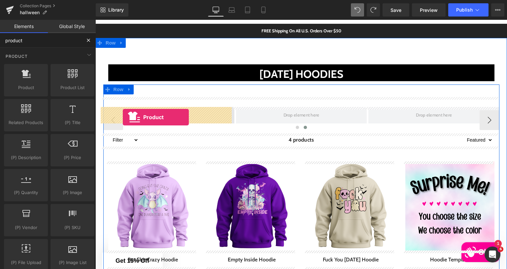
drag, startPoint x: 114, startPoint y: 101, endPoint x: 123, endPoint y: 117, distance: 18.1
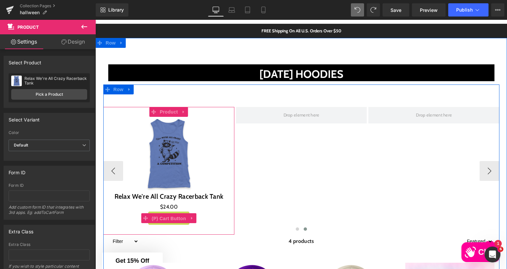
click at [163, 219] on span "(P) Cart Button" at bounding box center [169, 218] width 38 height 10
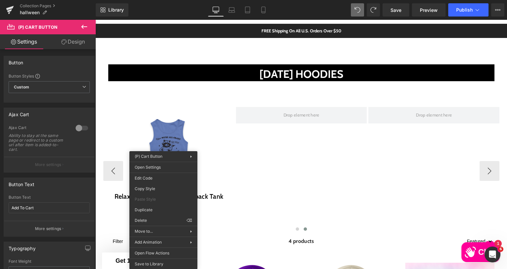
click at [211, 151] on div "Sale Off" at bounding box center [169, 154] width 124 height 75
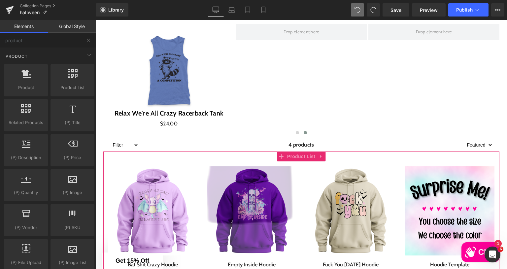
scroll to position [132, 0]
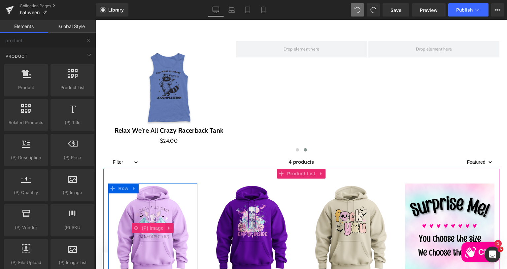
click at [149, 227] on span "(P) Image" at bounding box center [152, 228] width 25 height 10
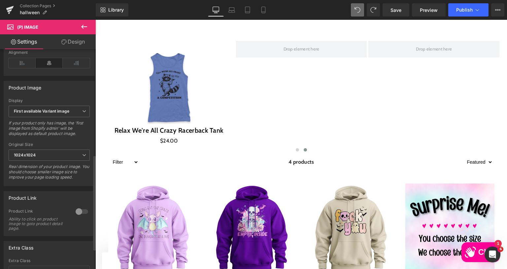
scroll to position [289, 0]
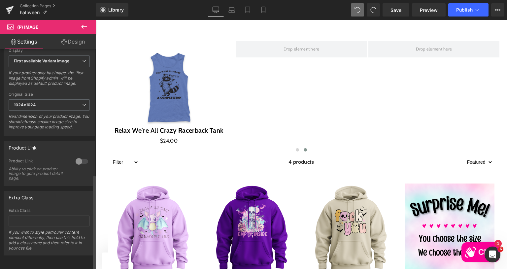
click at [75, 156] on div at bounding box center [82, 161] width 16 height 11
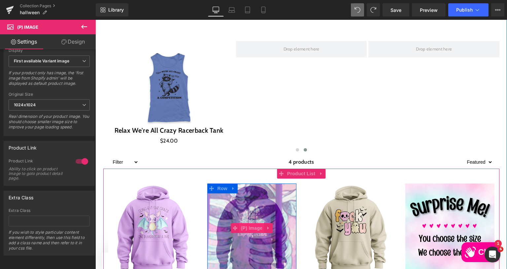
click at [249, 227] on span "(P) Image" at bounding box center [251, 228] width 25 height 10
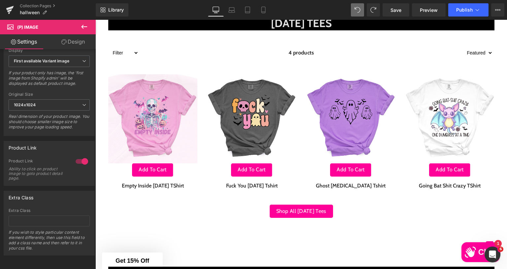
scroll to position [462, 0]
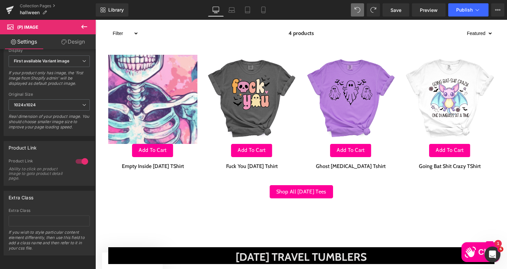
click at [145, 93] on img at bounding box center [146, 129] width 713 height 713
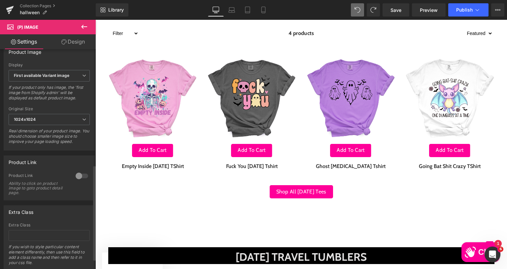
scroll to position [289, 0]
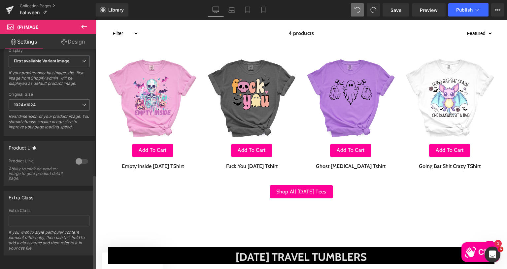
click at [77, 156] on div at bounding box center [82, 161] width 16 height 11
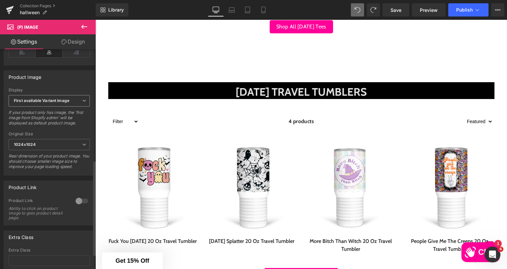
scroll to position [289, 0]
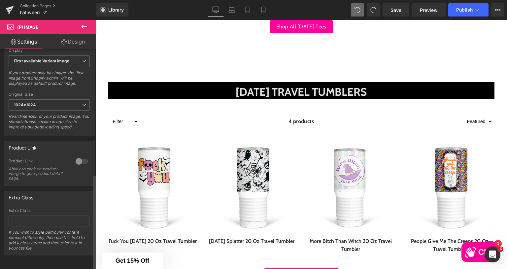
click at [75, 156] on div at bounding box center [82, 161] width 16 height 11
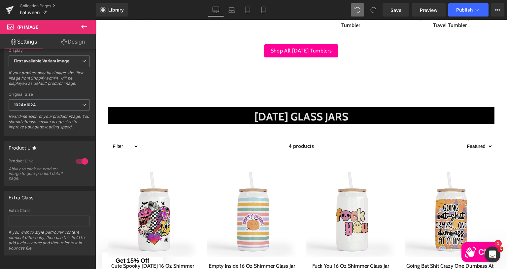
scroll to position [924, 0]
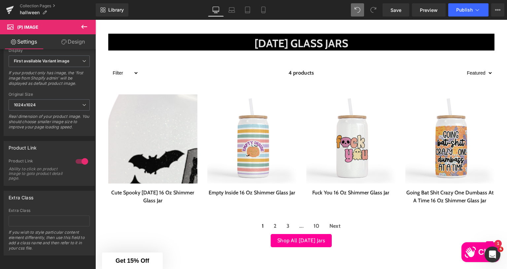
click at [140, 128] on img at bounding box center [219, 234] width 713 height 713
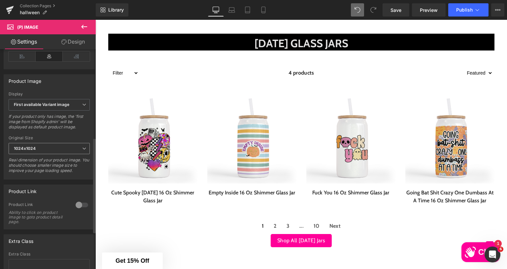
scroll to position [289, 0]
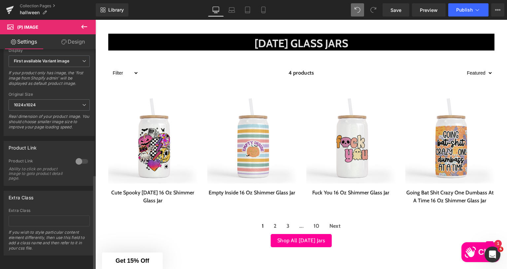
click at [77, 156] on div at bounding box center [82, 161] width 16 height 11
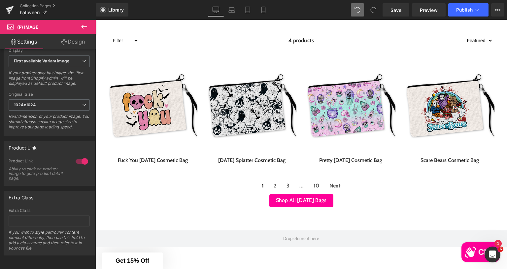
scroll to position [1221, 0]
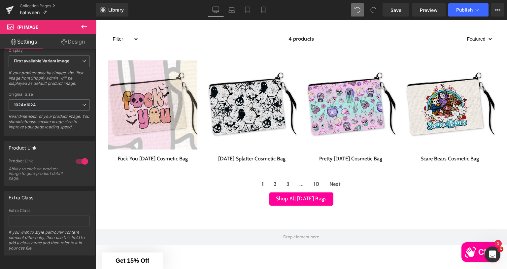
click at [141, 110] on div "1200 % (P) Image" at bounding box center [152, 104] width 89 height 89
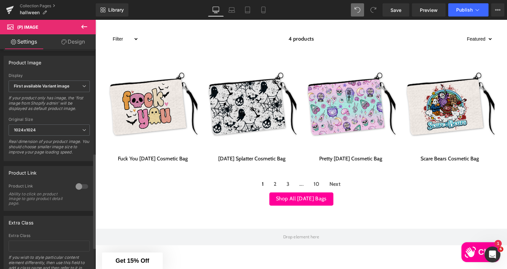
scroll to position [289, 0]
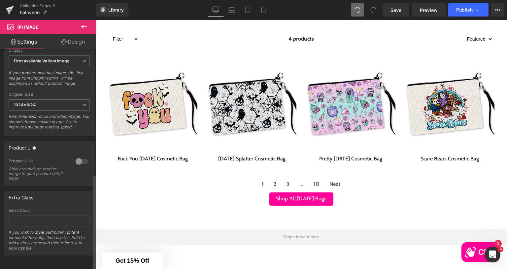
click at [76, 157] on div at bounding box center [82, 161] width 16 height 11
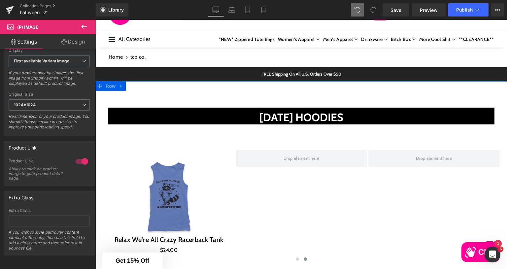
scroll to position [66, 0]
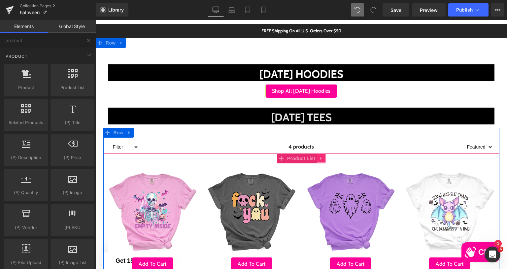
click at [317, 158] on link at bounding box center [321, 158] width 9 height 10
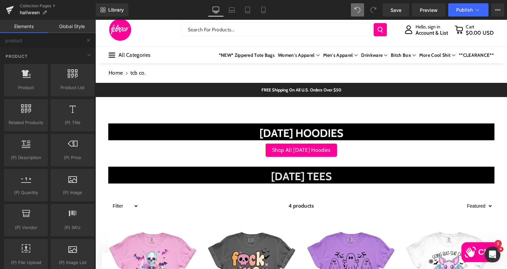
scroll to position [0, 0]
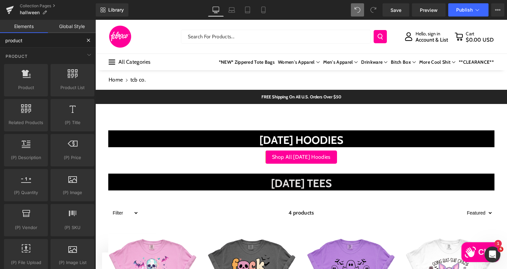
click at [40, 37] on input "product" at bounding box center [40, 40] width 81 height 15
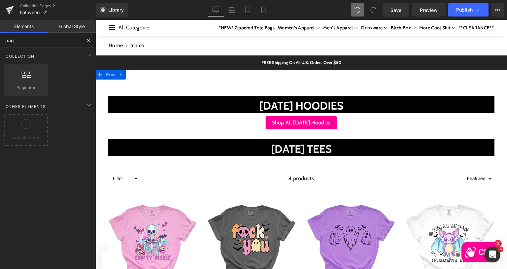
scroll to position [33, 0]
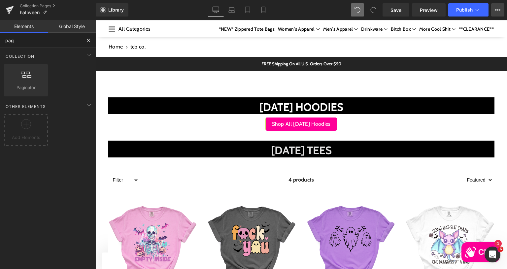
type input "pag"
click at [498, 9] on icon at bounding box center [497, 9] width 5 height 5
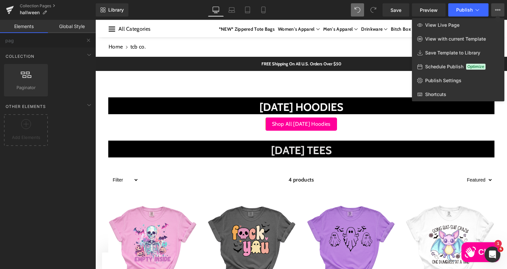
click at [498, 9] on icon at bounding box center [497, 9] width 5 height 5
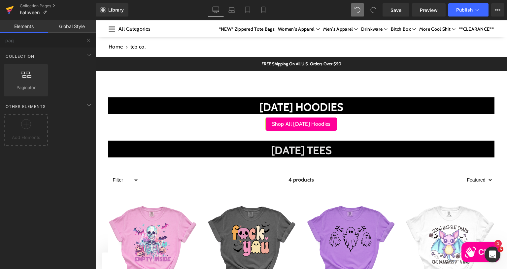
click at [12, 10] on icon at bounding box center [9, 10] width 5 height 3
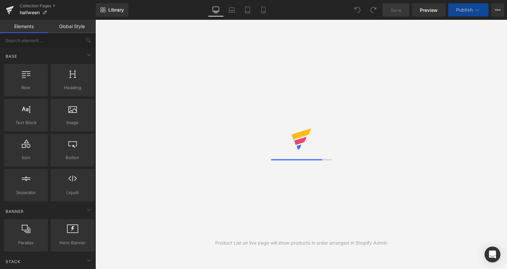
drag, startPoint x: 249, startPoint y: 132, endPoint x: 125, endPoint y: 59, distance: 144.2
click at [125, 59] on span "All Categories" at bounding box center [133, 62] width 36 height 10
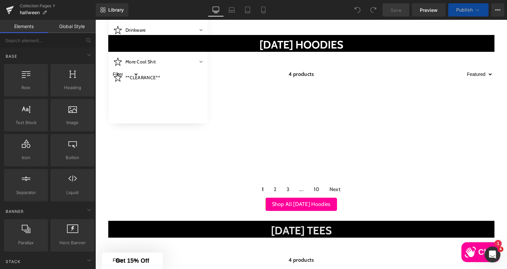
scroll to position [132, 0]
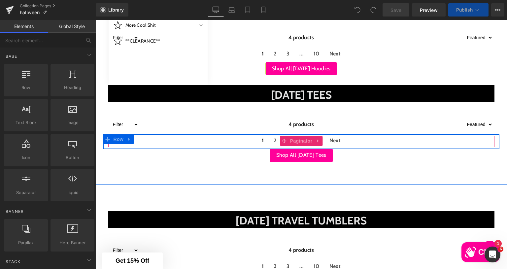
click at [230, 141] on div "1 2 3 ... 10 Next" at bounding box center [301, 141] width 386 height 11
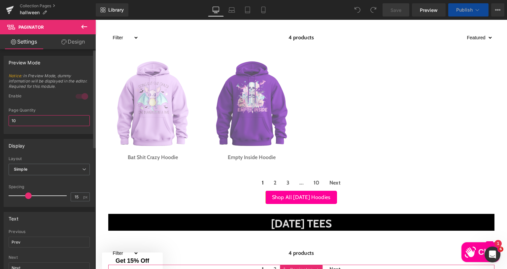
click at [32, 117] on input "10" at bounding box center [49, 120] width 81 height 11
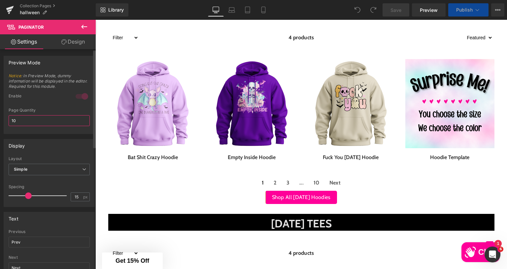
drag, startPoint x: 37, startPoint y: 120, endPoint x: 0, endPoint y: 119, distance: 36.6
click at [0, 119] on div "Preview Mode Notice : In Preview Mode, dummy information will be displayed in t…" at bounding box center [49, 92] width 99 height 83
type input "3"
click at [62, 136] on div "Display Simple Button Layout Simple Simple Button square Button Shape Square Ci…" at bounding box center [49, 170] width 99 height 73
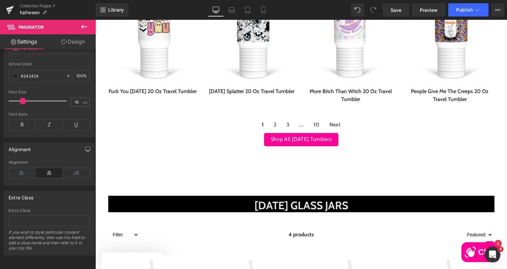
scroll to position [627, 0]
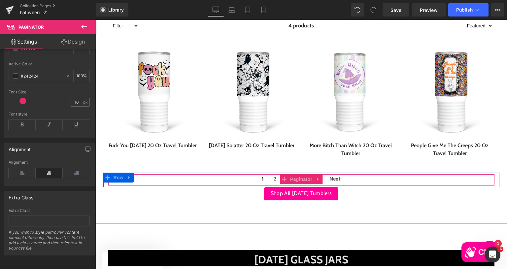
click at [220, 180] on div "1 2 3 ... 10 Next" at bounding box center [301, 179] width 386 height 11
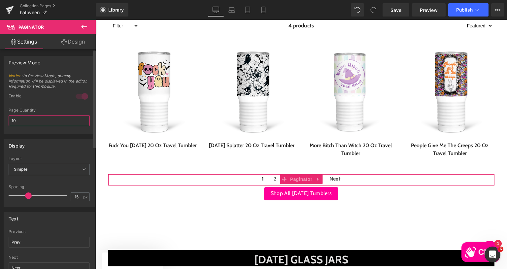
drag, startPoint x: 30, startPoint y: 123, endPoint x: 0, endPoint y: 118, distance: 30.4
click at [0, 118] on div "Preview Mode Notice : In Preview Mode, dummy information will be displayed in t…" at bounding box center [49, 92] width 99 height 83
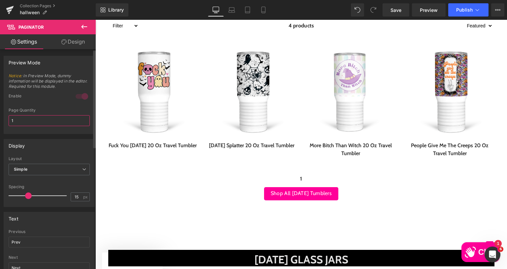
drag, startPoint x: 25, startPoint y: 120, endPoint x: 0, endPoint y: 115, distance: 25.1
click at [0, 115] on div "Preview Mode Notice : In Preview Mode, dummy information will be displayed in t…" at bounding box center [49, 92] width 99 height 83
type input "2"
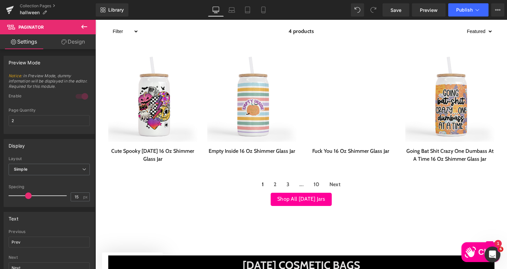
scroll to position [924, 0]
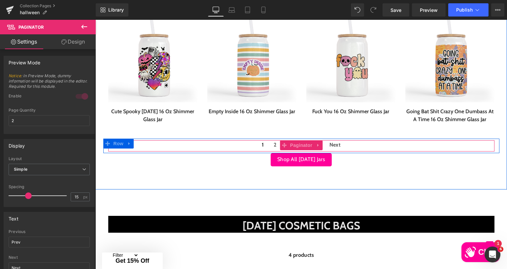
click at [213, 151] on div "1 2 3 ... 10 Next" at bounding box center [301, 145] width 386 height 11
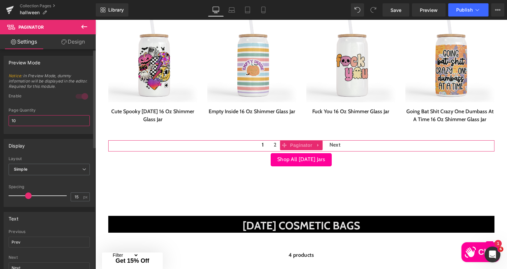
drag, startPoint x: 21, startPoint y: 121, endPoint x: 0, endPoint y: 118, distance: 21.3
click at [0, 118] on div "Preview Mode Notice : In Preview Mode, dummy information will be displayed in t…" at bounding box center [49, 92] width 99 height 83
type input "2"
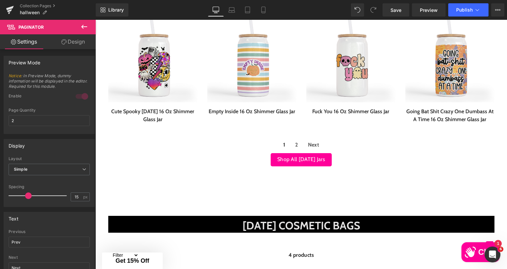
click at [167, 176] on div "[DATE] GLASS JARS Heading Row Filter cursewords-hoodie [DATE] [DATE]-hoodie siz…" at bounding box center [300, 57] width 411 height 263
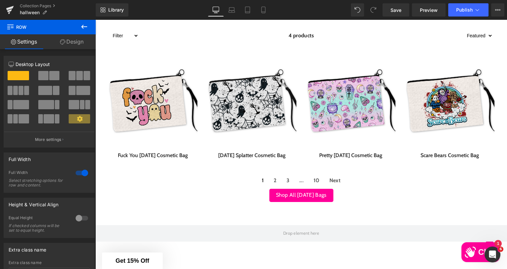
scroll to position [1155, 0]
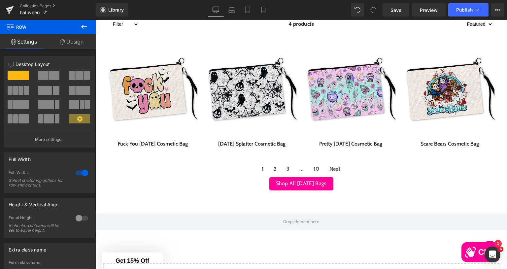
click at [236, 175] on div "1 2 3 ... 10 Next" at bounding box center [301, 169] width 386 height 11
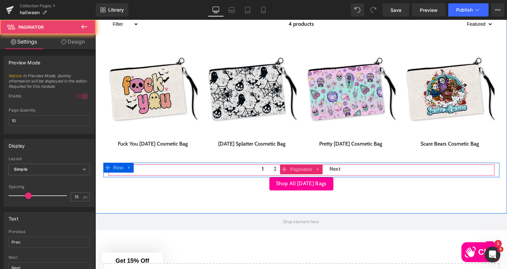
click at [219, 175] on div "1 2 3 ... 10 Next" at bounding box center [301, 169] width 386 height 11
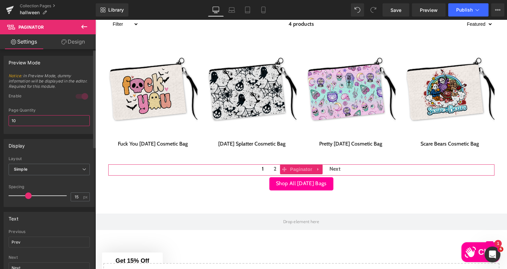
drag, startPoint x: 25, startPoint y: 120, endPoint x: 0, endPoint y: 118, distance: 25.2
click at [0, 118] on div "Preview Mode Notice : In Preview Mode, dummy information will be displayed in t…" at bounding box center [49, 92] width 99 height 83
type input "3"
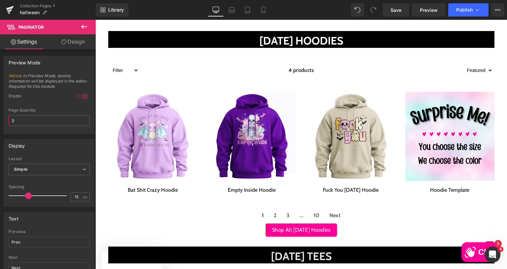
scroll to position [99, 0]
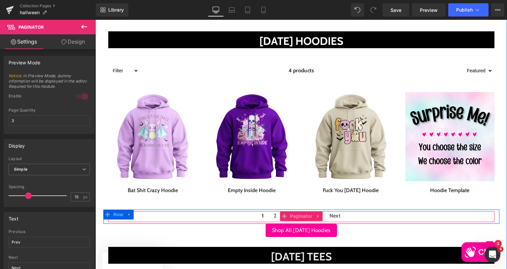
click at [242, 216] on div "1 2 3 ... 10 Next" at bounding box center [301, 216] width 386 height 11
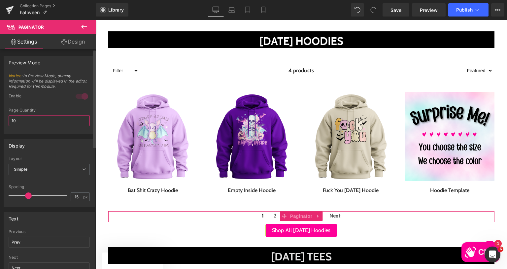
drag, startPoint x: 34, startPoint y: 122, endPoint x: 0, endPoint y: 120, distance: 33.8
click at [0, 120] on div "Preview Mode Notice : In Preview Mode, dummy information will be displayed in t…" at bounding box center [49, 92] width 99 height 83
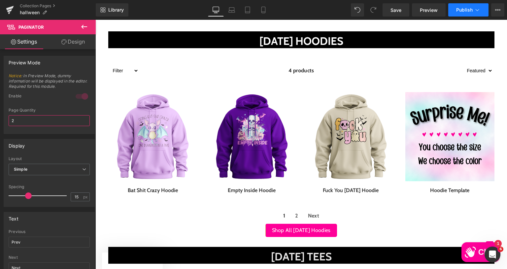
type input "2"
click at [469, 11] on span "Publish" at bounding box center [464, 9] width 16 height 5
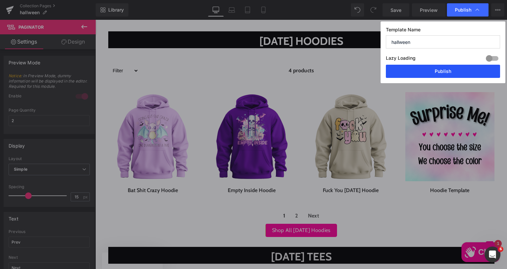
click at [446, 77] on button "Publish" at bounding box center [443, 71] width 114 height 13
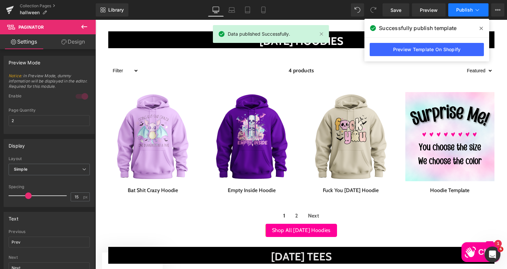
click at [479, 11] on icon at bounding box center [477, 10] width 7 height 7
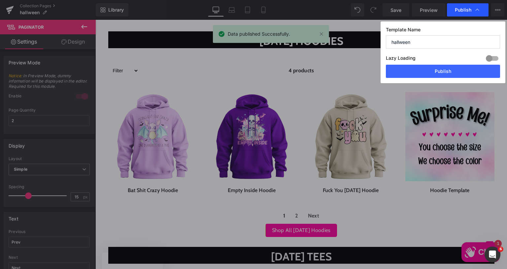
click at [475, 8] on icon at bounding box center [477, 10] width 7 height 7
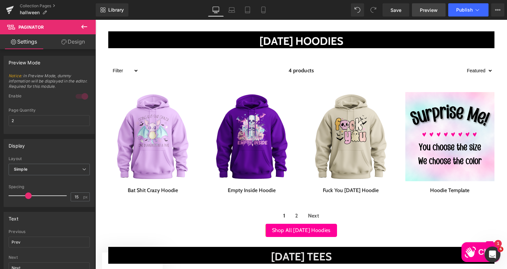
click at [424, 7] on span "Preview" at bounding box center [429, 10] width 18 height 7
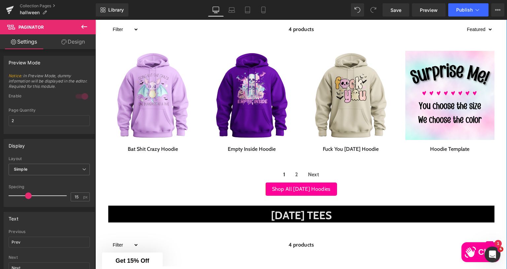
scroll to position [198, 0]
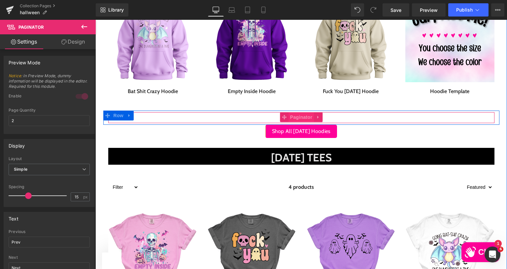
click at [298, 116] on span "Paginator" at bounding box center [300, 117] width 25 height 10
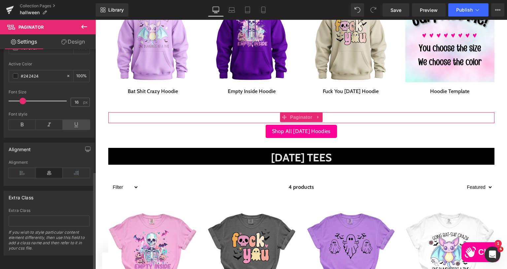
scroll to position [273, 0]
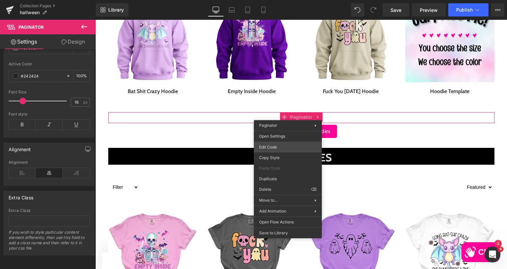
click at [268, 0] on div "Paginator You are previewing how the will restyle your page. You can not edit E…" at bounding box center [253, 0] width 507 height 0
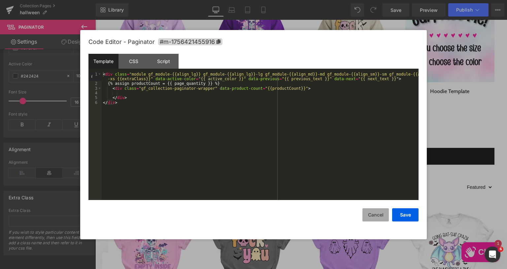
click at [376, 215] on button "Cancel" at bounding box center [375, 214] width 26 height 13
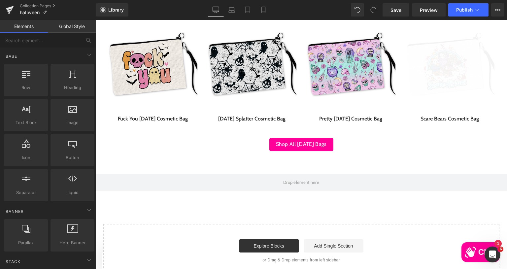
scroll to position [990, 0]
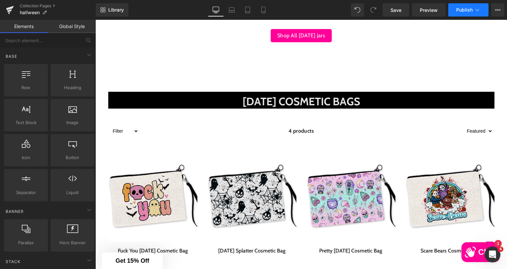
click at [466, 10] on span "Publish" at bounding box center [464, 9] width 16 height 5
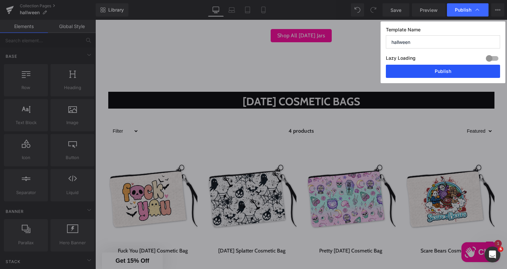
click at [455, 76] on button "Publish" at bounding box center [443, 71] width 114 height 13
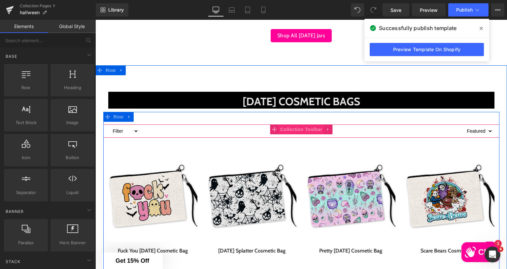
click at [297, 134] on span "Collection Toolbar" at bounding box center [300, 129] width 45 height 10
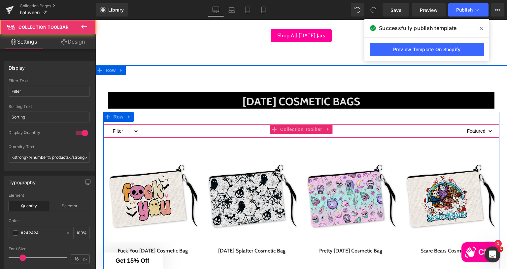
click at [135, 135] on select "Filter cursewords-hoodie [DATE] [DATE]-hoodie size-hoodie-S-5XL womensapparel w…" at bounding box center [124, 131] width 29 height 8
click at [134, 135] on select "Filter cursewords-hoodie [DATE] [DATE]-hoodie size-hoodie-S-5XL womensapparel w…" at bounding box center [124, 131] width 29 height 8
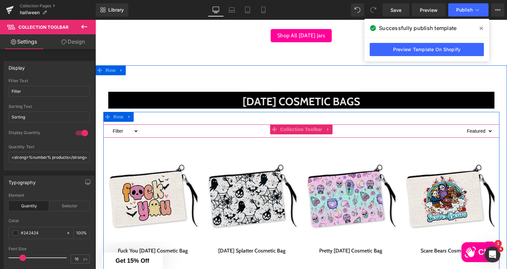
click at [134, 135] on select "Filter cursewords-hoodie [DATE] [DATE]-hoodie size-hoodie-S-5XL womensapparel w…" at bounding box center [124, 131] width 29 height 8
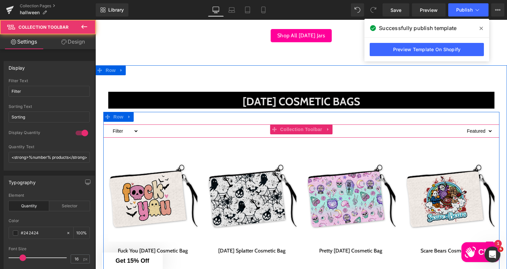
click at [134, 135] on select "Filter cursewords-hoodie [DATE] [DATE]-hoodie size-hoodie-S-5XL womensapparel w…" at bounding box center [124, 131] width 29 height 8
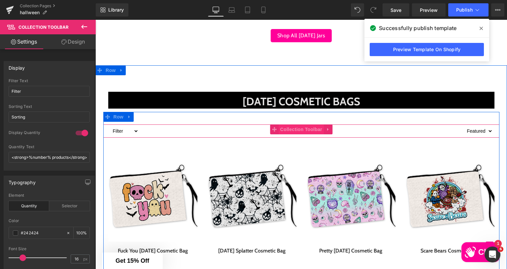
click at [298, 134] on span "Collection Toolbar" at bounding box center [300, 129] width 45 height 10
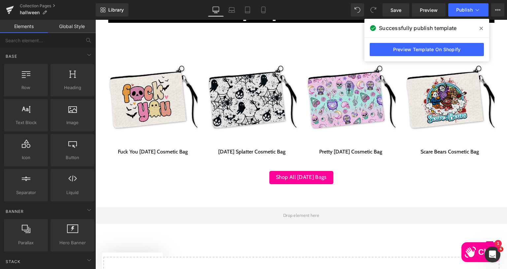
scroll to position [1122, 0]
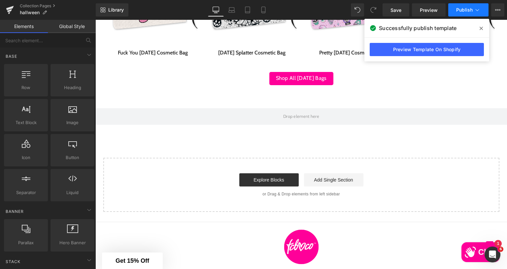
click at [464, 6] on button "Publish" at bounding box center [468, 9] width 40 height 13
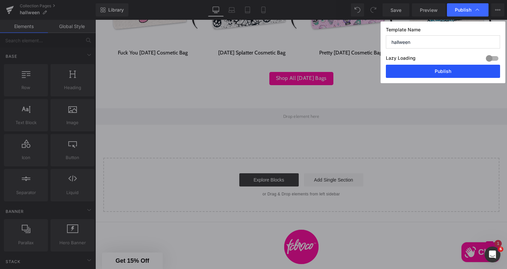
click at [446, 68] on button "Publish" at bounding box center [443, 71] width 114 height 13
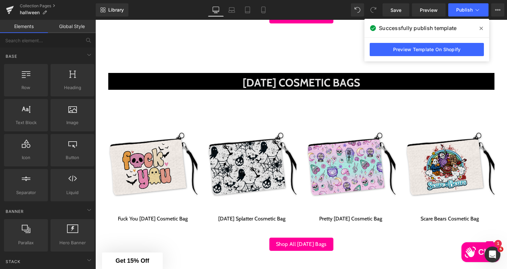
scroll to position [1192, 0]
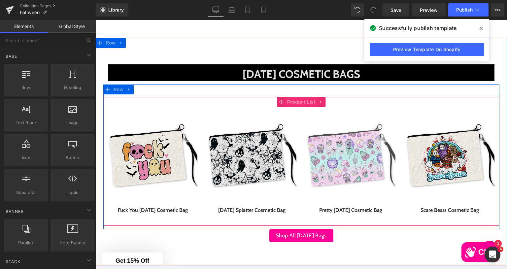
click at [301, 107] on span "Product List" at bounding box center [300, 102] width 31 height 10
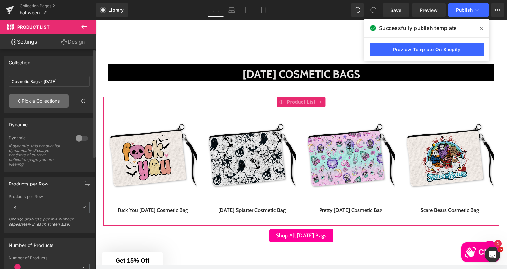
click at [49, 99] on link "Pick a Collections" at bounding box center [39, 100] width 60 height 13
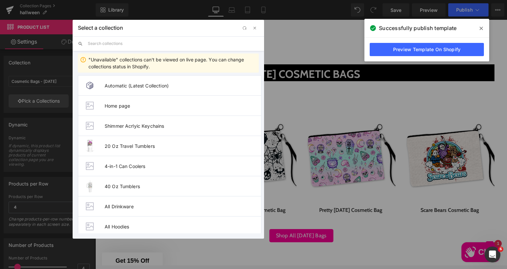
click at [0, 0] on input "text" at bounding box center [0, 0] width 0 height 0
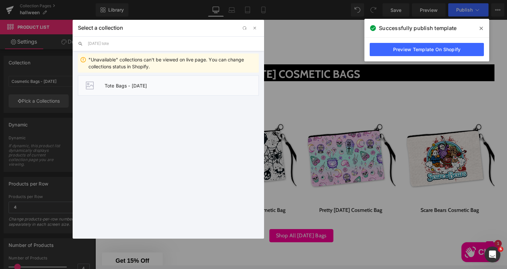
type input "[DATE] tote"
click at [124, 83] on span "Tote Bags - [DATE]" at bounding box center [182, 86] width 154 height 6
type input "Tote Bags - [DATE]"
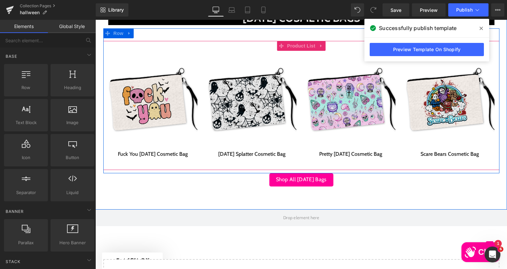
scroll to position [1060, 0]
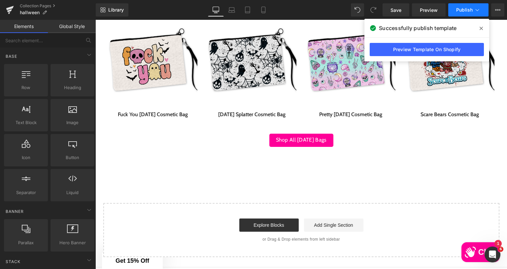
click at [466, 10] on span "Publish" at bounding box center [464, 9] width 16 height 5
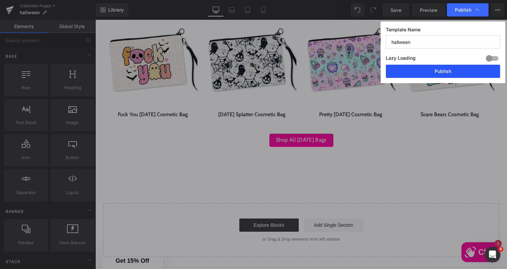
drag, startPoint x: 409, startPoint y: 73, endPoint x: 318, endPoint y: 58, distance: 92.3
click at [409, 73] on button "Publish" at bounding box center [443, 71] width 114 height 13
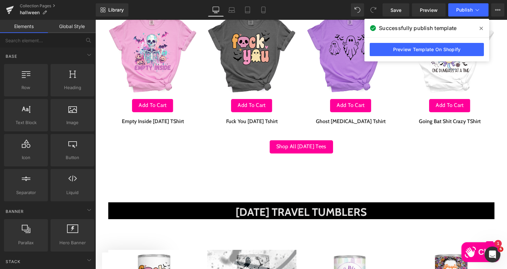
scroll to position [301, 0]
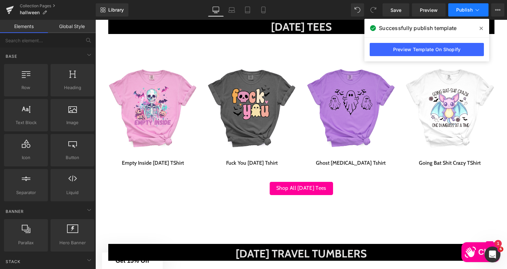
click at [460, 8] on span "Publish" at bounding box center [464, 9] width 16 height 5
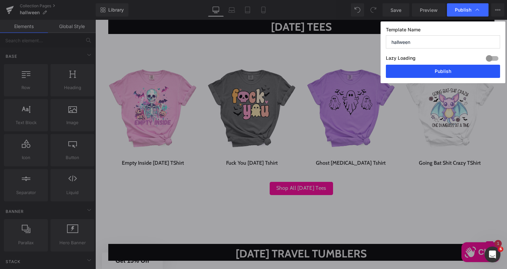
click at [447, 70] on button "Publish" at bounding box center [443, 71] width 114 height 13
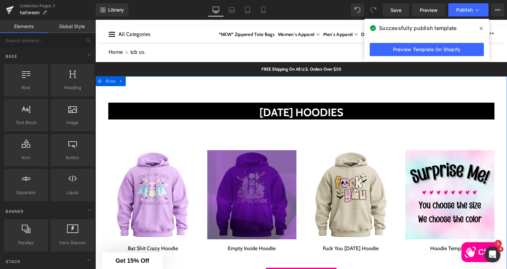
scroll to position [0, 0]
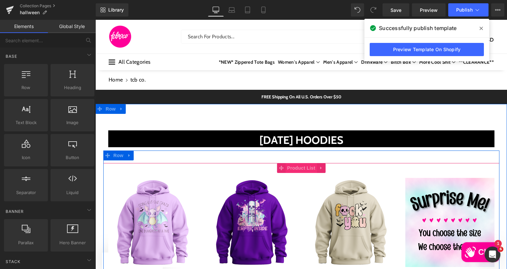
click at [298, 167] on span "Product List" at bounding box center [300, 168] width 31 height 10
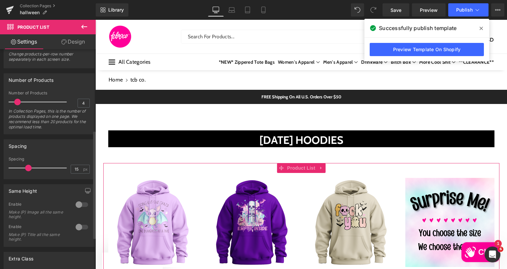
scroll to position [230, 0]
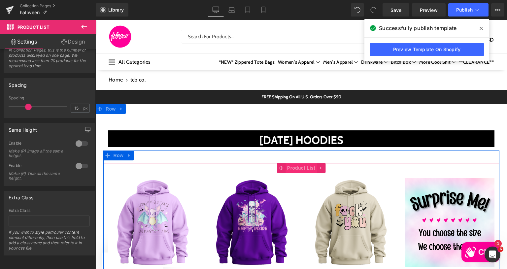
click at [295, 167] on span "Product List" at bounding box center [300, 168] width 31 height 10
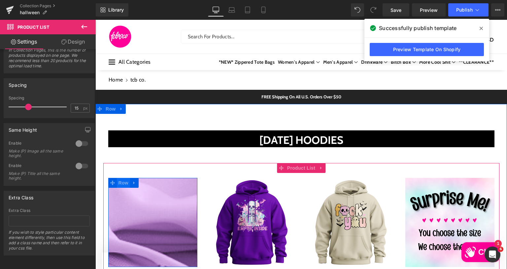
click at [118, 181] on span "Row" at bounding box center [123, 183] width 13 height 10
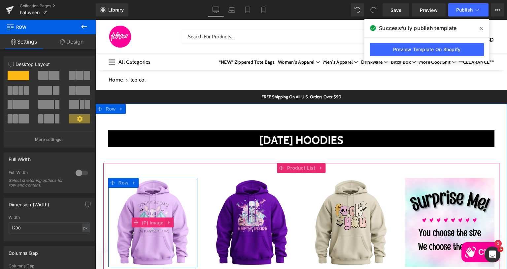
click at [152, 222] on span "(P) Image" at bounding box center [152, 223] width 25 height 10
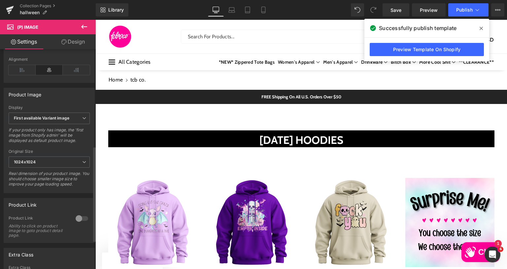
scroll to position [223, 0]
click at [65, 121] on b "First available Variant image" at bounding box center [41, 118] width 55 height 5
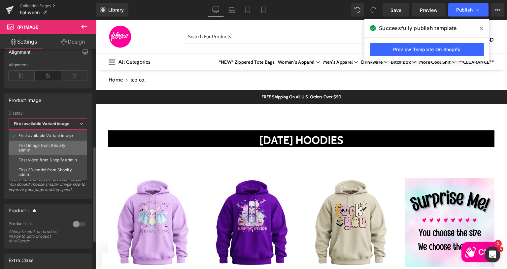
click at [58, 143] on div "First image from Shopify admin" at bounding box center [47, 147] width 59 height 9
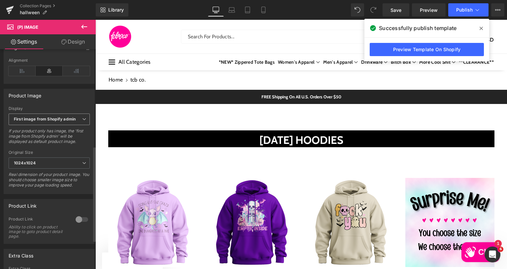
click at [59, 121] on b "First image from Shopify admin" at bounding box center [45, 118] width 62 height 5
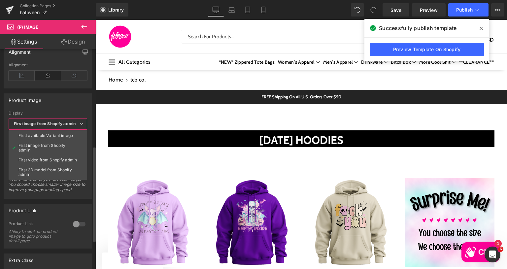
click at [59, 121] on b "First image from Shopify admin" at bounding box center [45, 123] width 62 height 5
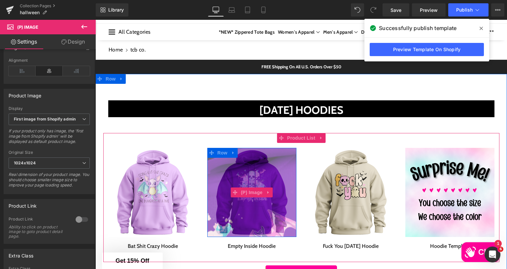
scroll to position [66, 0]
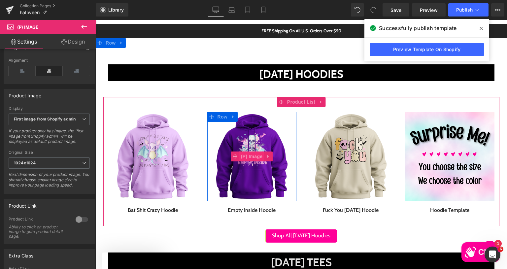
click at [250, 155] on span "(P) Image" at bounding box center [251, 156] width 25 height 10
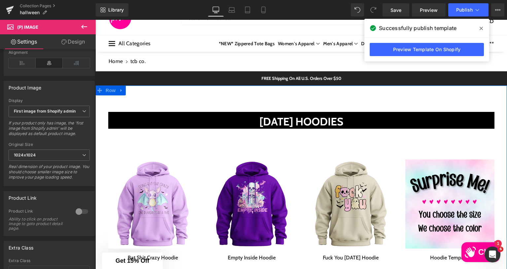
scroll to position [0, 0]
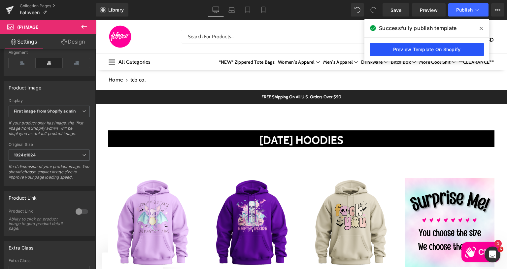
click at [436, 48] on link "Preview Template On Shopify" at bounding box center [426, 49] width 114 height 13
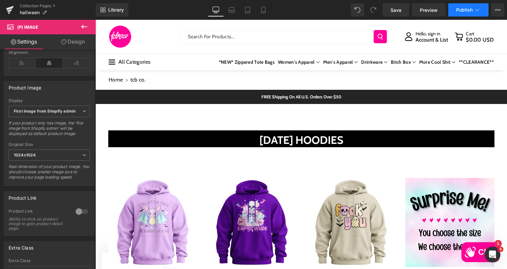
click at [468, 8] on span "Publish" at bounding box center [464, 9] width 16 height 5
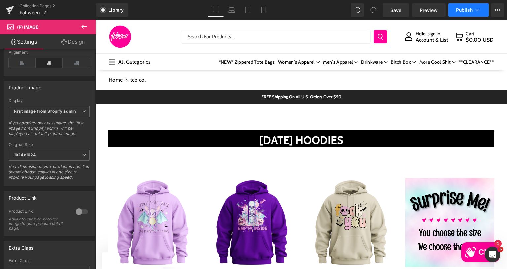
click at [455, 11] on button "Publish" at bounding box center [468, 9] width 40 height 13
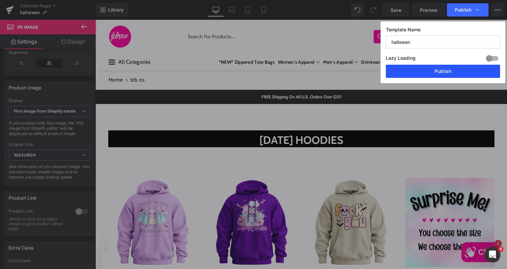
click at [441, 74] on button "Publish" at bounding box center [443, 71] width 114 height 13
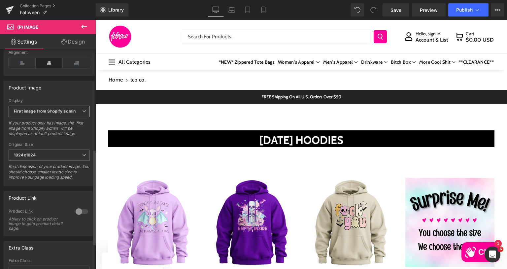
click at [47, 113] on b "First image from Shopify admin" at bounding box center [45, 111] width 62 height 5
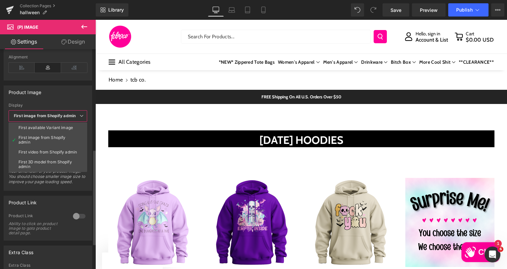
click at [47, 117] on b "First image from Shopify admin" at bounding box center [45, 115] width 62 height 5
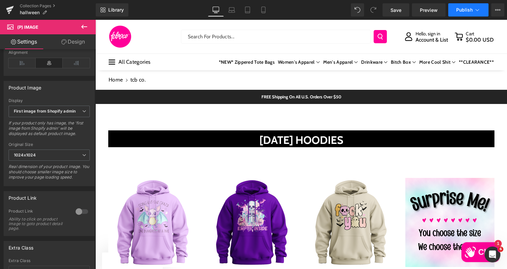
click at [468, 10] on span "Publish" at bounding box center [464, 9] width 16 height 5
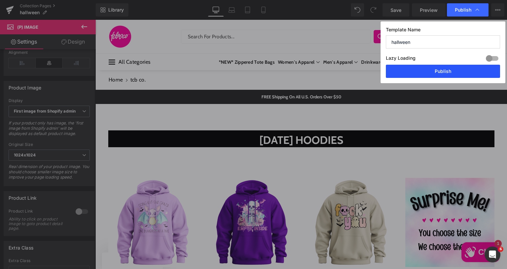
click at [0, 0] on button "Publish" at bounding box center [0, 0] width 0 height 0
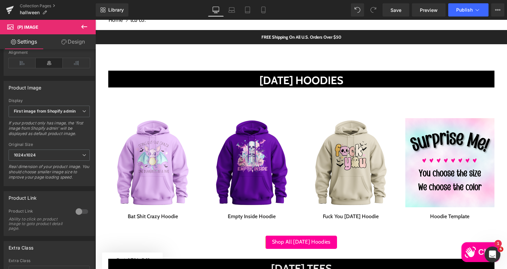
scroll to position [132, 0]
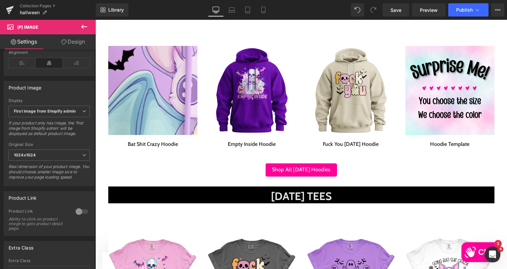
click at [142, 80] on img at bounding box center [218, 169] width 792 height 792
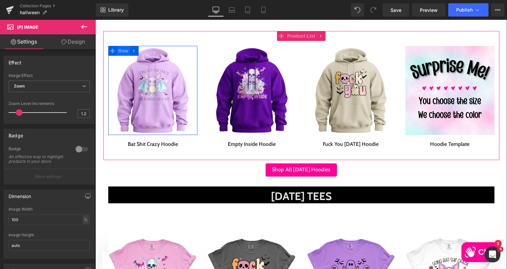
click at [117, 48] on span "Row" at bounding box center [123, 51] width 13 height 10
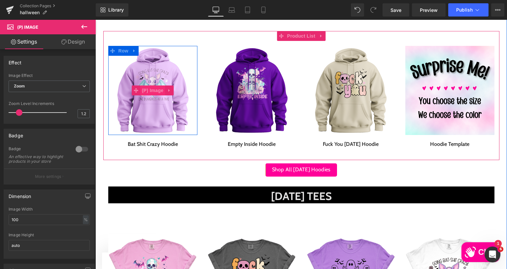
click at [147, 88] on span "(P) Image" at bounding box center [152, 90] width 25 height 10
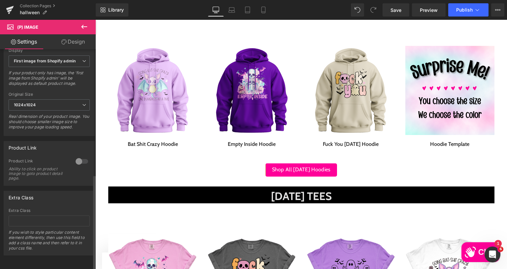
scroll to position [289, 0]
click at [76, 156] on div at bounding box center [82, 161] width 16 height 11
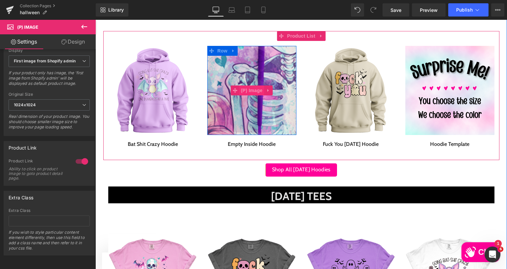
click at [243, 88] on span "(P) Image" at bounding box center [251, 90] width 25 height 10
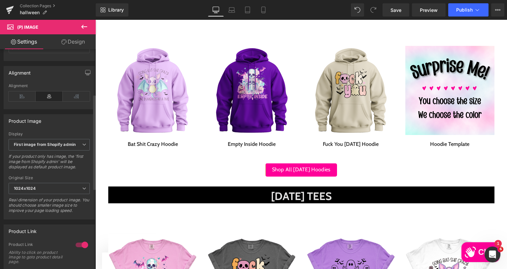
scroll to position [198, 0]
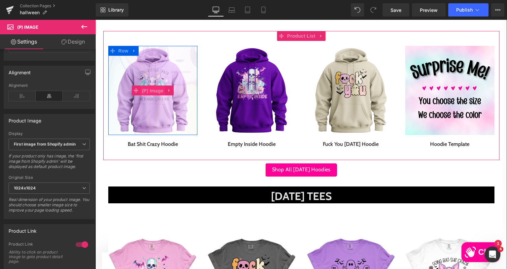
click at [145, 88] on span "(P) Image" at bounding box center [152, 91] width 25 height 10
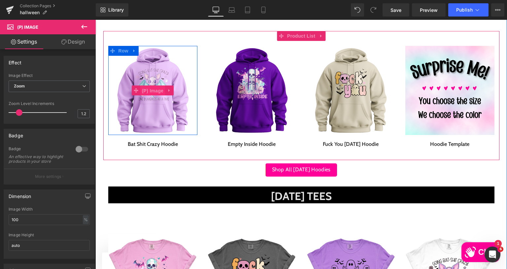
click at [151, 91] on span "(P) Image" at bounding box center [152, 91] width 25 height 10
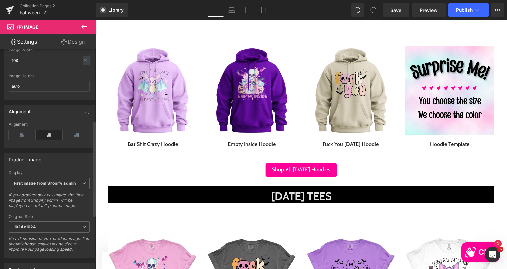
scroll to position [165, 0]
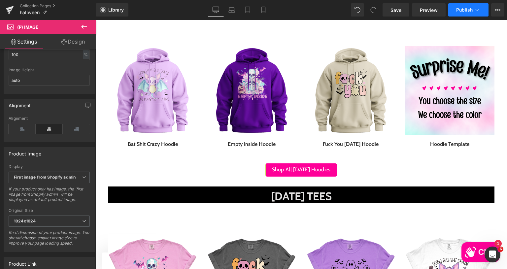
click at [459, 11] on span "Publish" at bounding box center [464, 9] width 16 height 5
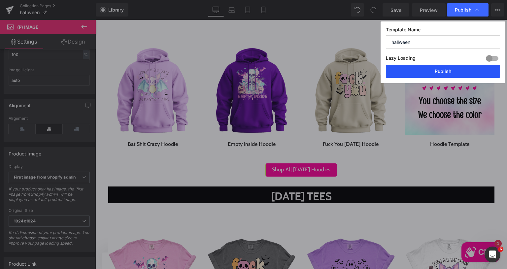
click at [430, 67] on button "Publish" at bounding box center [443, 71] width 114 height 13
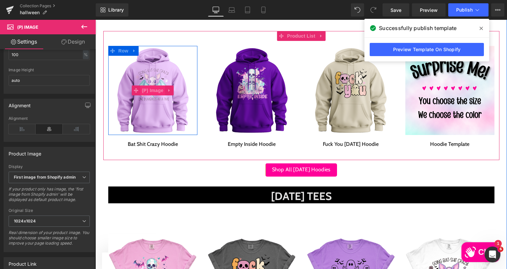
click at [152, 89] on span "(P) Image" at bounding box center [152, 90] width 25 height 10
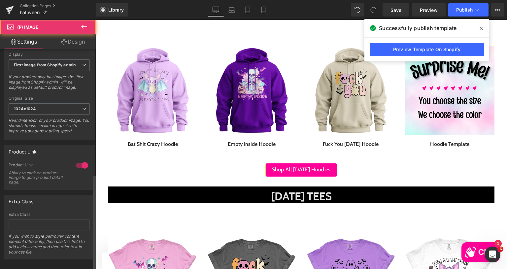
scroll to position [289, 0]
